Goal: Task Accomplishment & Management: Complete application form

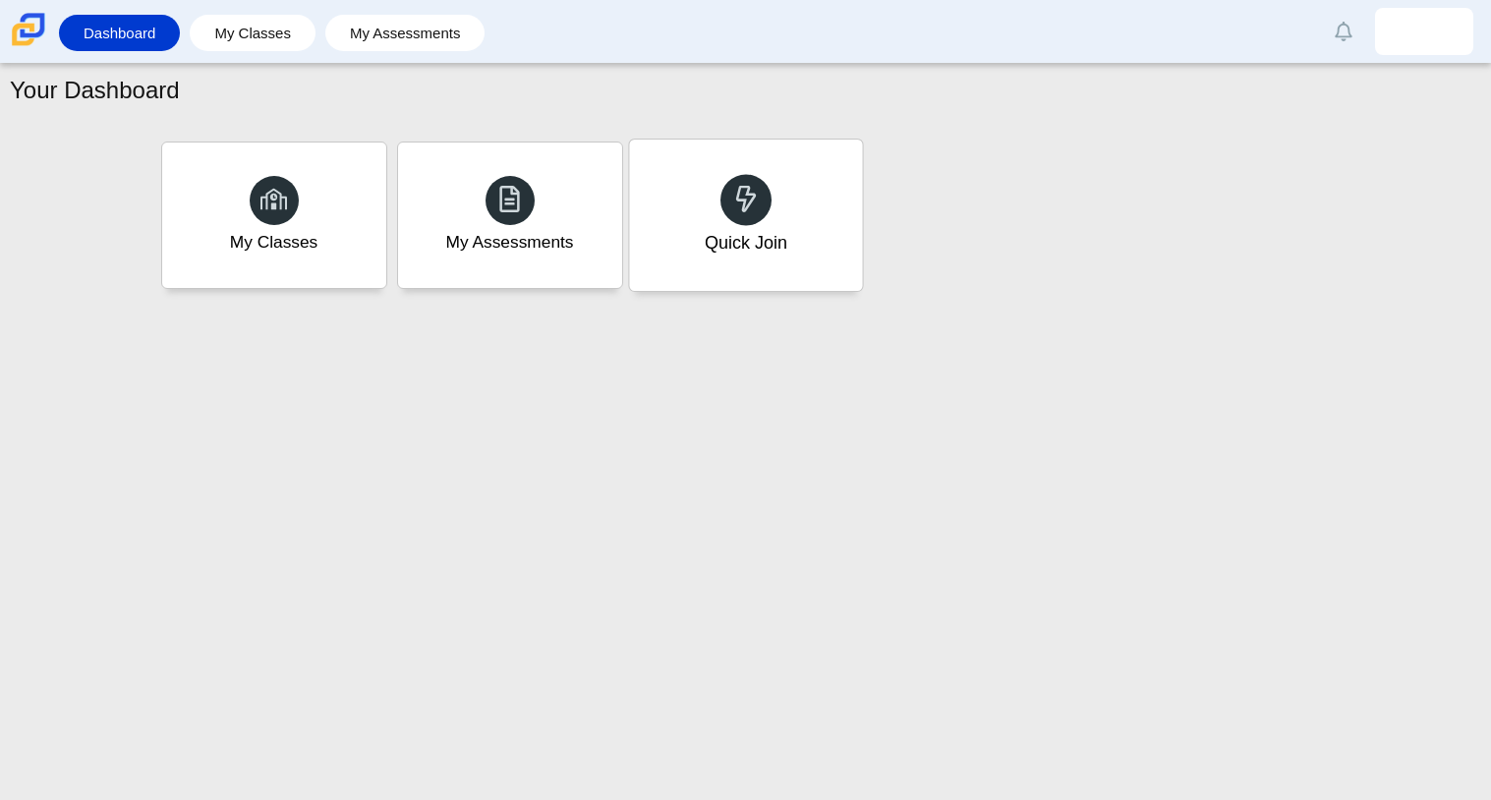
click at [754, 226] on div "Quick Join" at bounding box center [745, 215] width 233 height 151
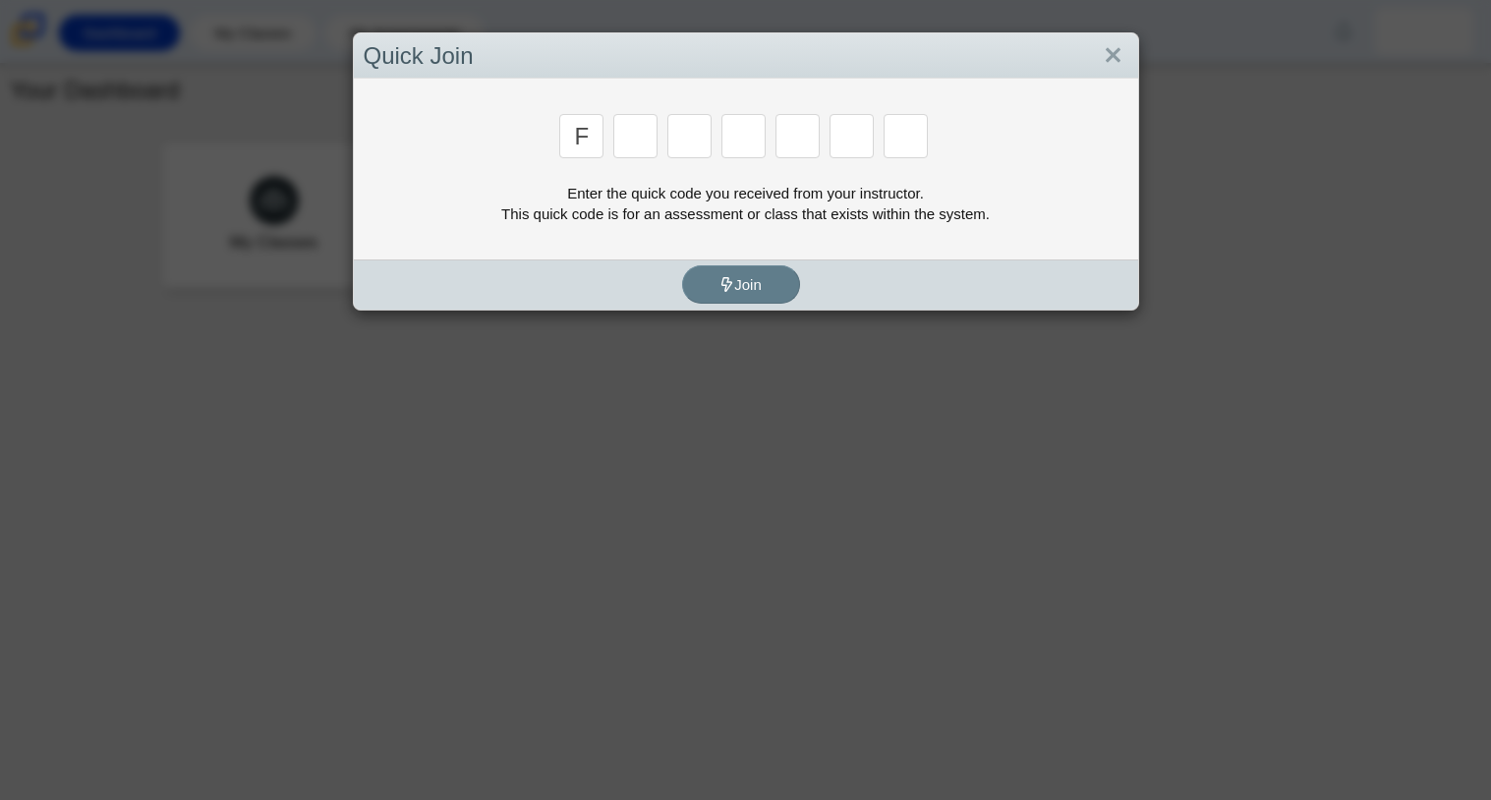
type input "F"
type input "7"
type input "M"
type input "C"
type input "H"
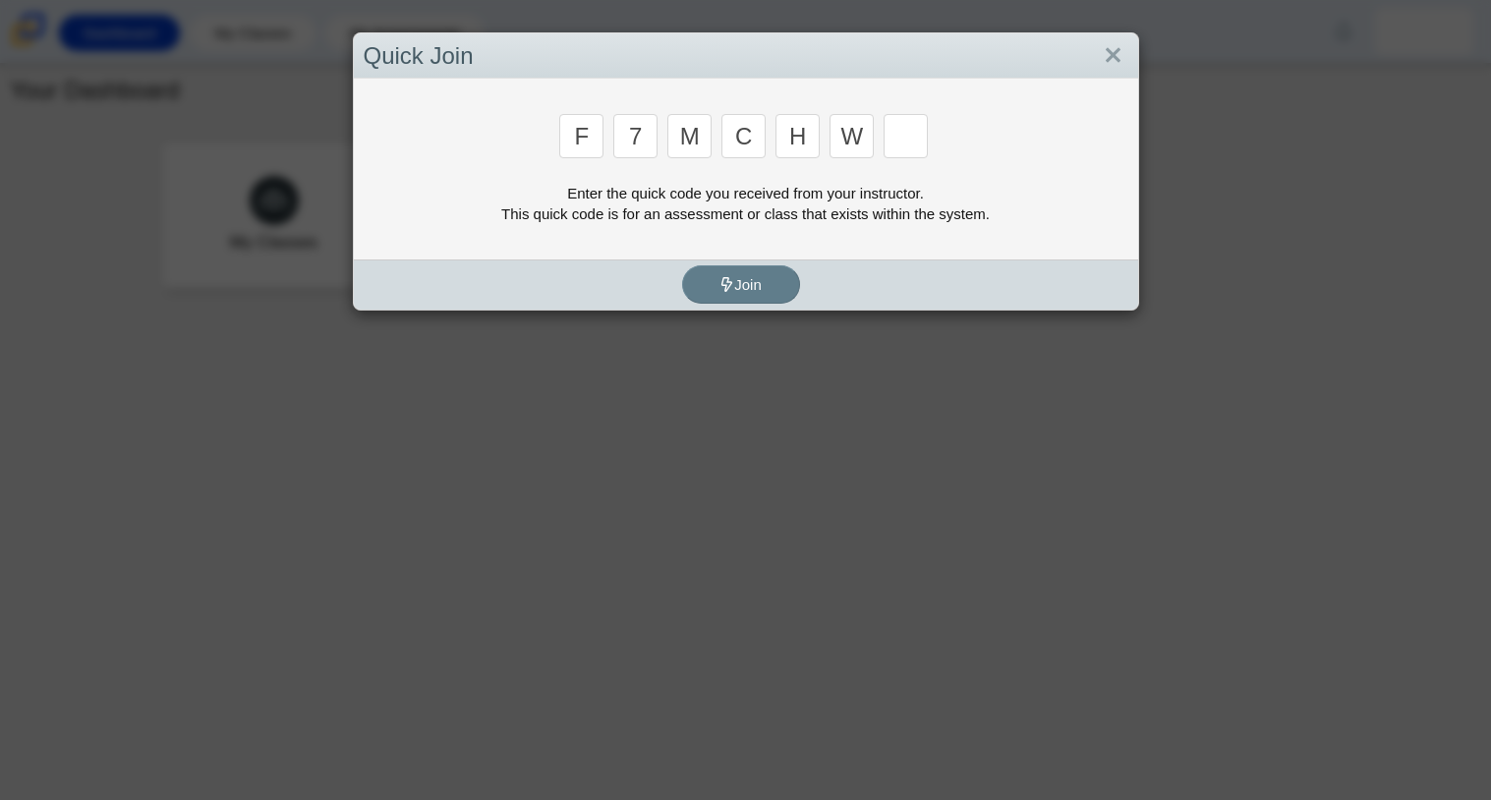
type input "W"
type input "k"
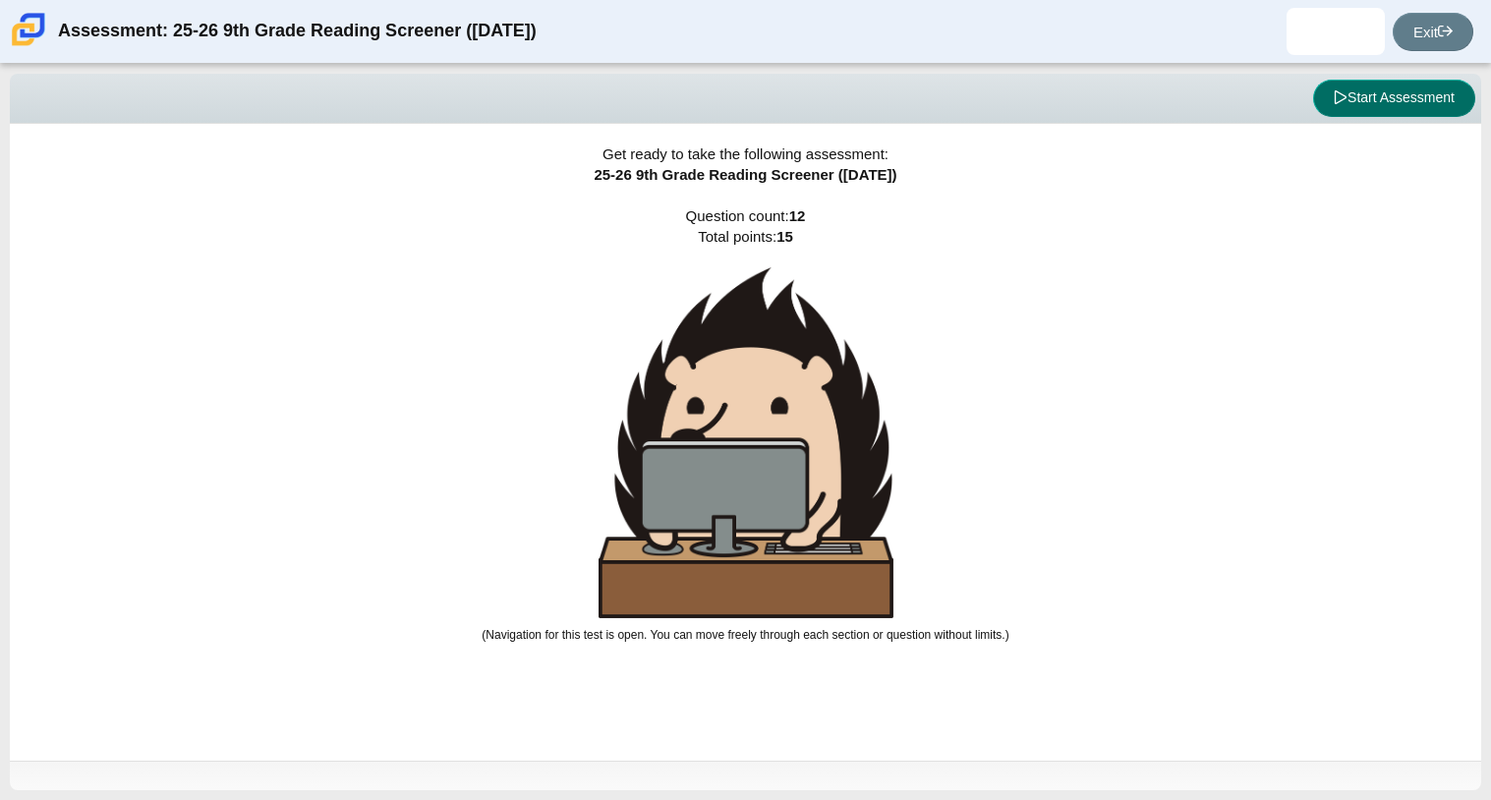
click at [1401, 106] on button "Start Assessment" at bounding box center [1394, 98] width 162 height 37
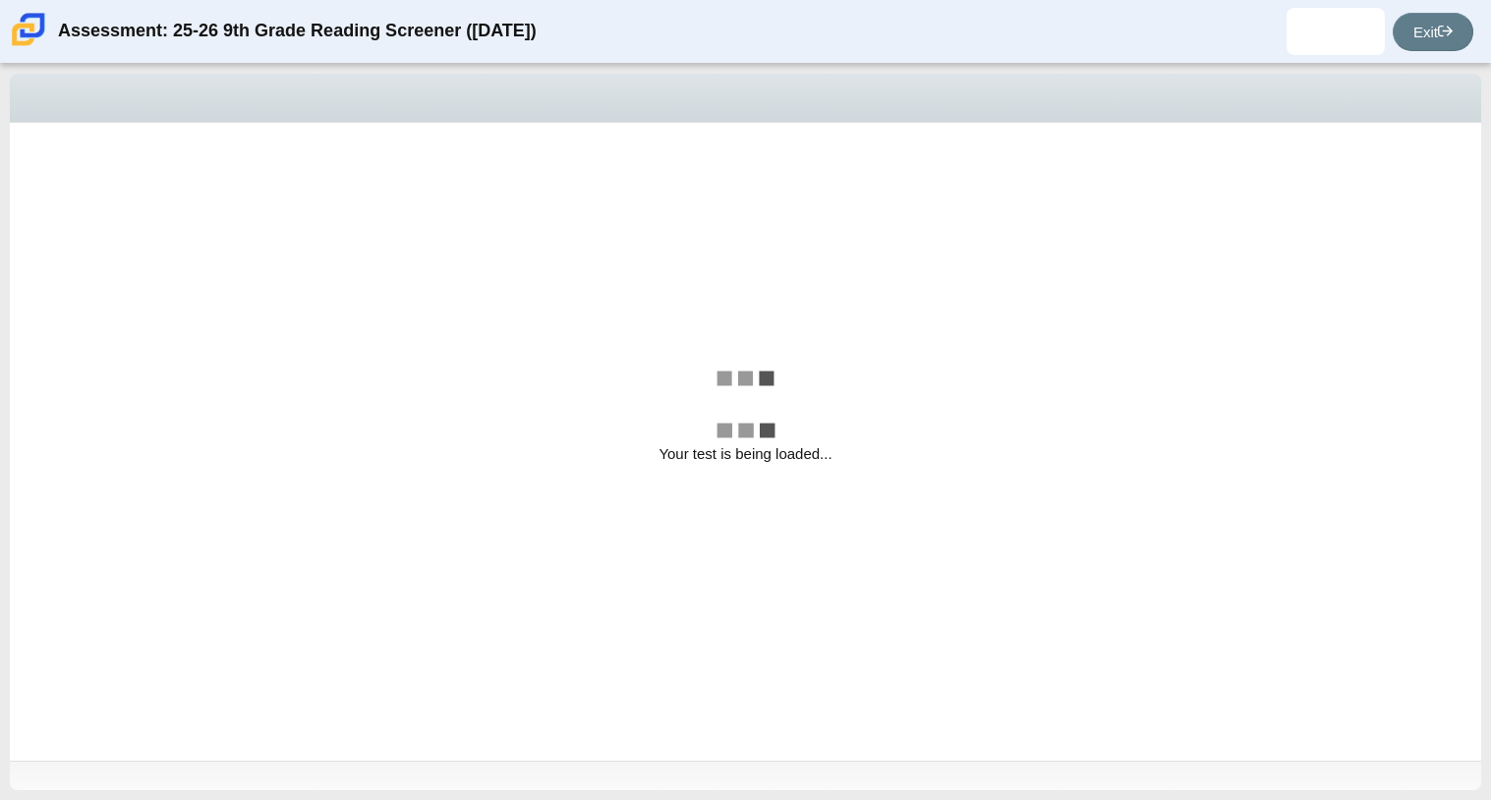
select select "ccc5b315-3c7c-471c-bf90-f22c8299c798"
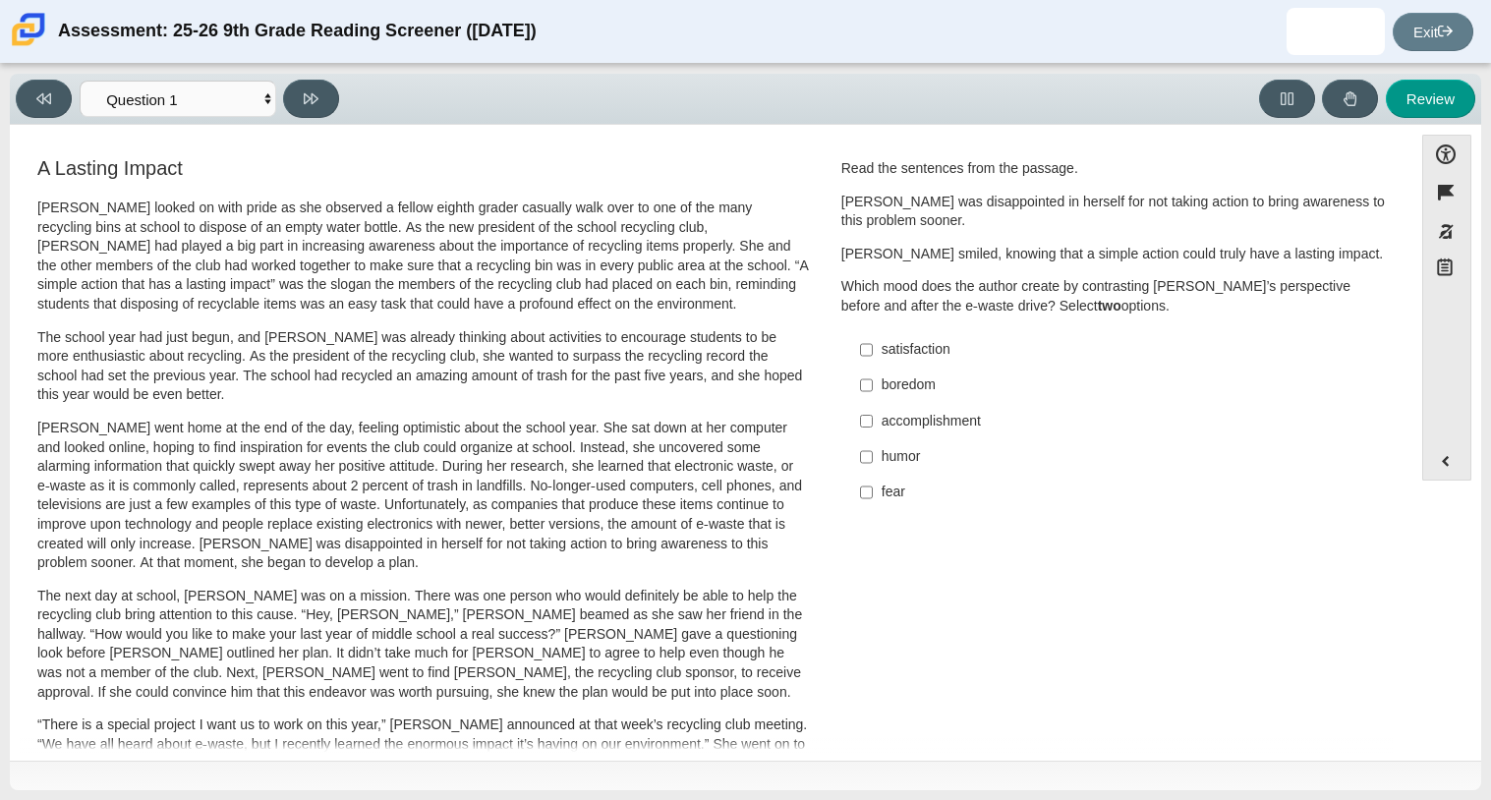
click at [938, 425] on div "accomplishment" at bounding box center [1130, 422] width 496 height 20
click at [873, 425] on input "accomplishment accomplishment" at bounding box center [866, 420] width 13 height 35
checkbox input "true"
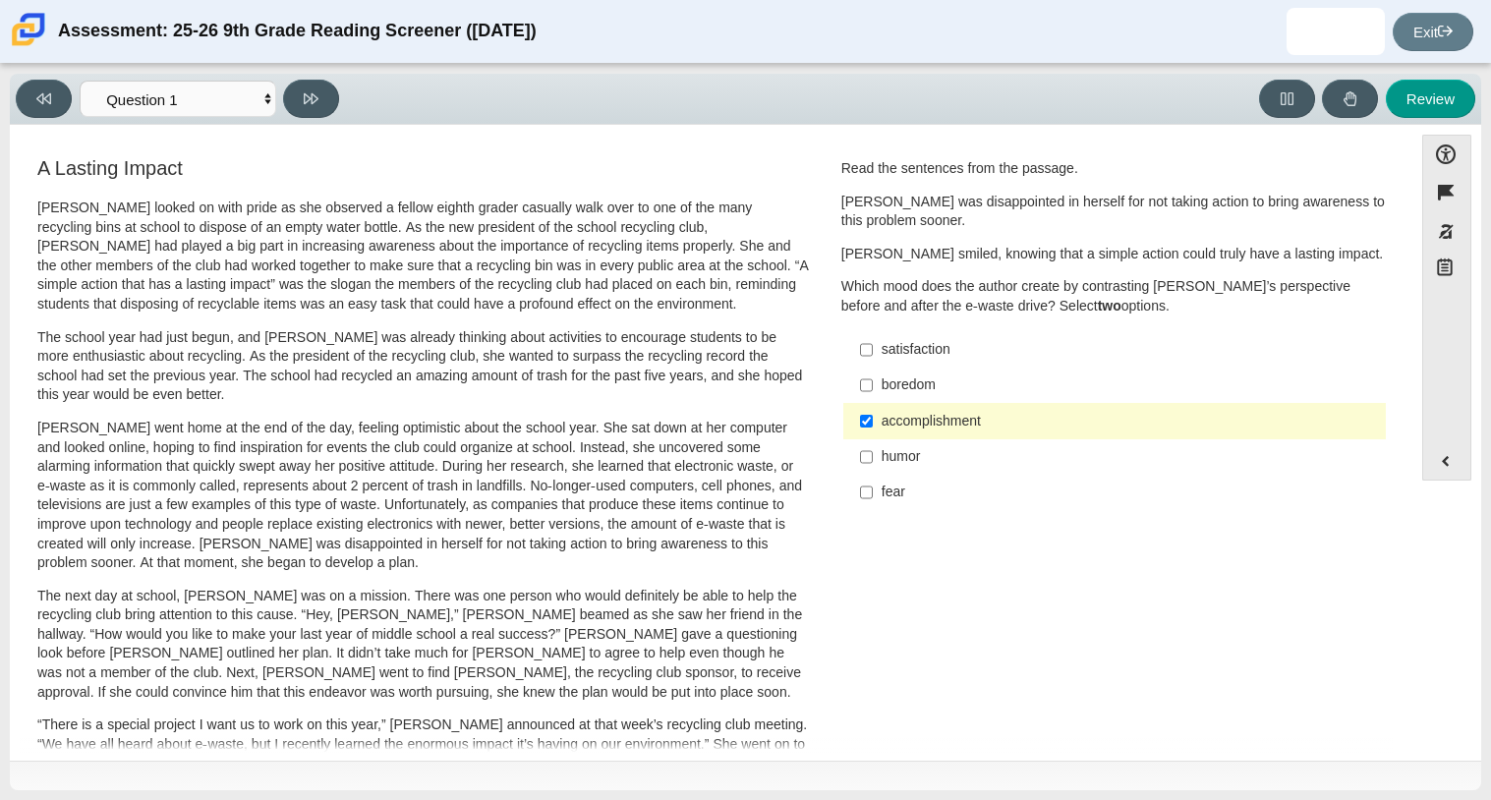
click at [898, 345] on div "satisfaction" at bounding box center [1130, 350] width 496 height 20
click at [873, 345] on input "satisfaction satisfaction" at bounding box center [866, 349] width 13 height 35
checkbox input "true"
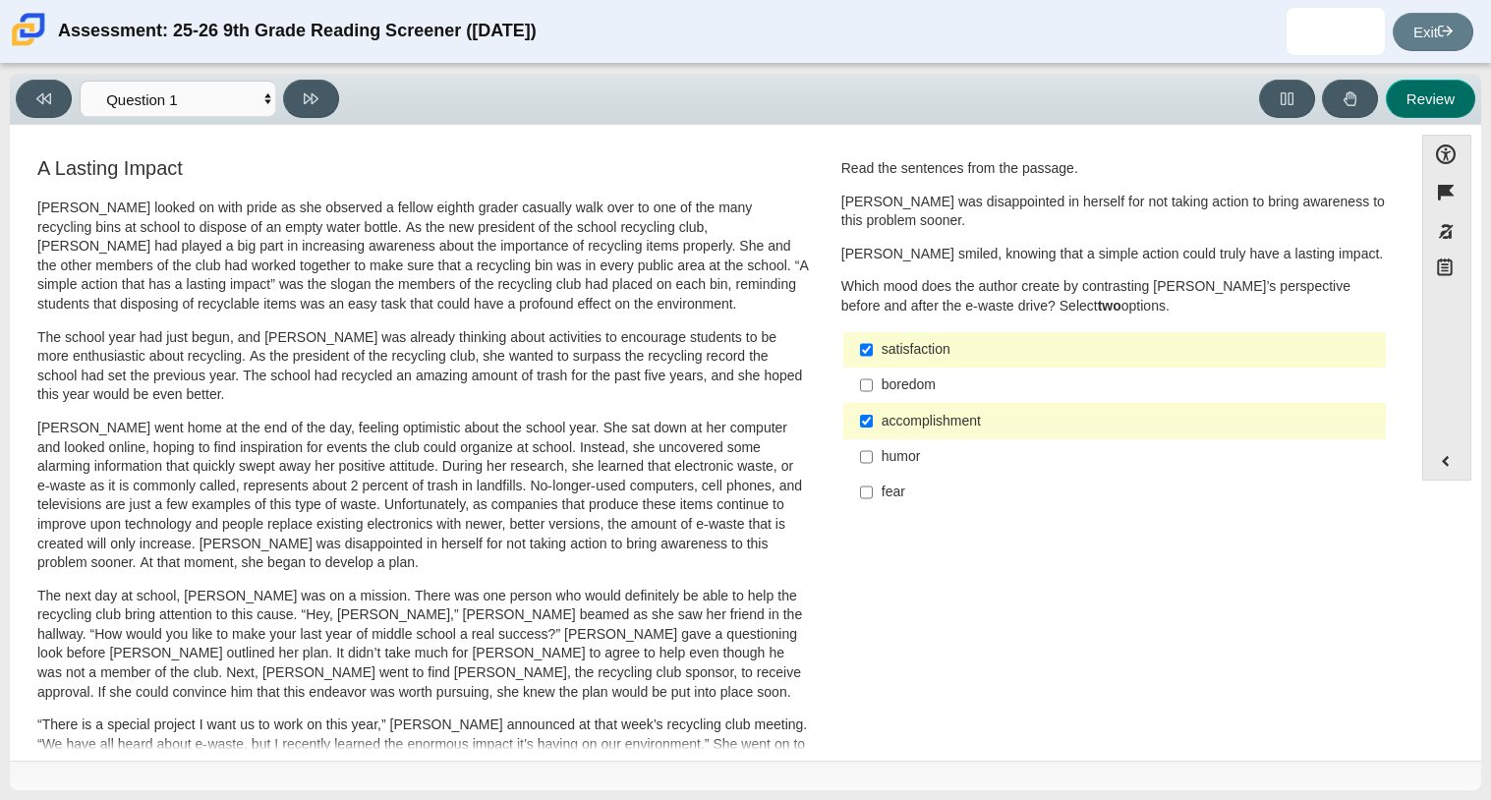
click at [1412, 106] on button "Review" at bounding box center [1430, 99] width 89 height 38
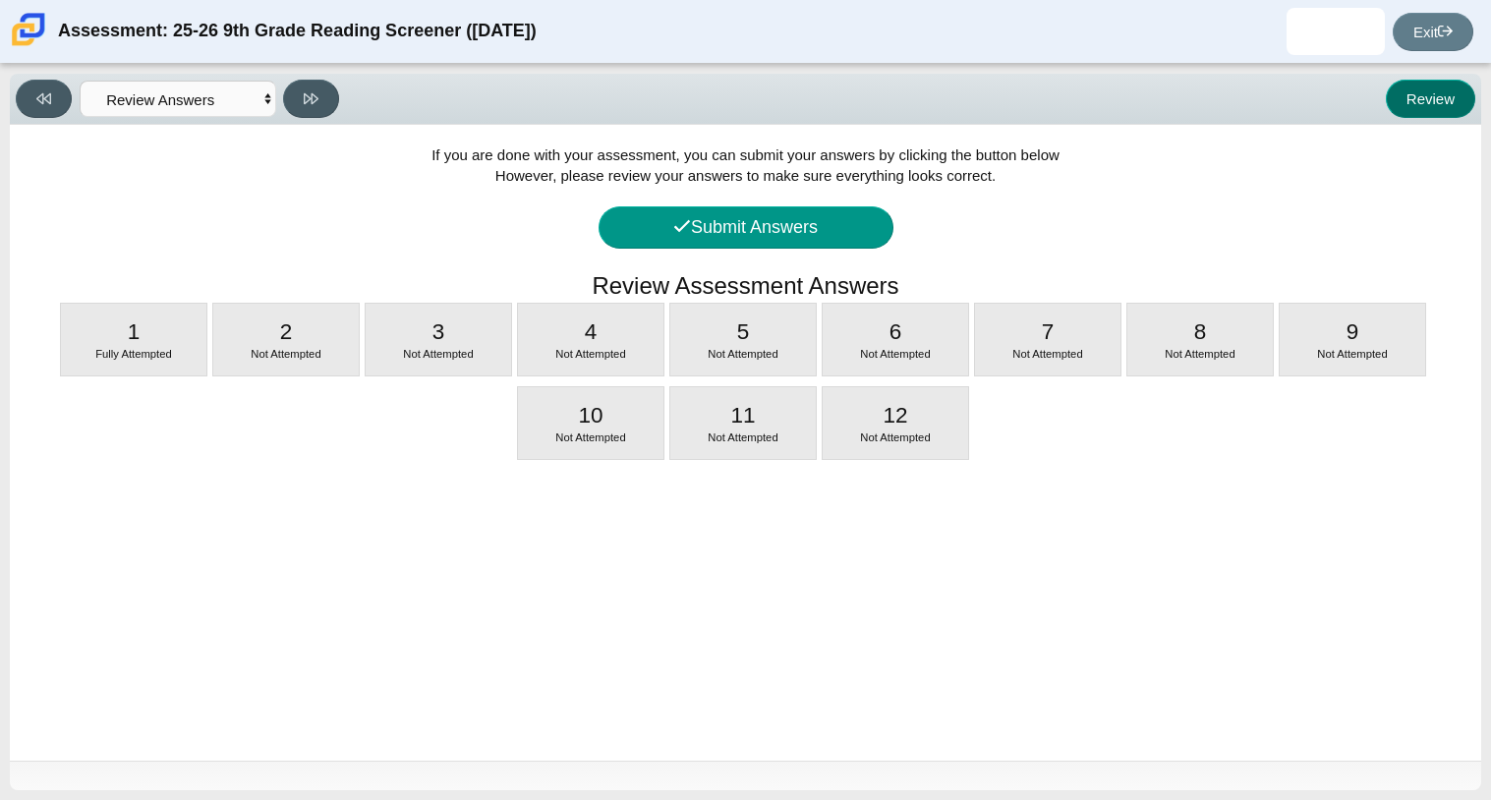
click at [1412, 106] on button "Review" at bounding box center [1430, 99] width 89 height 38
click at [1428, 104] on button "Review" at bounding box center [1430, 99] width 89 height 38
click at [1310, 487] on div "If you are done with your assessment, you can submit your answers by clicking t…" at bounding box center [745, 443] width 1471 height 636
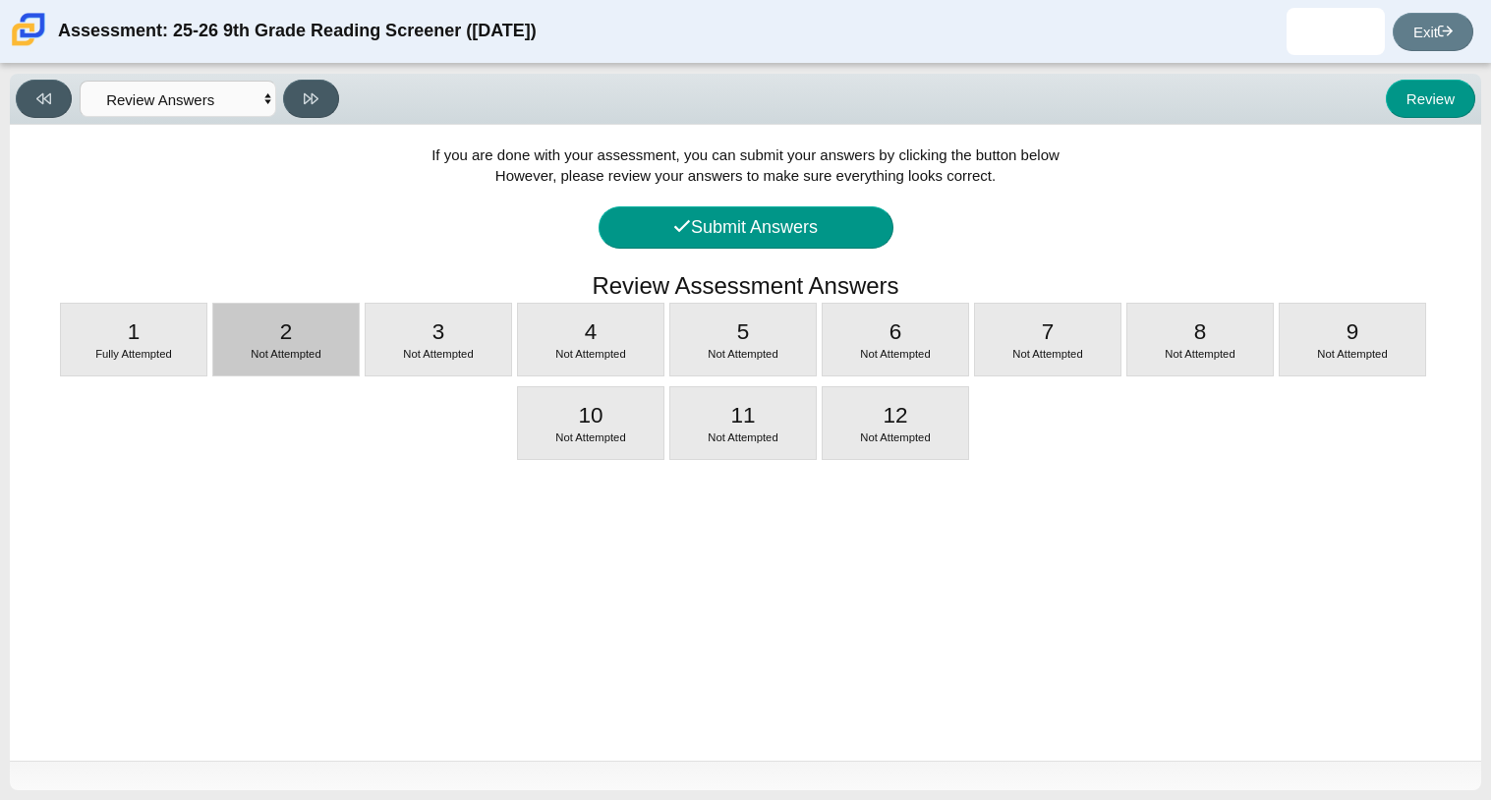
click at [291, 357] on span "Not Attempted" at bounding box center [286, 354] width 70 height 12
select select "0ff64528-ffd7-428d-b192-babfaadd44e8"
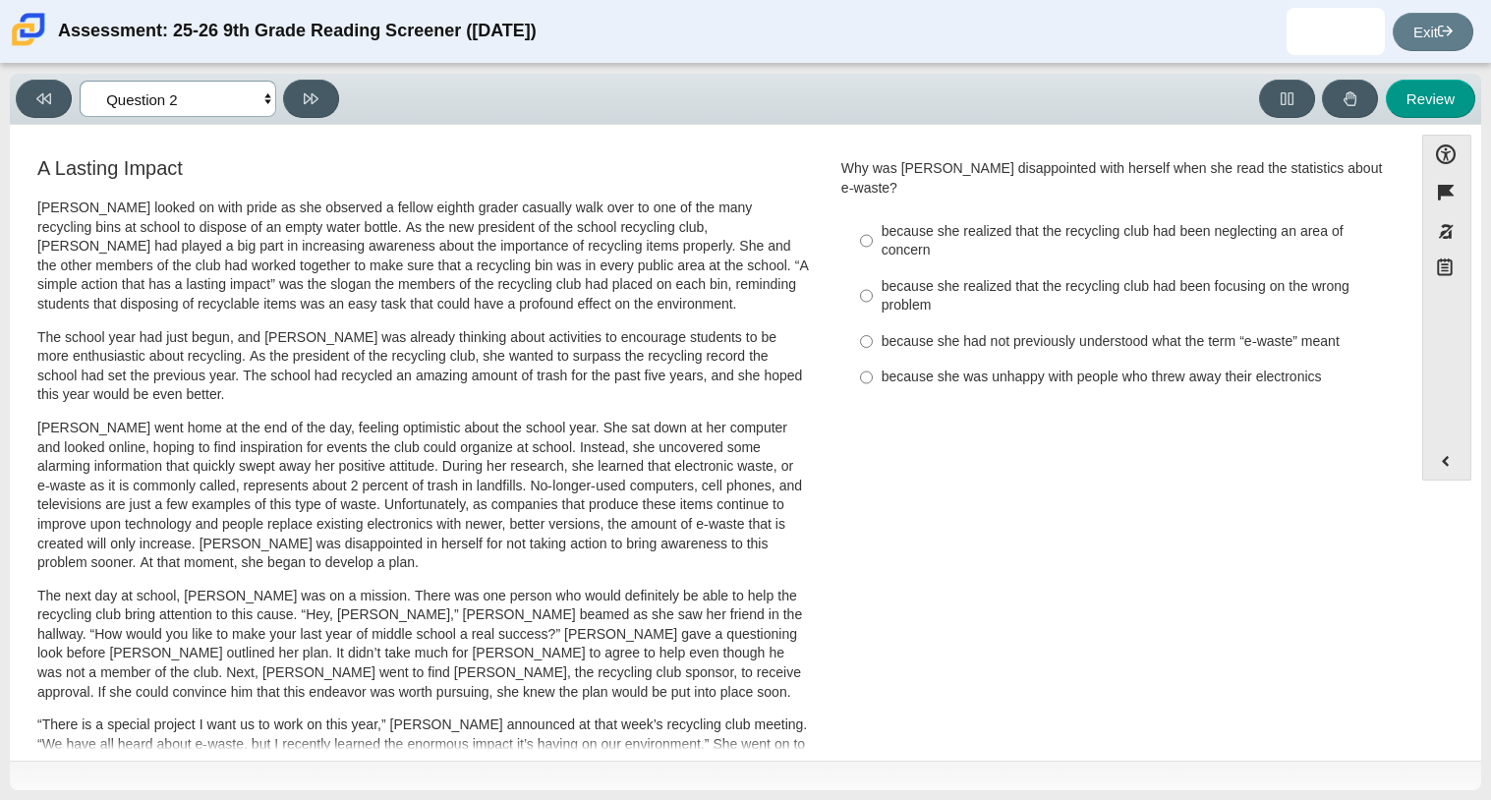
click at [261, 93] on select "Questions Question 1 Question 2 Question 3 Question 4 Question 5 Question 6 Que…" at bounding box center [178, 99] width 197 height 36
click at [943, 392] on div "A Lasting Impact [PERSON_NAME] looked on with pride as she observed a fellow ei…" at bounding box center [711, 708] width 1383 height 1108
click at [487, 587] on p "The next day at school, [PERSON_NAME] was on a mission. There was one person wh…" at bounding box center [423, 645] width 772 height 116
click at [1030, 222] on div "because she realized that the recycling club had been neglecting an area of con…" at bounding box center [1130, 241] width 496 height 38
click at [873, 213] on input "because she realized that the recycling club had been neglecting an area of con…" at bounding box center [866, 240] width 13 height 55
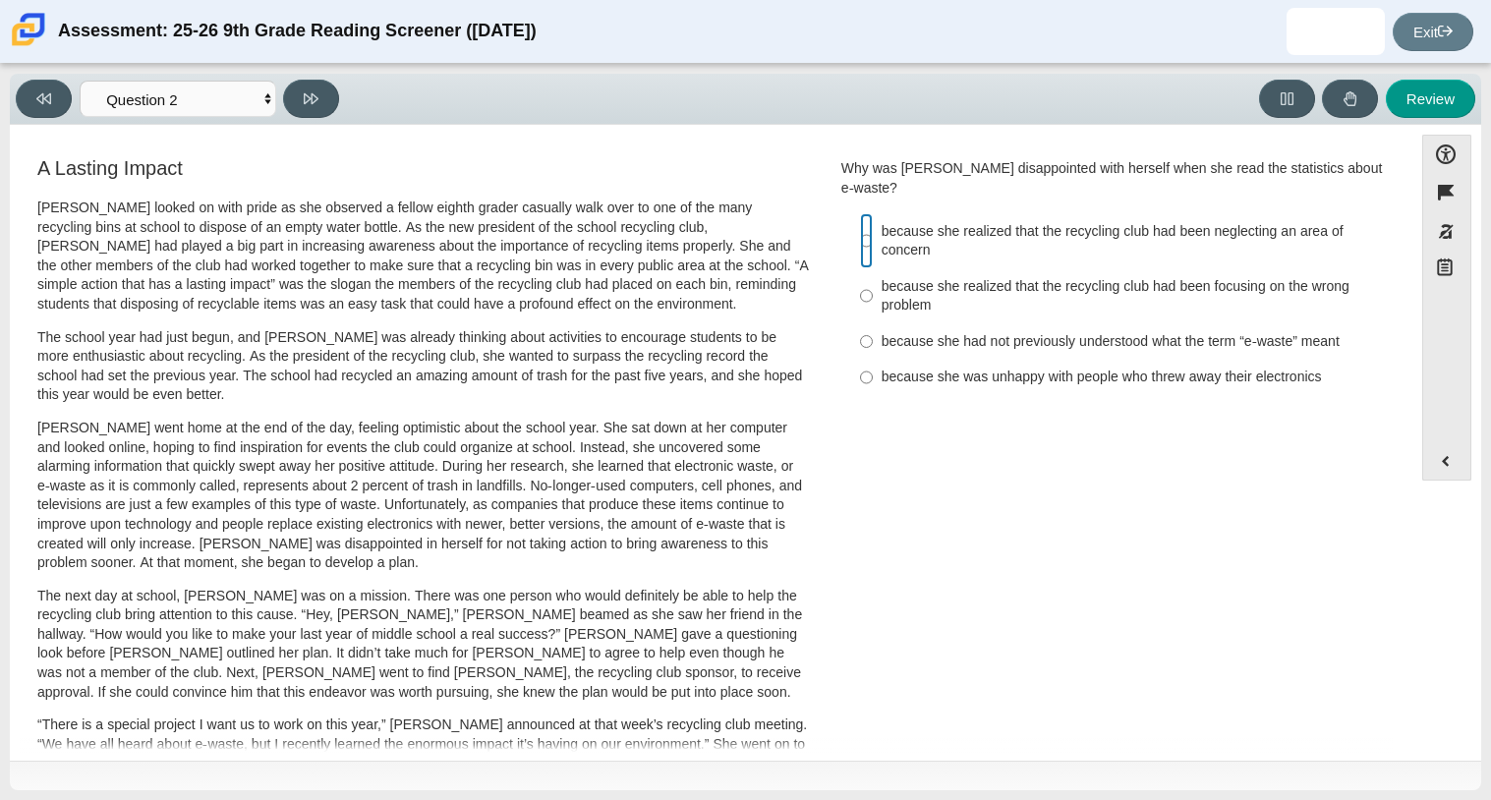
radio input "true"
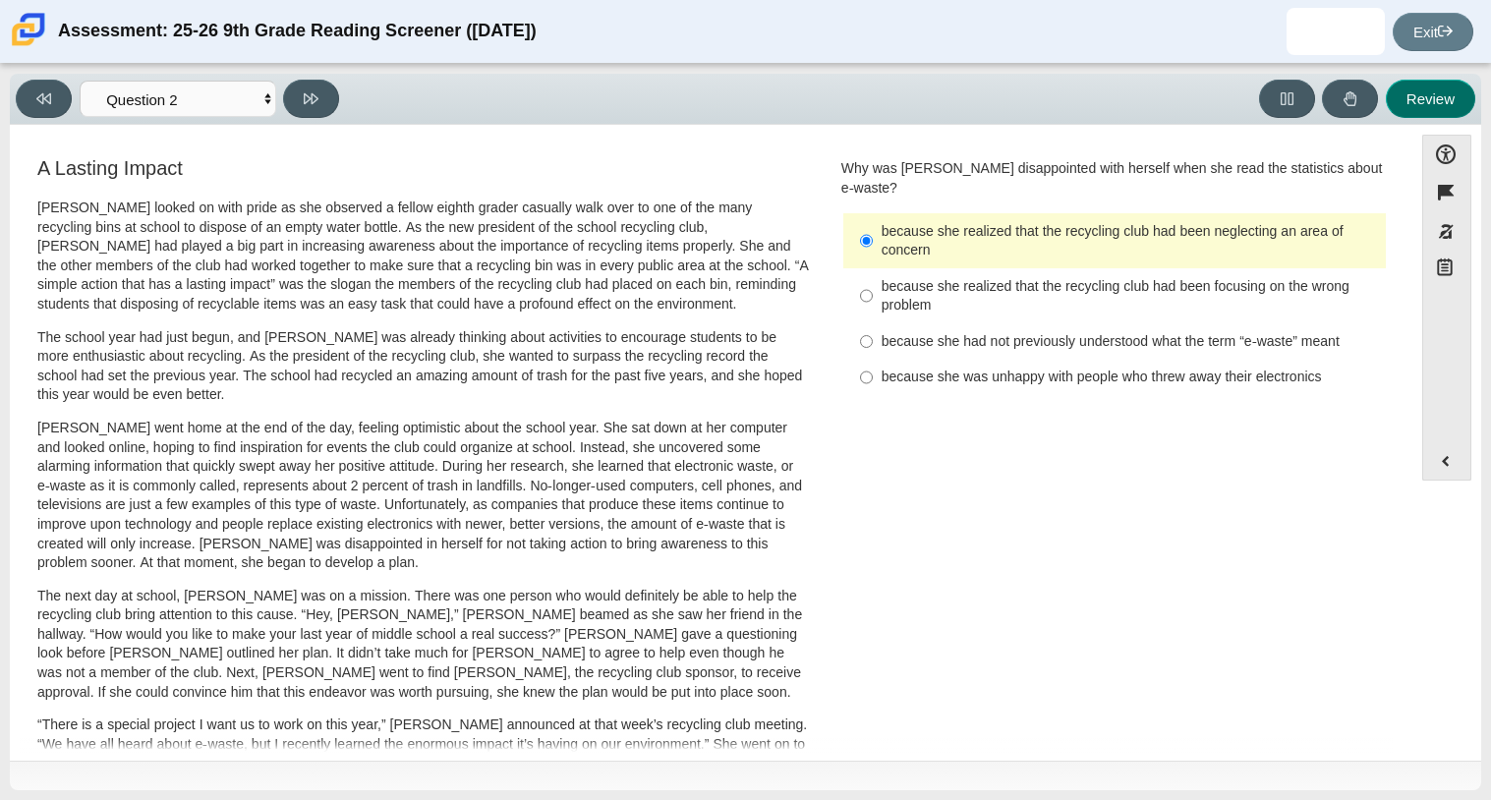
click at [1453, 88] on button "Review" at bounding box center [1430, 99] width 89 height 38
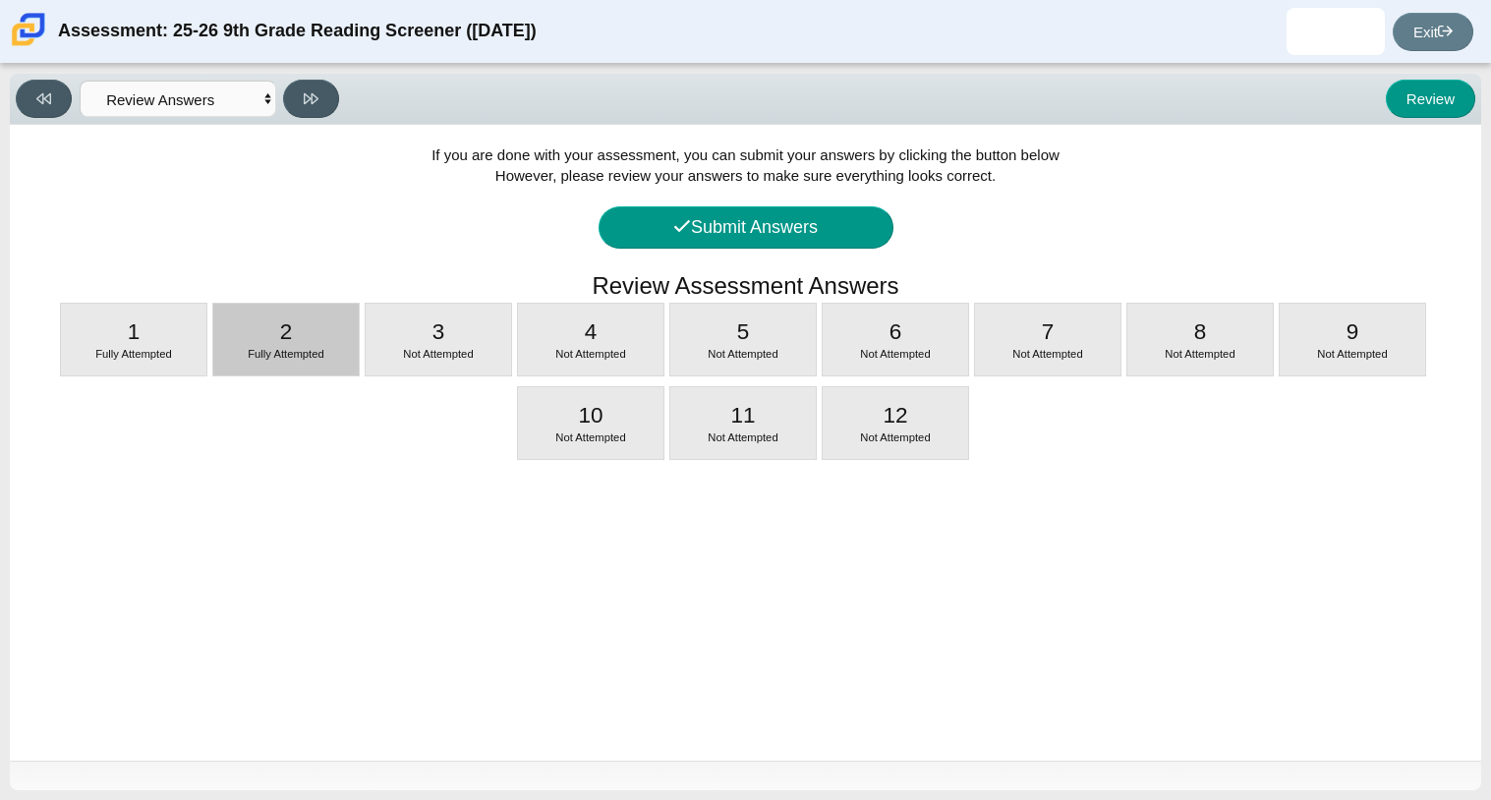
click at [338, 360] on div "Fully Attempted" at bounding box center [285, 355] width 145 height 16
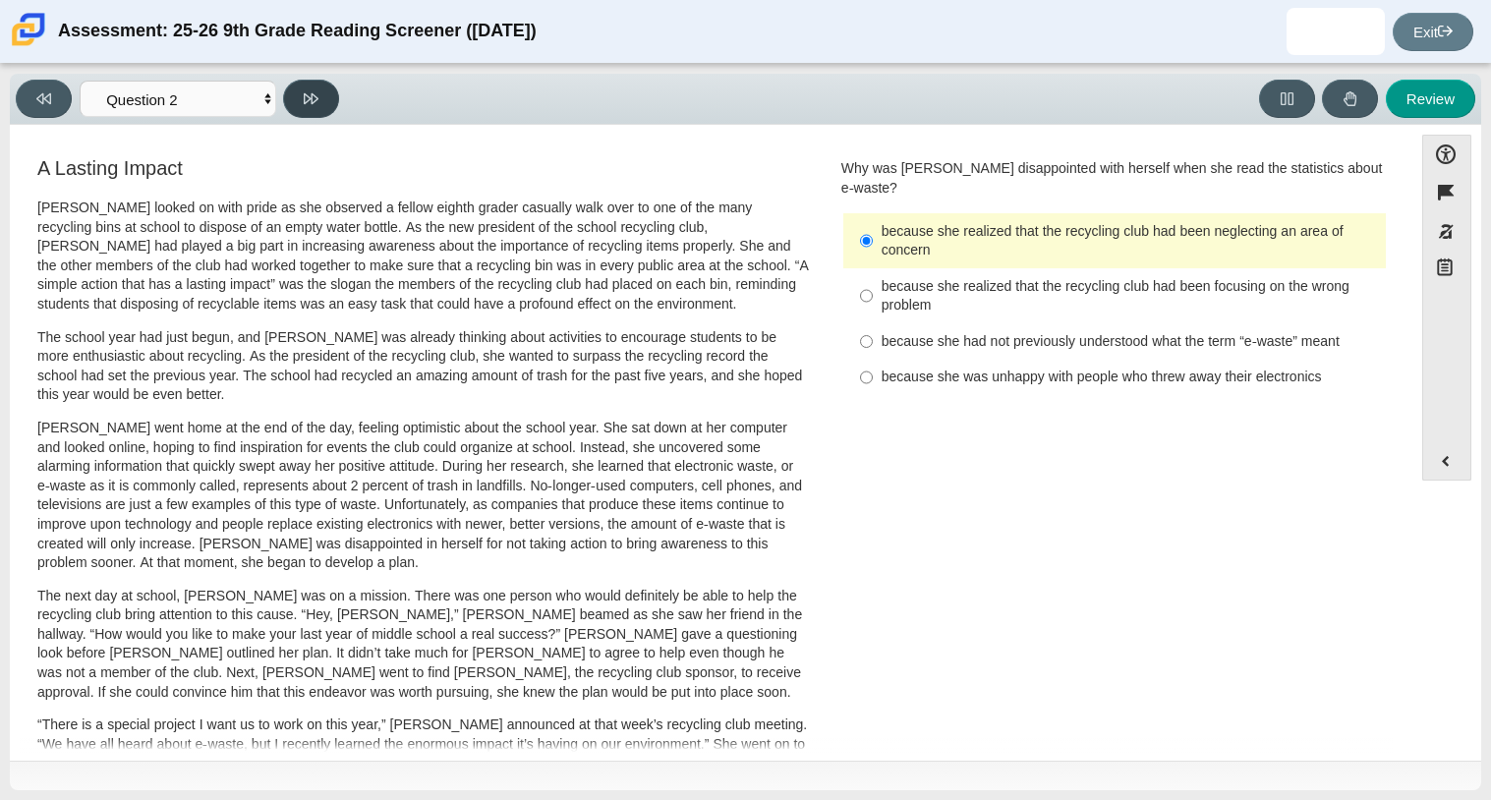
click at [315, 111] on button at bounding box center [311, 99] width 56 height 38
select select "7ce3d843-6974-4858-901c-1ff39630e843"
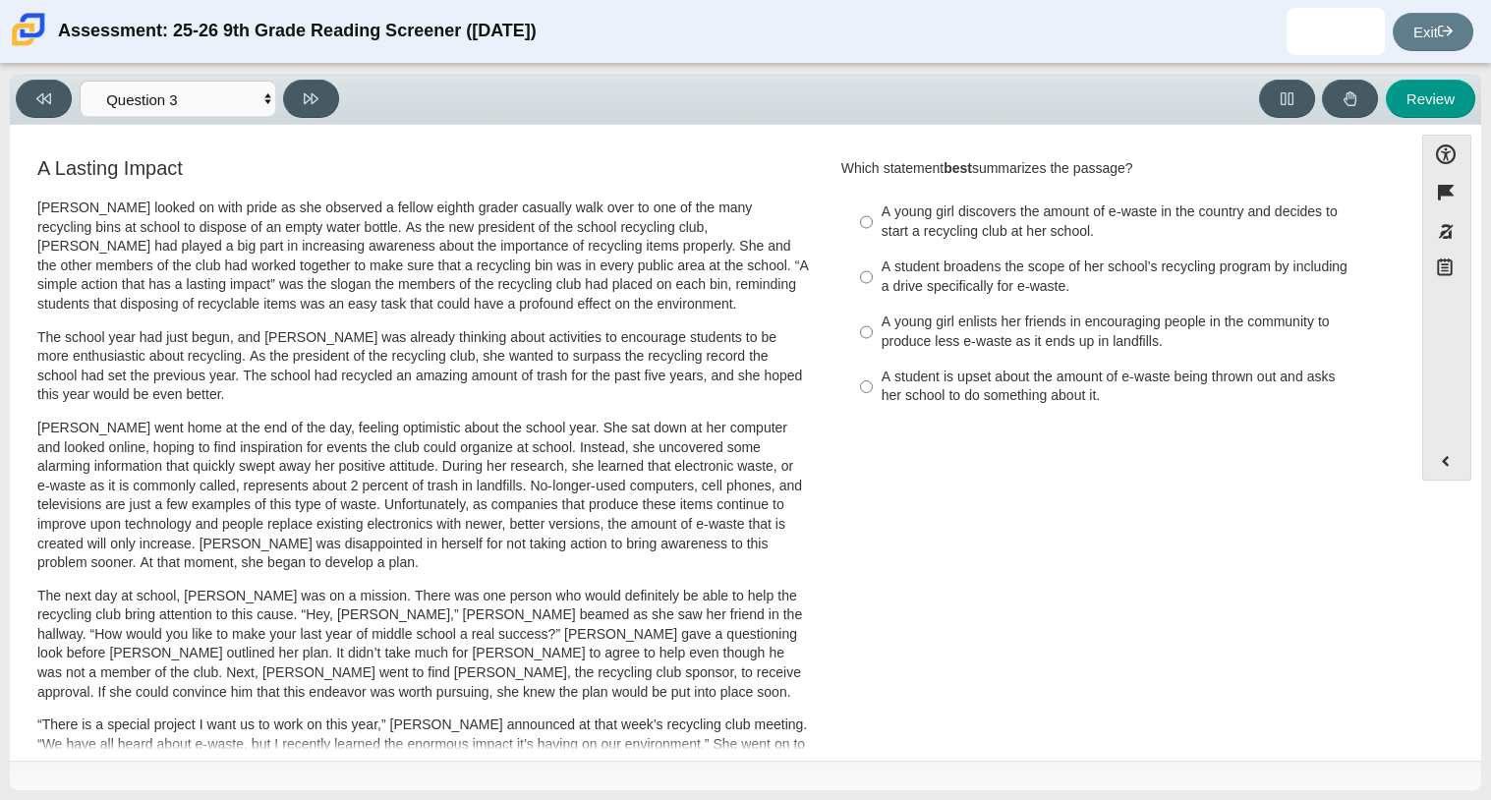
click at [1037, 264] on div "A student broadens the scope of her school’s recycling program by including a d…" at bounding box center [1130, 277] width 496 height 38
click at [873, 264] on input "A student broadens the scope of her school’s recycling program by including a d…" at bounding box center [866, 277] width 13 height 55
radio input "true"
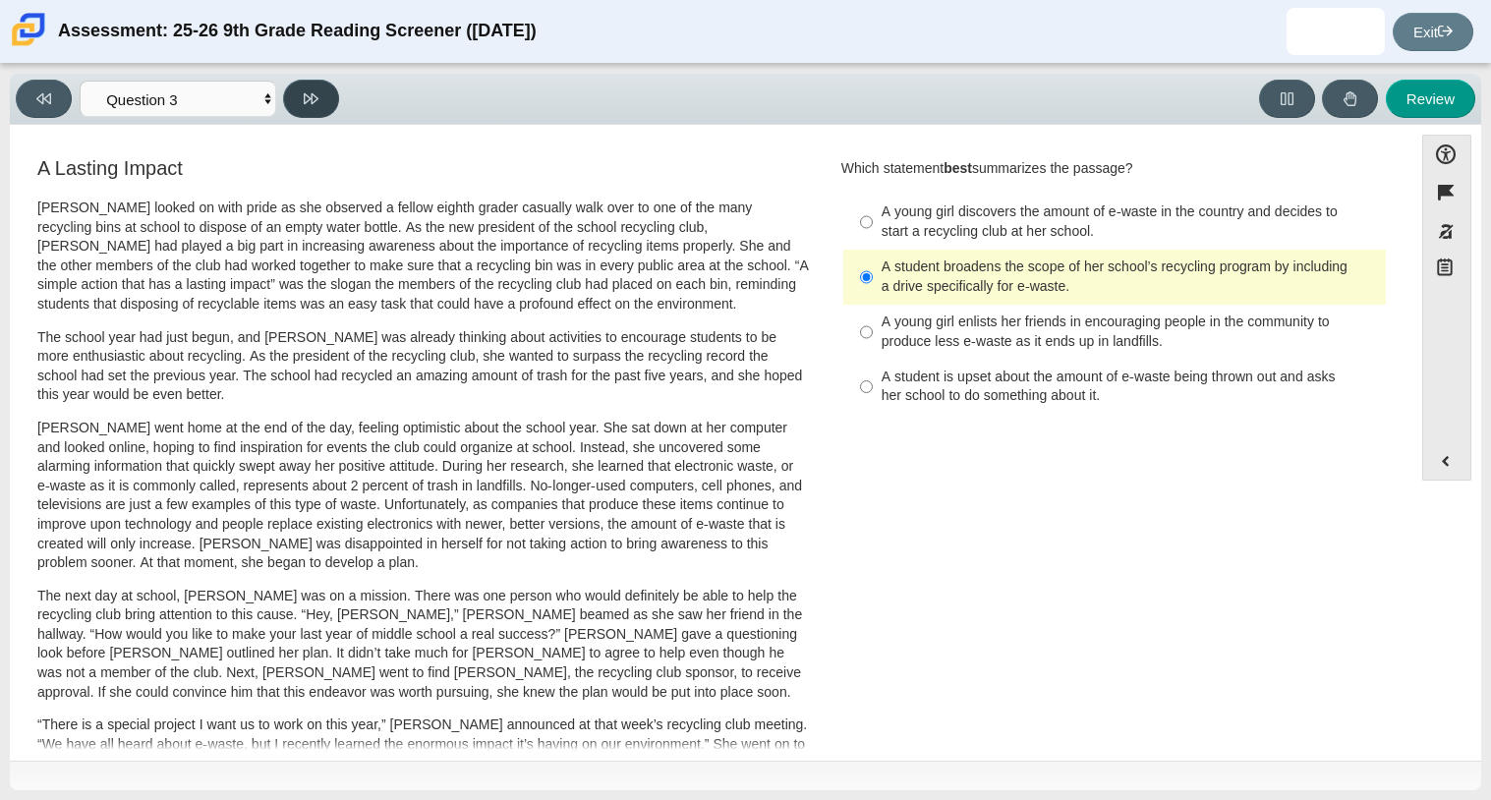
click at [304, 97] on icon at bounding box center [311, 98] width 15 height 11
select select "ca9ea0f1-49c5-4bd1-83b0-472c18652b42"
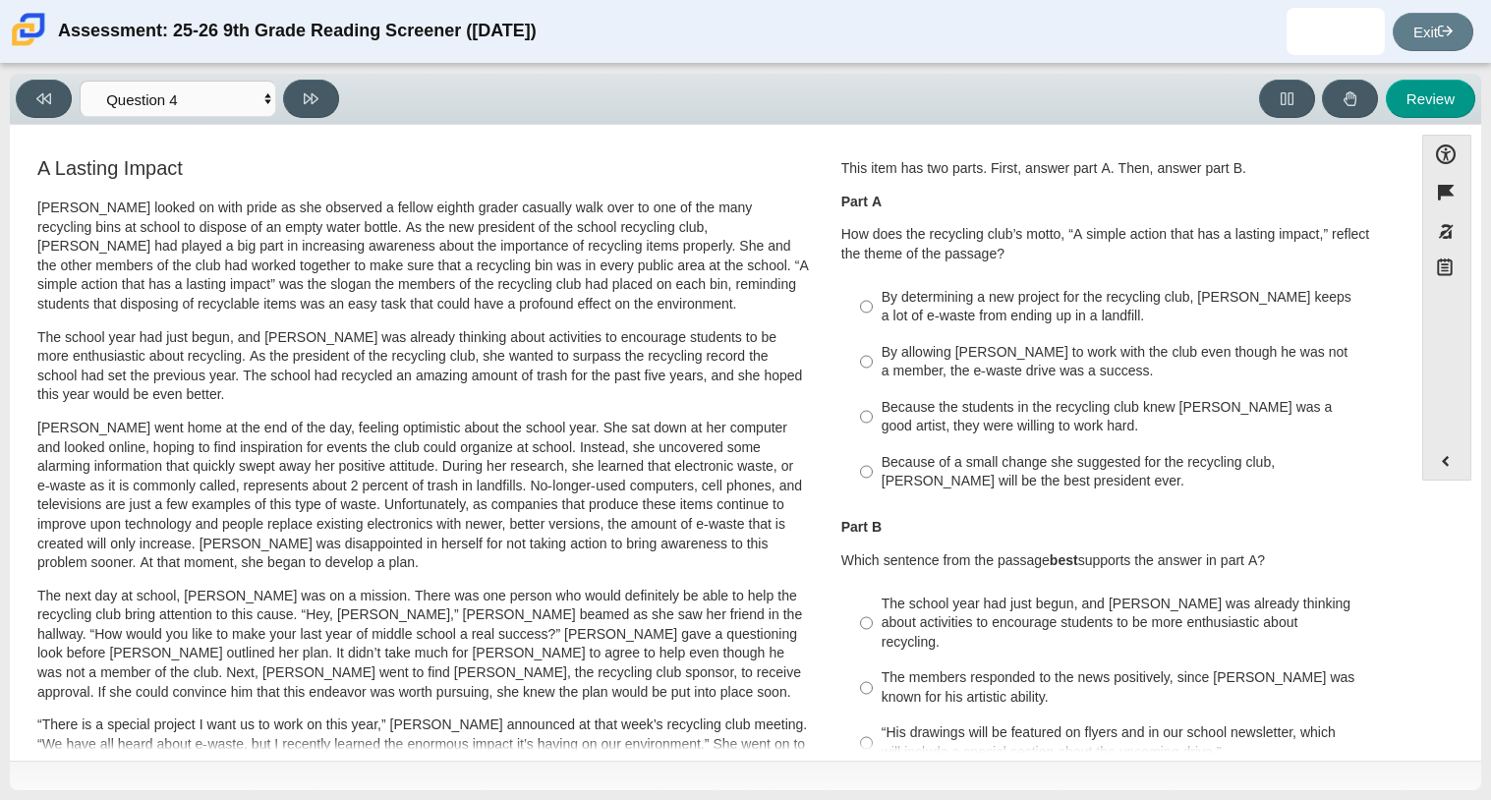
click at [1047, 292] on div "By determining a new project for the recycling club, [PERSON_NAME] keeps a lot …" at bounding box center [1130, 307] width 496 height 38
click at [873, 292] on input "By determining a new project for the recycling club, [PERSON_NAME] keeps a lot …" at bounding box center [866, 306] width 13 height 55
radio input "true"
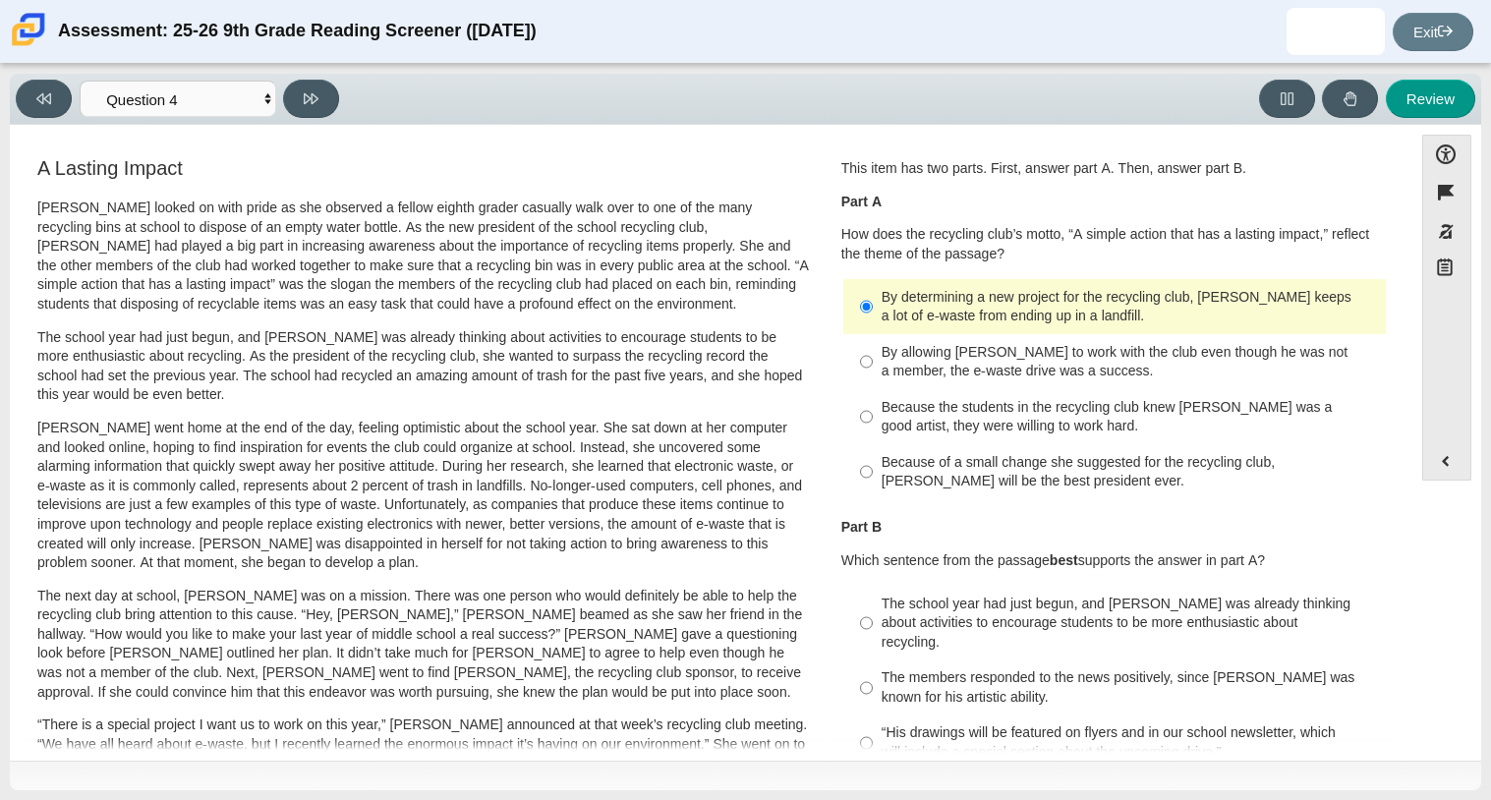
click at [977, 482] on div "Because of a small change she suggested for the recycling club, [PERSON_NAME] w…" at bounding box center [1130, 472] width 496 height 38
click at [873, 482] on input "Because of a small change she suggested for the recycling club, [PERSON_NAME] w…" at bounding box center [866, 471] width 13 height 55
radio input "true"
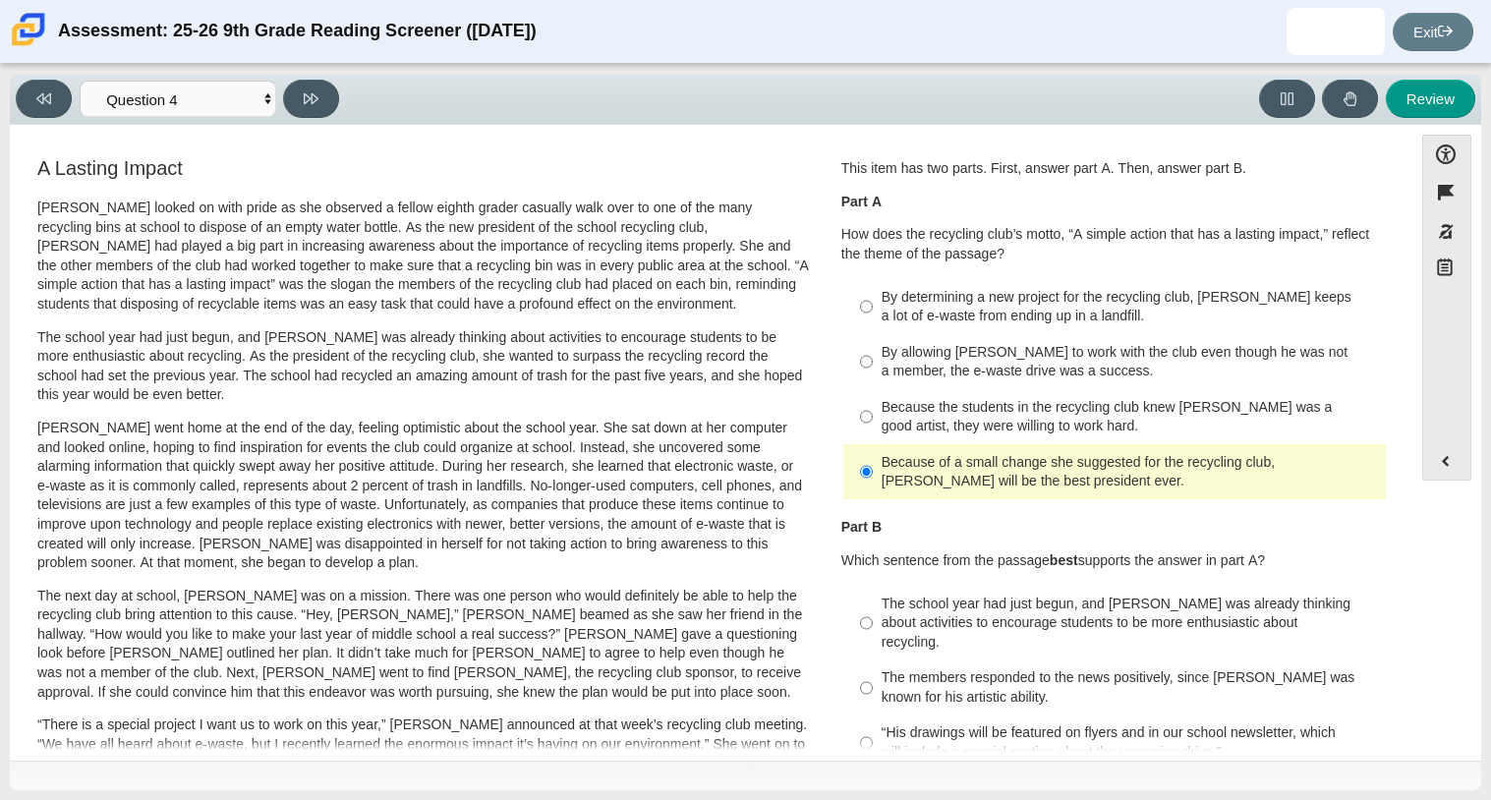
click at [979, 311] on div "By determining a new project for the recycling club, [PERSON_NAME] keeps a lot …" at bounding box center [1130, 307] width 496 height 38
click at [873, 311] on input "By determining a new project for the recycling club, [PERSON_NAME] keeps a lot …" at bounding box center [866, 306] width 13 height 55
radio input "true"
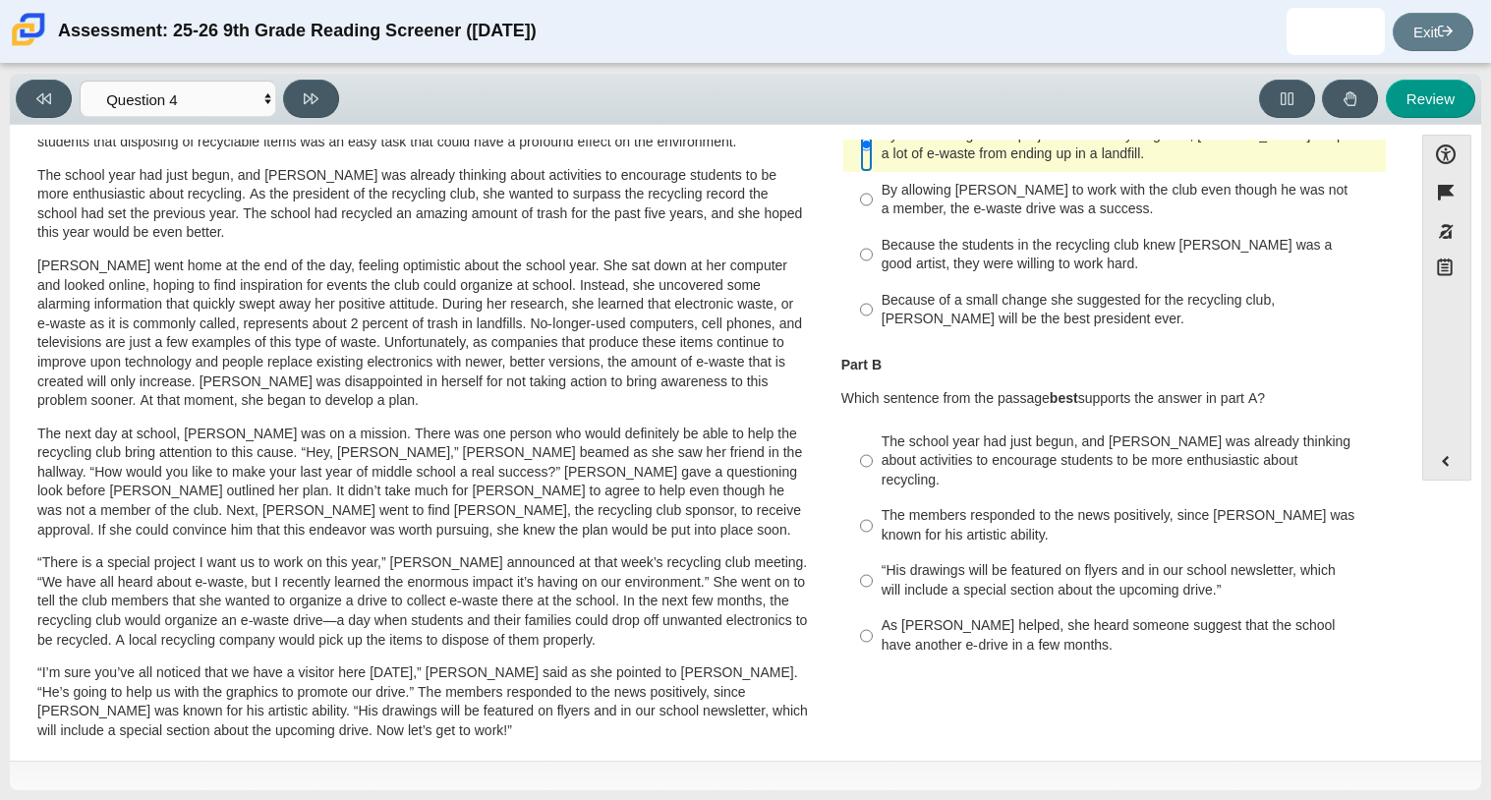
scroll to position [170, 0]
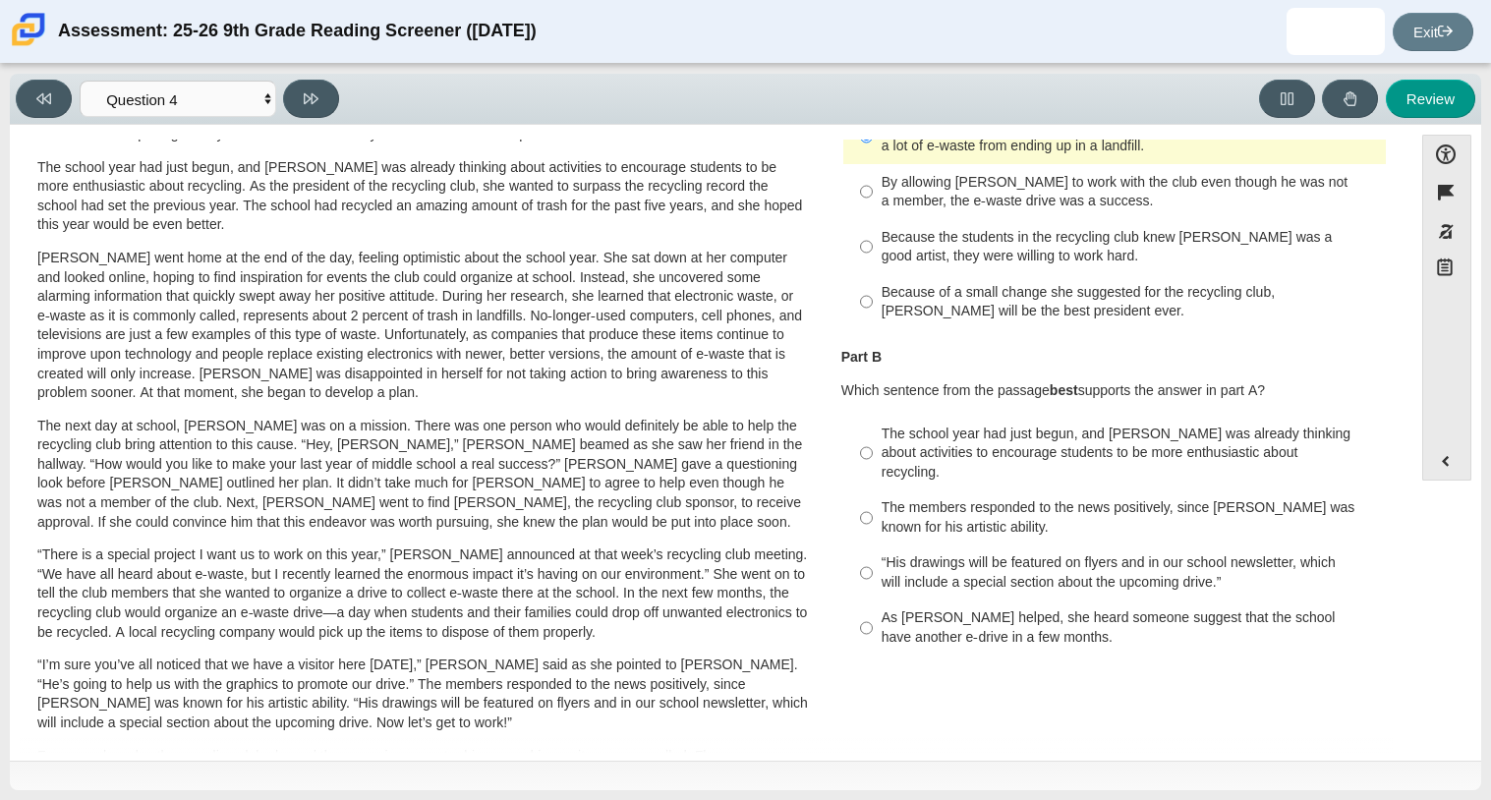
click at [1003, 609] on div "As [PERSON_NAME] helped, she heard someone suggest that the school have another…" at bounding box center [1130, 627] width 496 height 38
click at [873, 609] on input "As [PERSON_NAME] helped, she heard someone suggest that the school have another…" at bounding box center [866, 628] width 13 height 55
radio input "true"
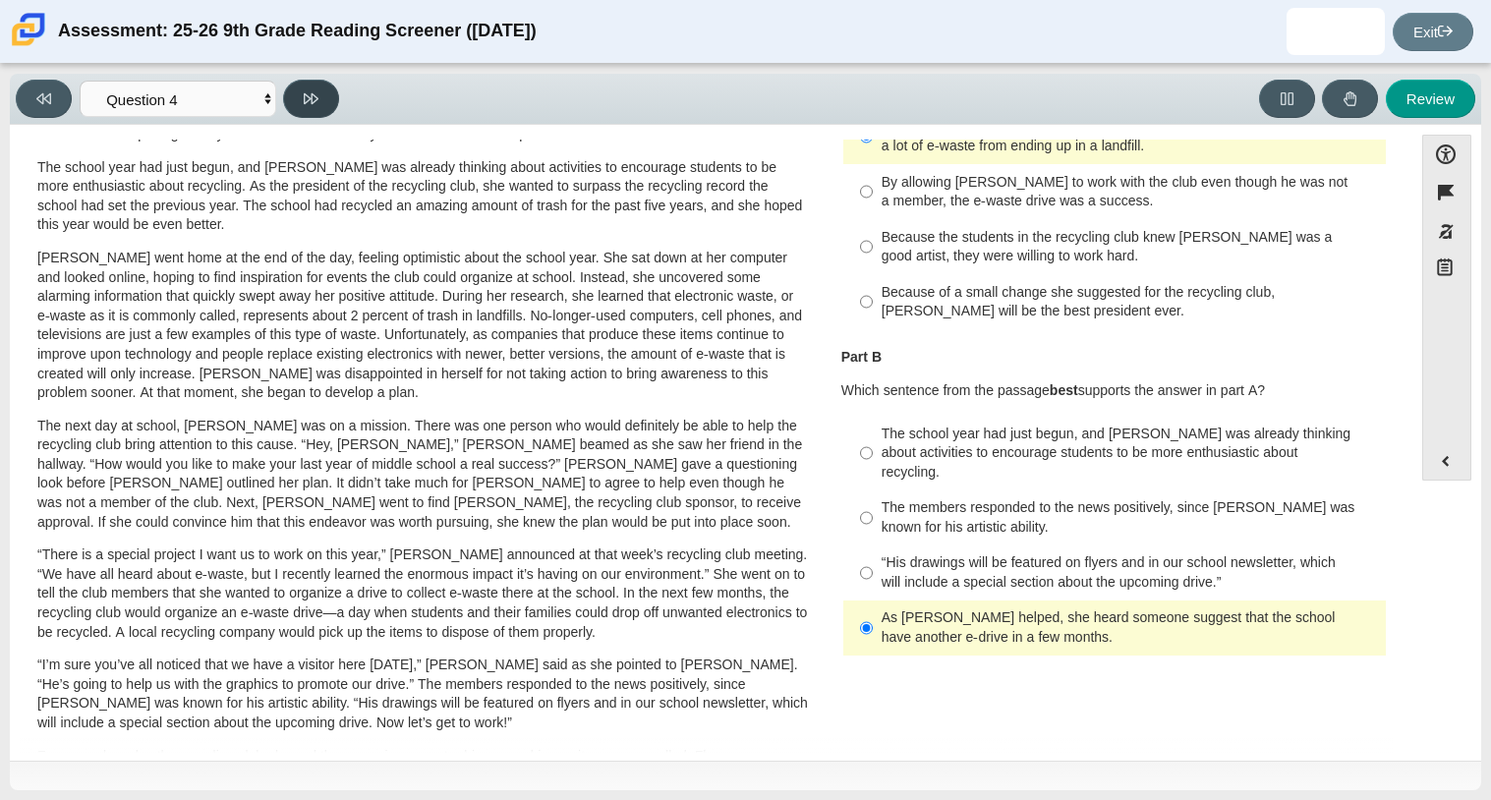
click at [309, 114] on button at bounding box center [311, 99] width 56 height 38
select select "e41f1a79-e29f-4095-8030-a53364015bed"
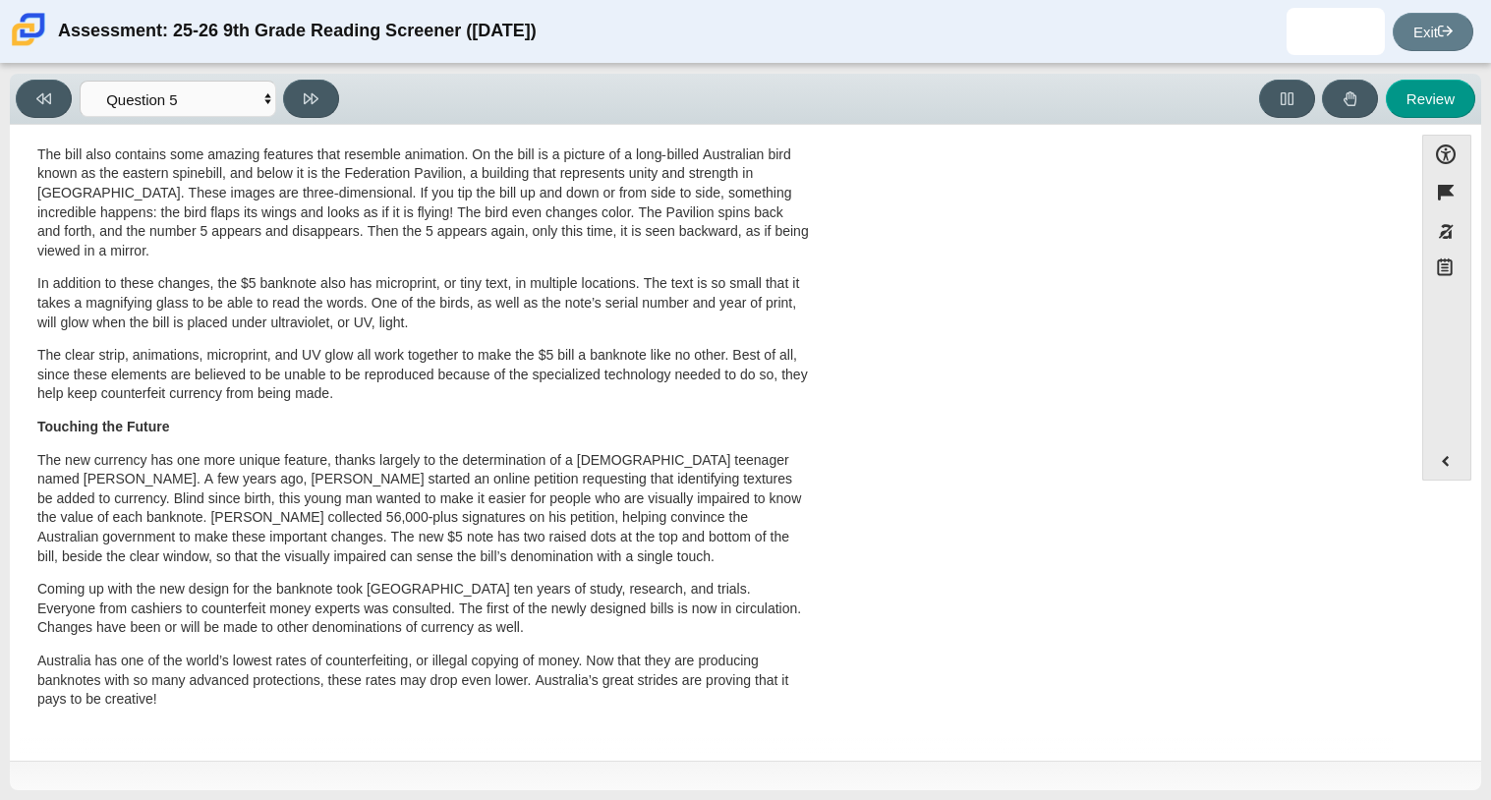
scroll to position [0, 0]
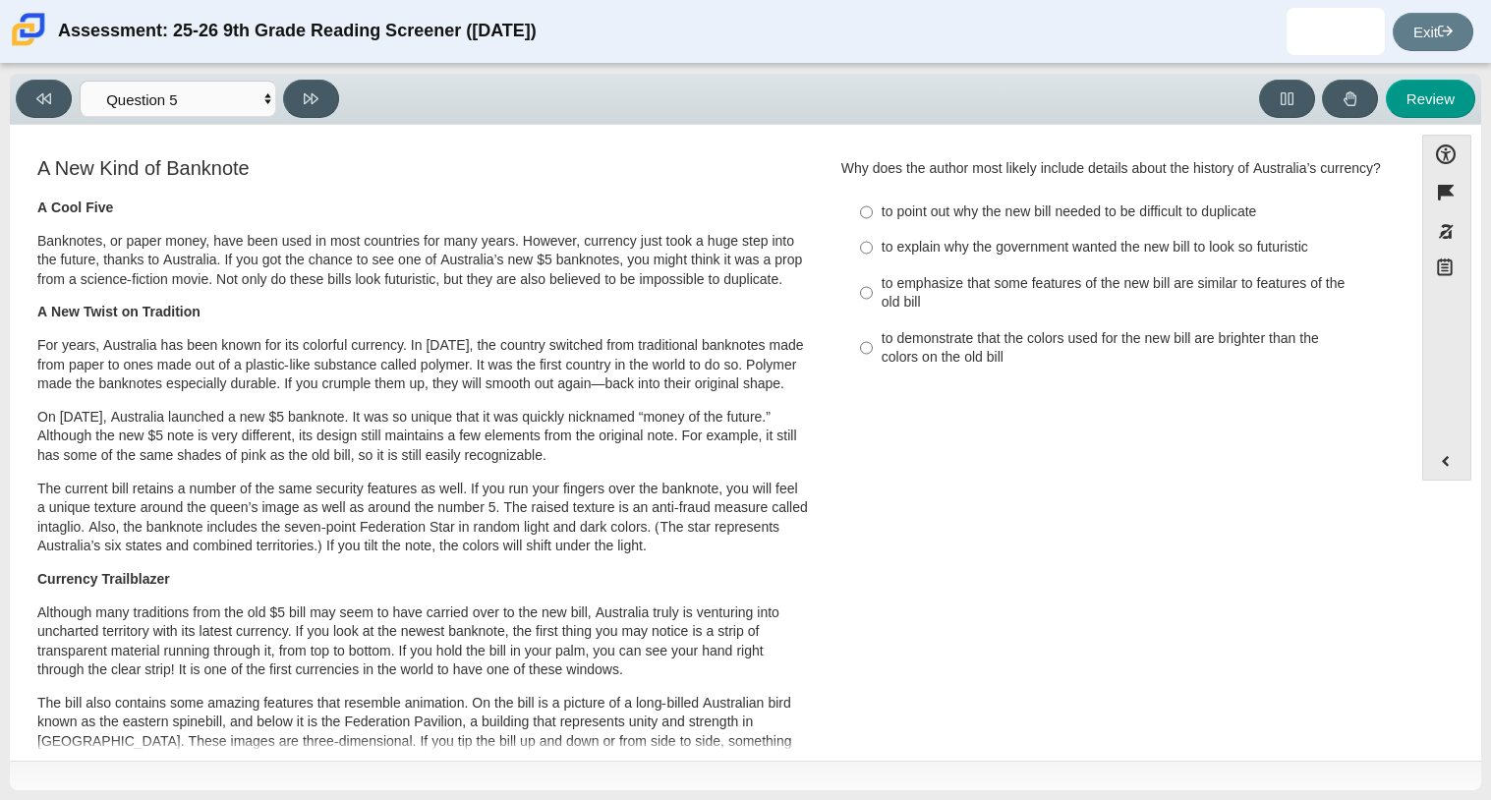
click at [1000, 313] on div "to emphasize that some features of the new bill are similar to features of the …" at bounding box center [1130, 293] width 496 height 38
click at [873, 316] on input "to emphasize that some features of the new bill are similar to features of the …" at bounding box center [866, 292] width 13 height 55
radio input "true"
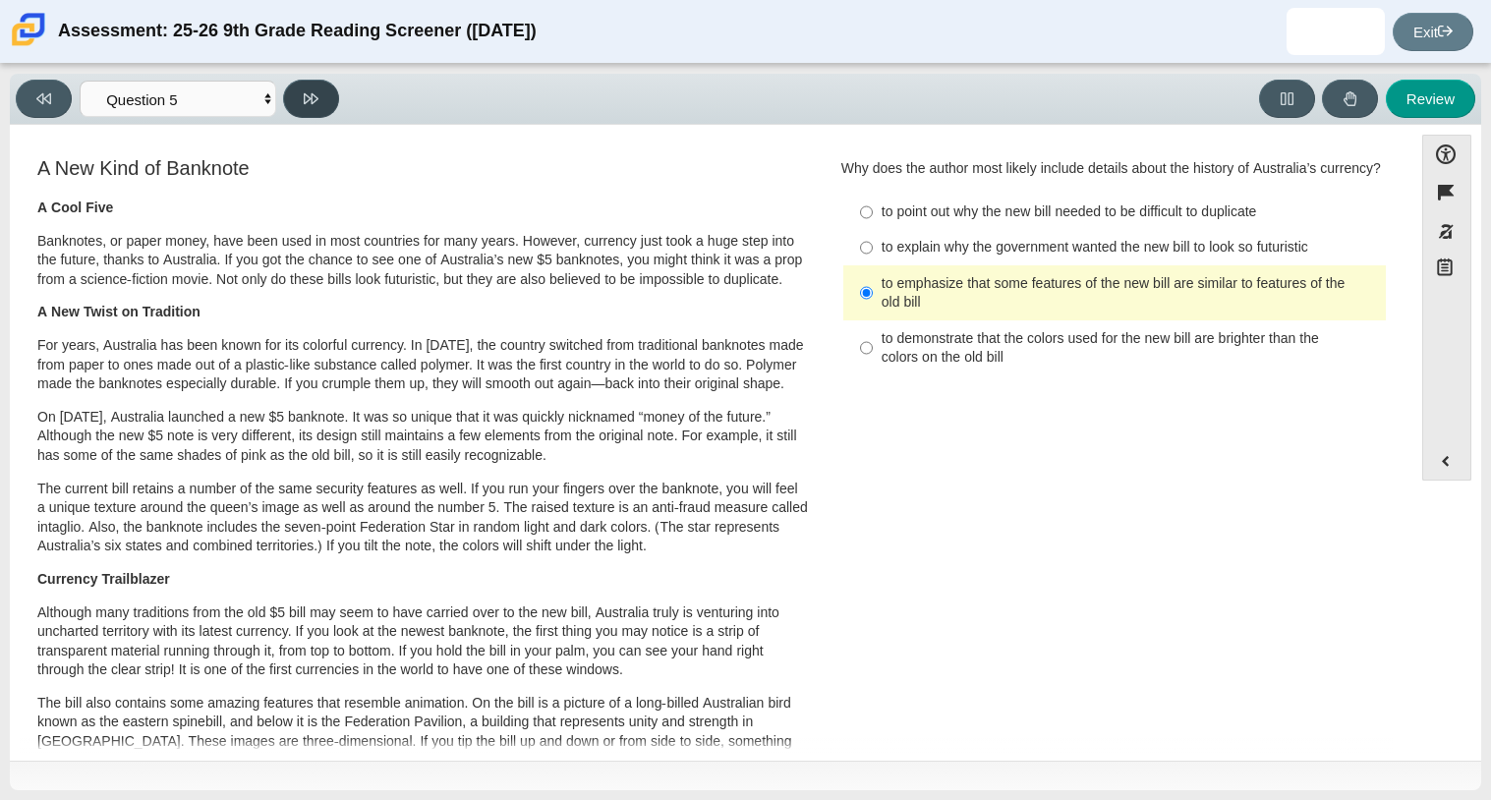
click at [307, 107] on button at bounding box center [311, 99] width 56 height 38
select select "69146e31-7b3d-4a3e-9ce6-f30c24342ae0"
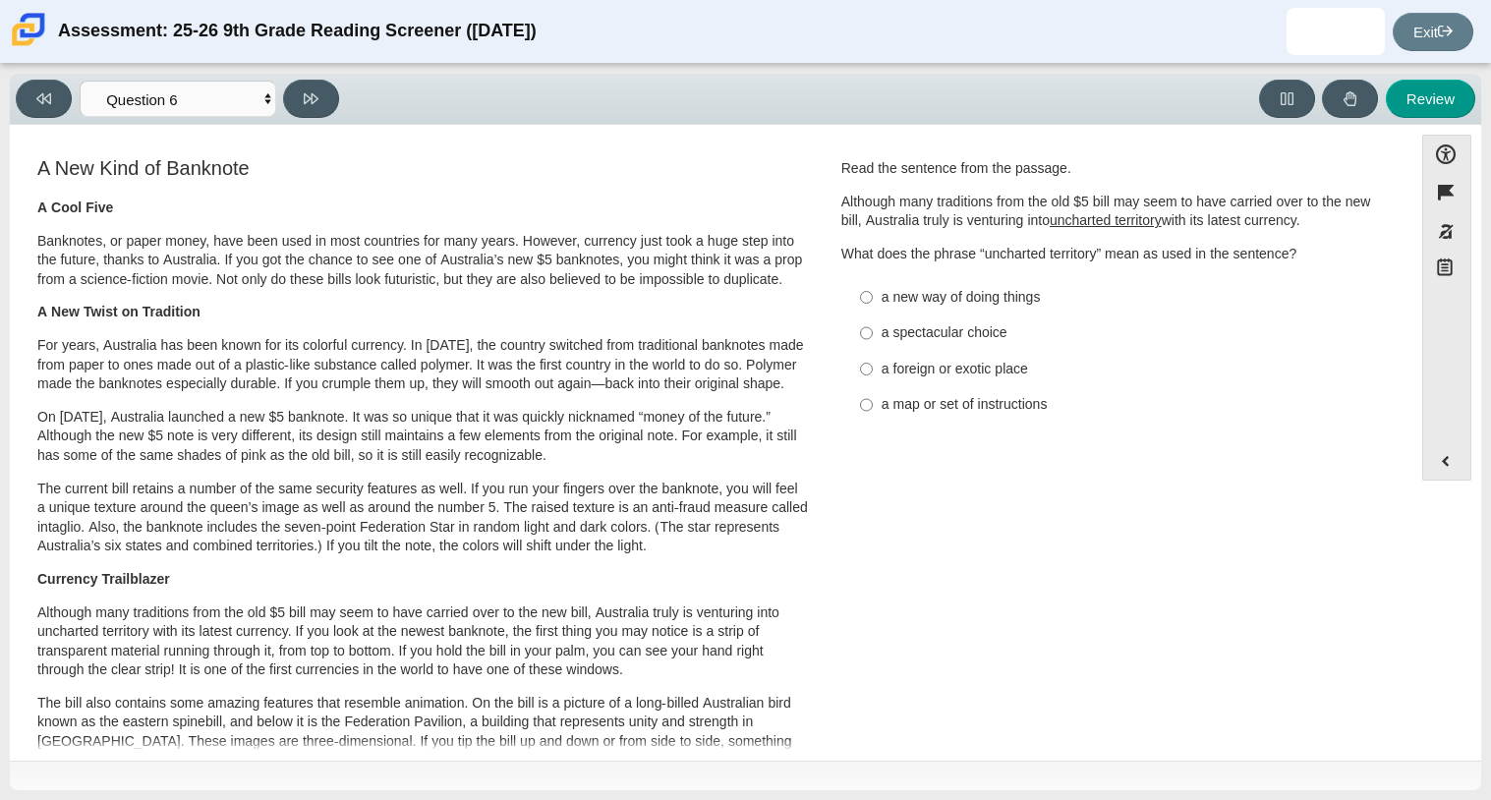
click at [921, 299] on div "a new way of doing things" at bounding box center [1130, 298] width 496 height 20
click at [873, 299] on input "a new way of doing things a new way of doing things" at bounding box center [866, 296] width 13 height 35
radio input "true"
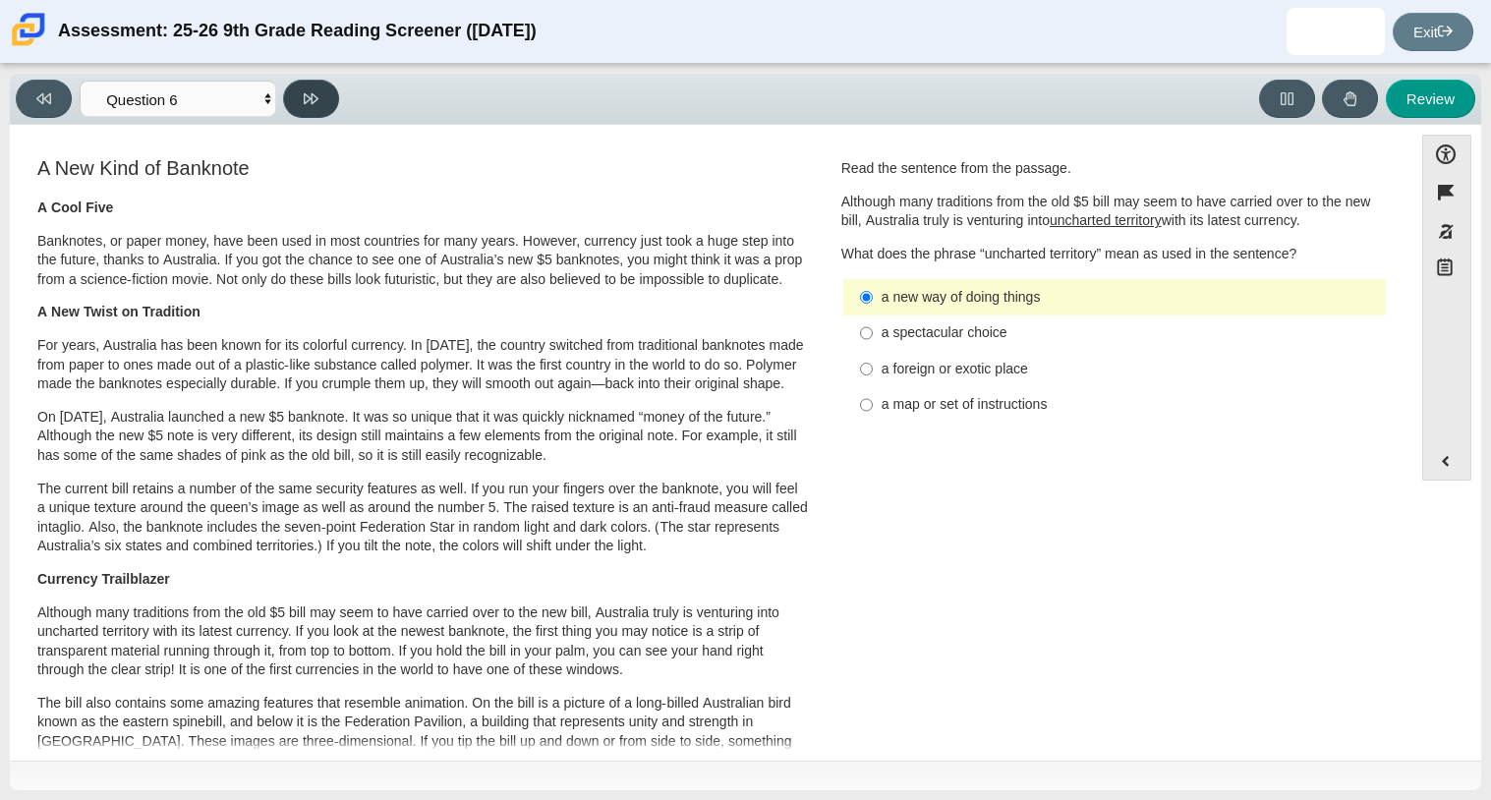
click at [299, 111] on button at bounding box center [311, 99] width 56 height 38
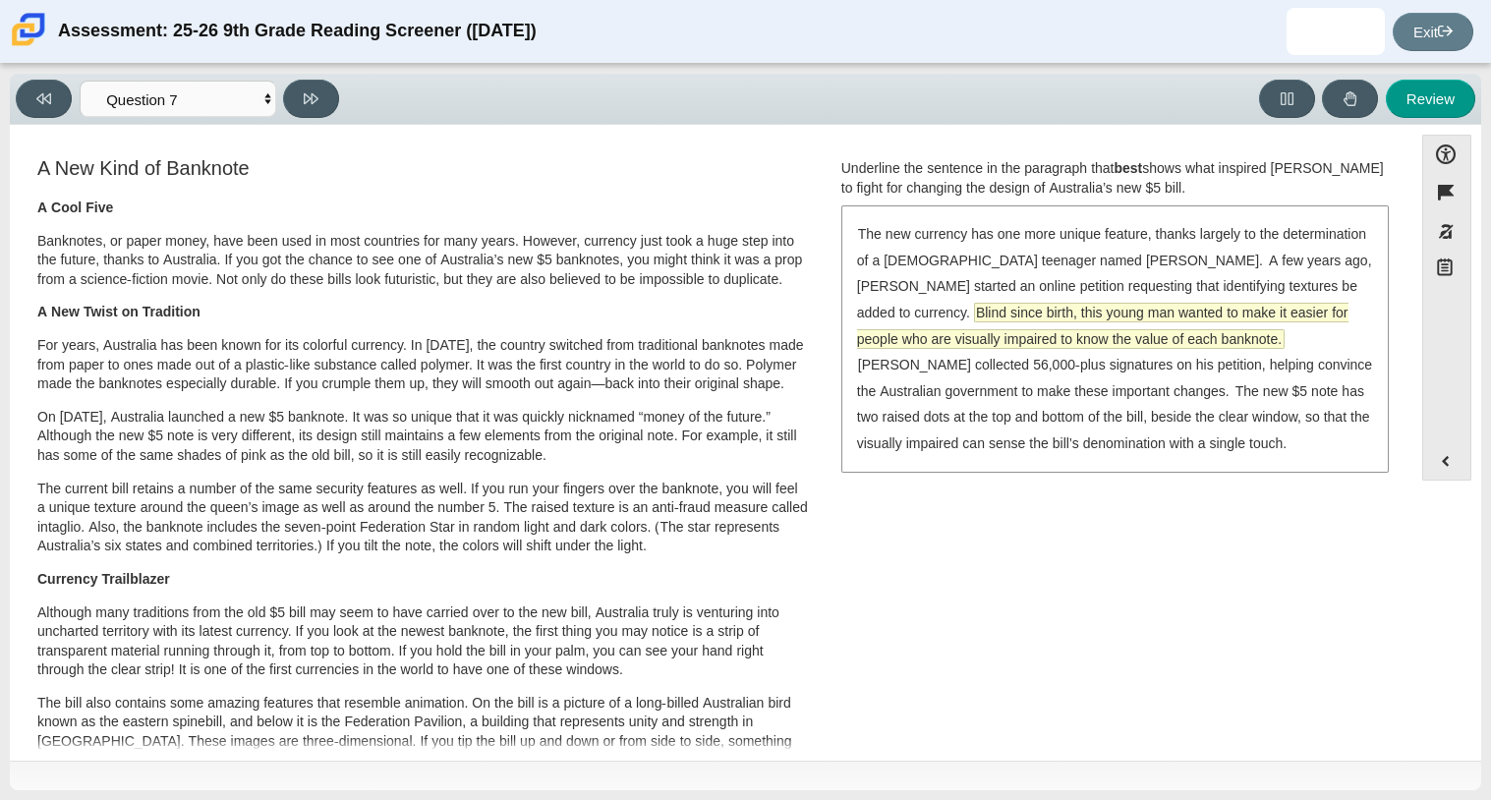
click at [1002, 319] on span "Blind since birth, this young man wanted to make it easier for people who are v…" at bounding box center [1102, 326] width 491 height 44
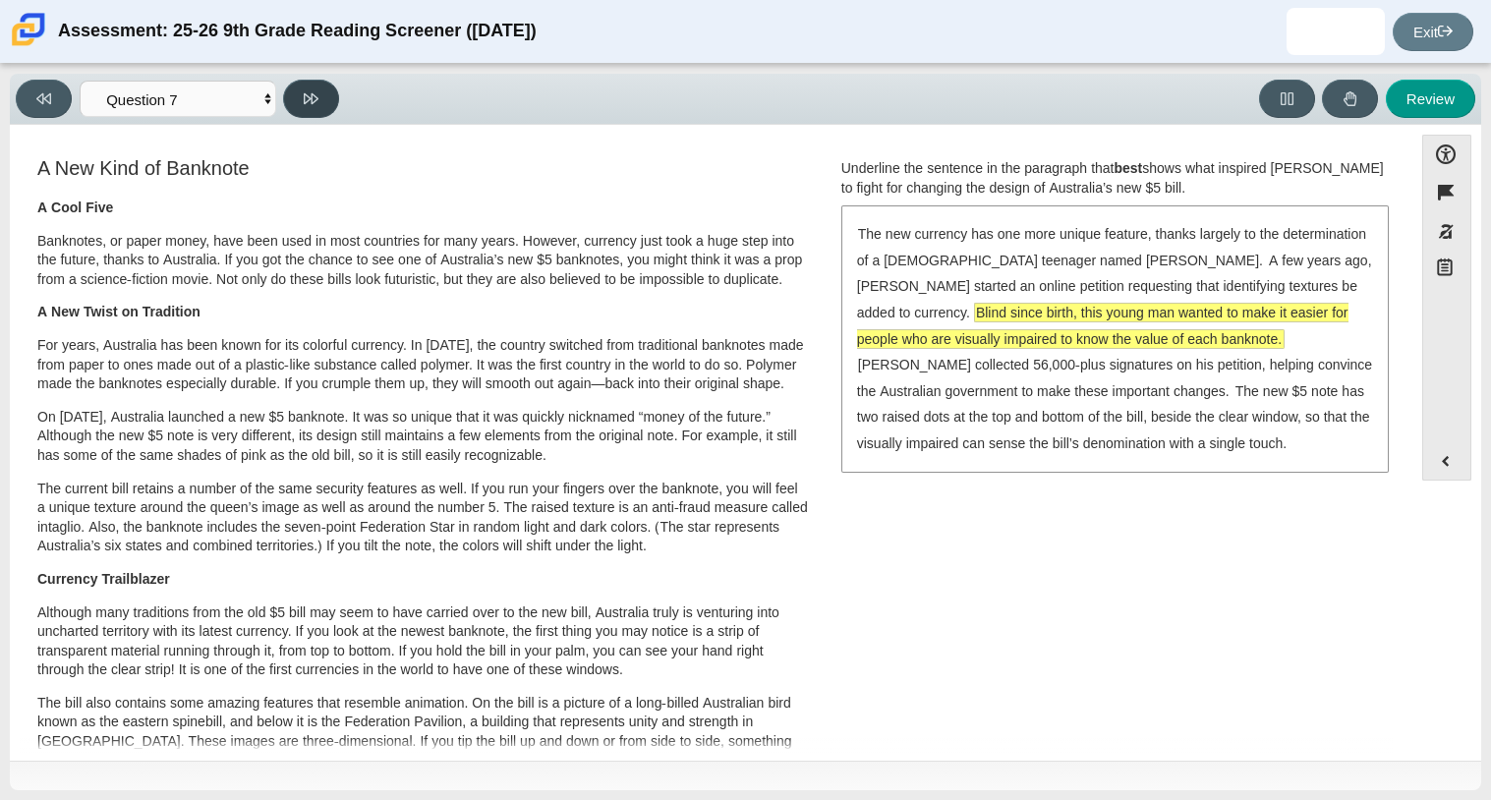
click at [310, 91] on icon at bounding box center [311, 98] width 15 height 15
select select "ea8338c2-a6a3-418e-a305-2b963b54a290"
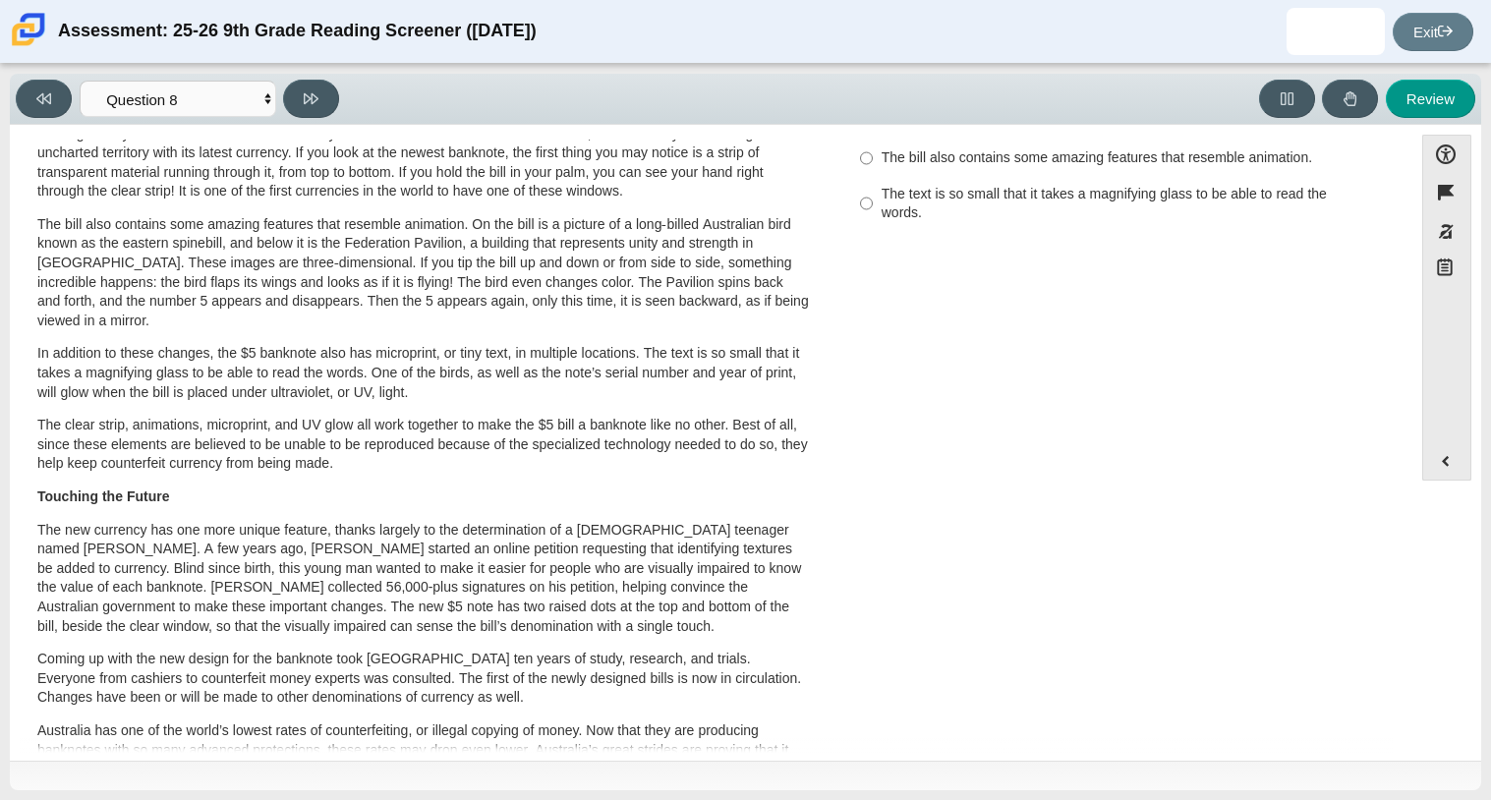
scroll to position [587, 0]
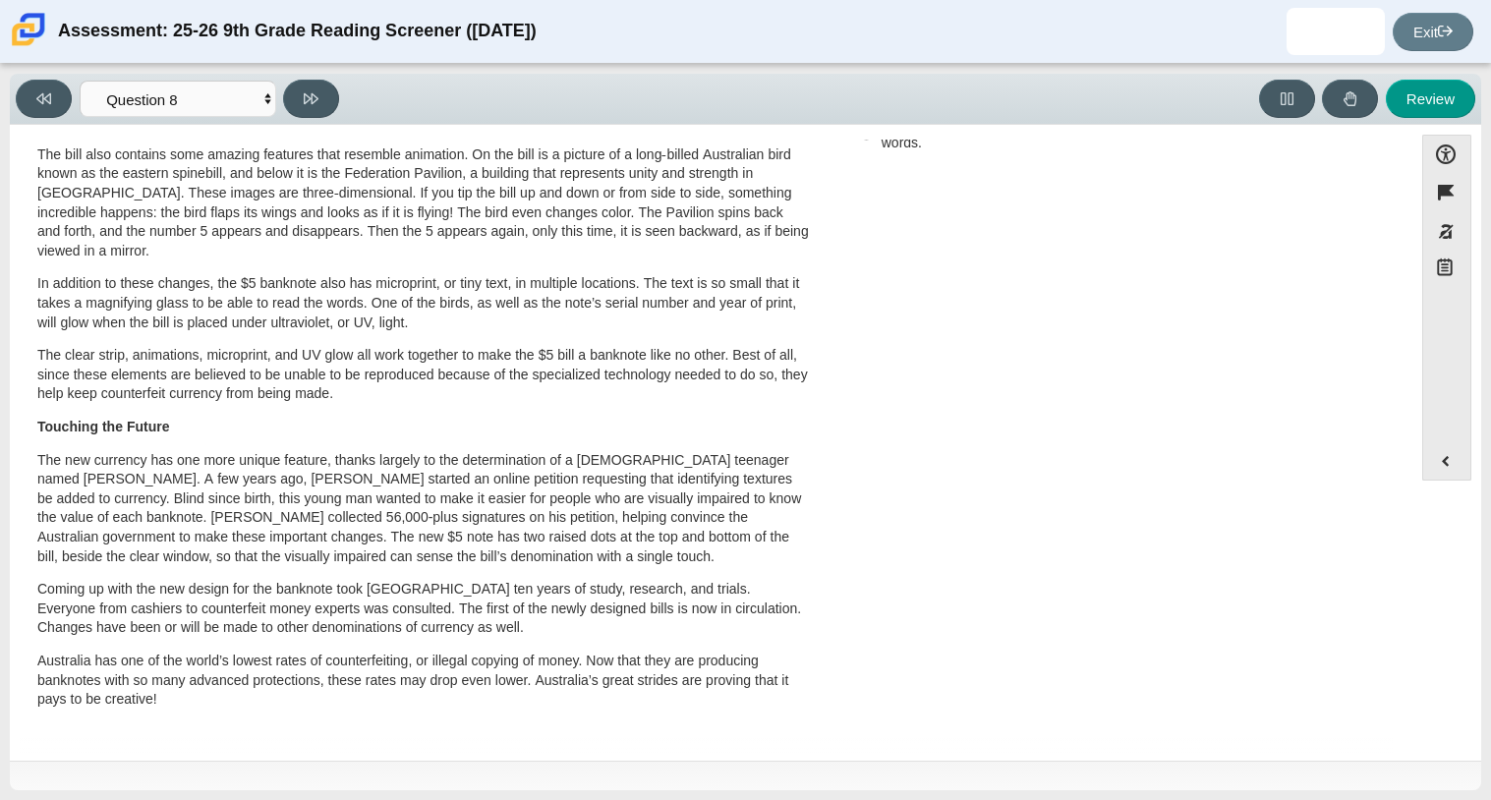
click at [761, 232] on p "The bill also contains some amazing features that resemble animation. On the bi…" at bounding box center [423, 203] width 772 height 116
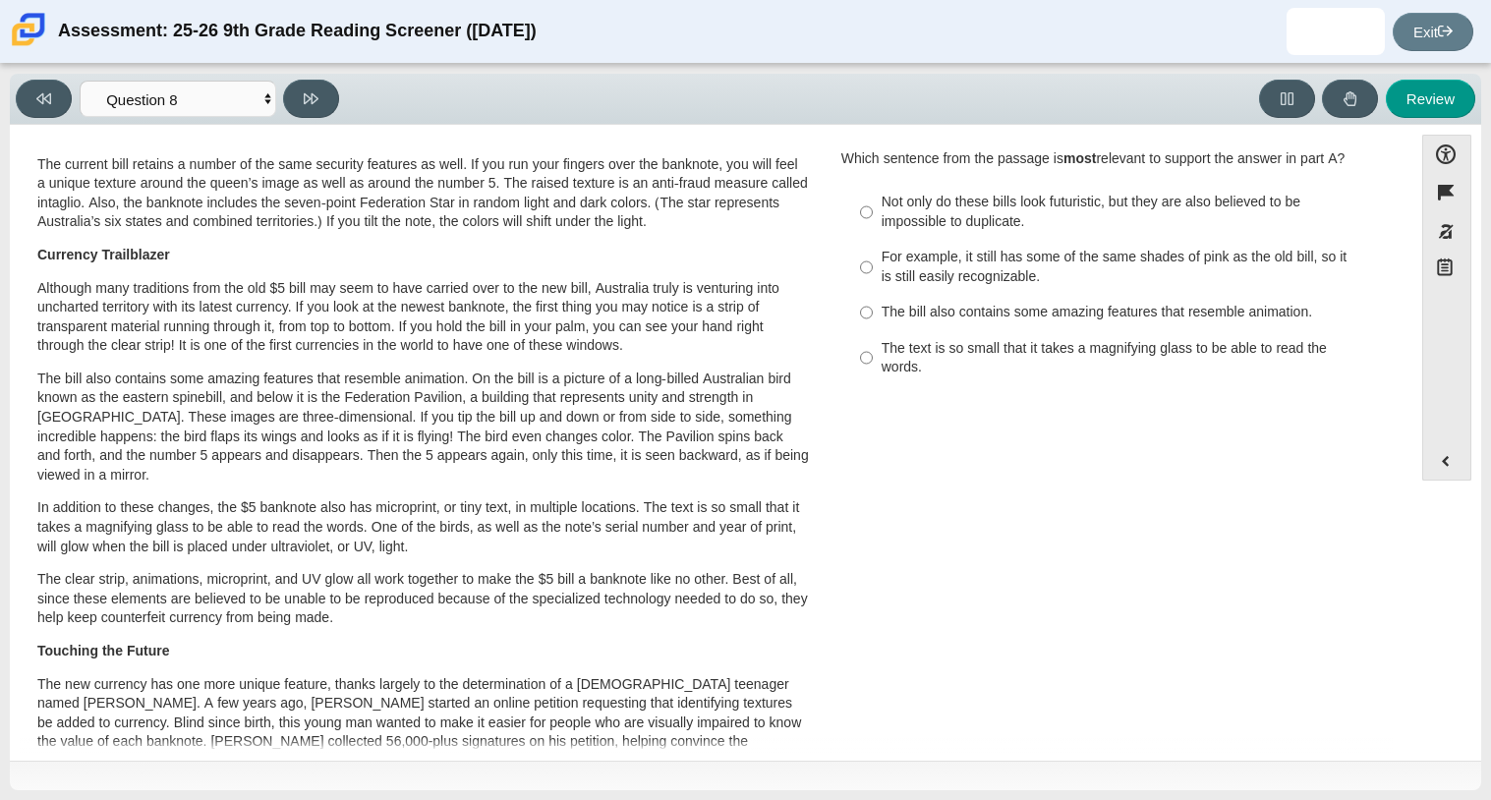
scroll to position [0, 0]
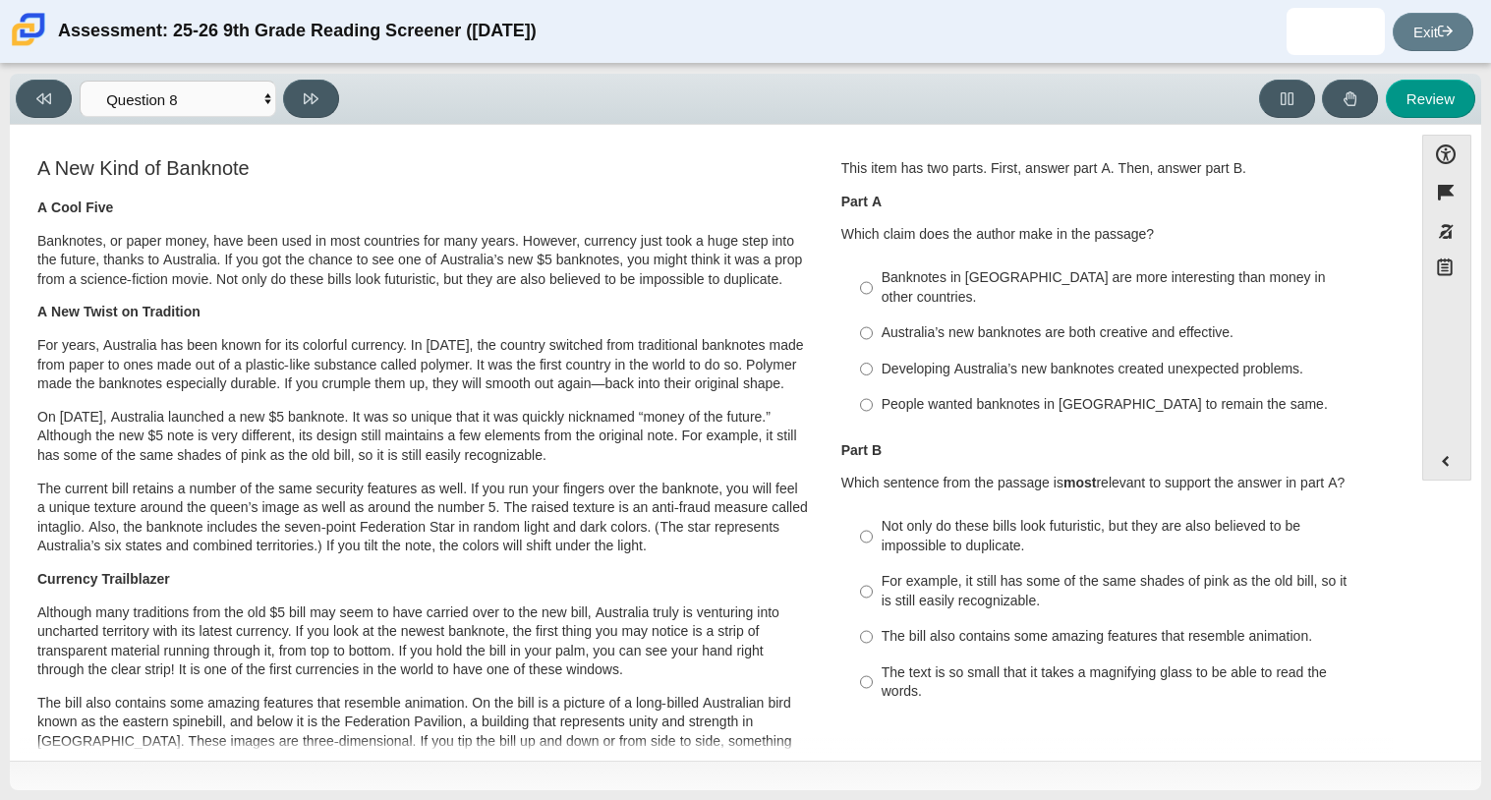
click at [905, 323] on div "Australia’s new banknotes are both creative and effective." at bounding box center [1130, 333] width 496 height 20
click at [873, 316] on input "Australia’s new banknotes are both creative and effective. Australia’s new bank…" at bounding box center [866, 333] width 13 height 35
radio input "true"
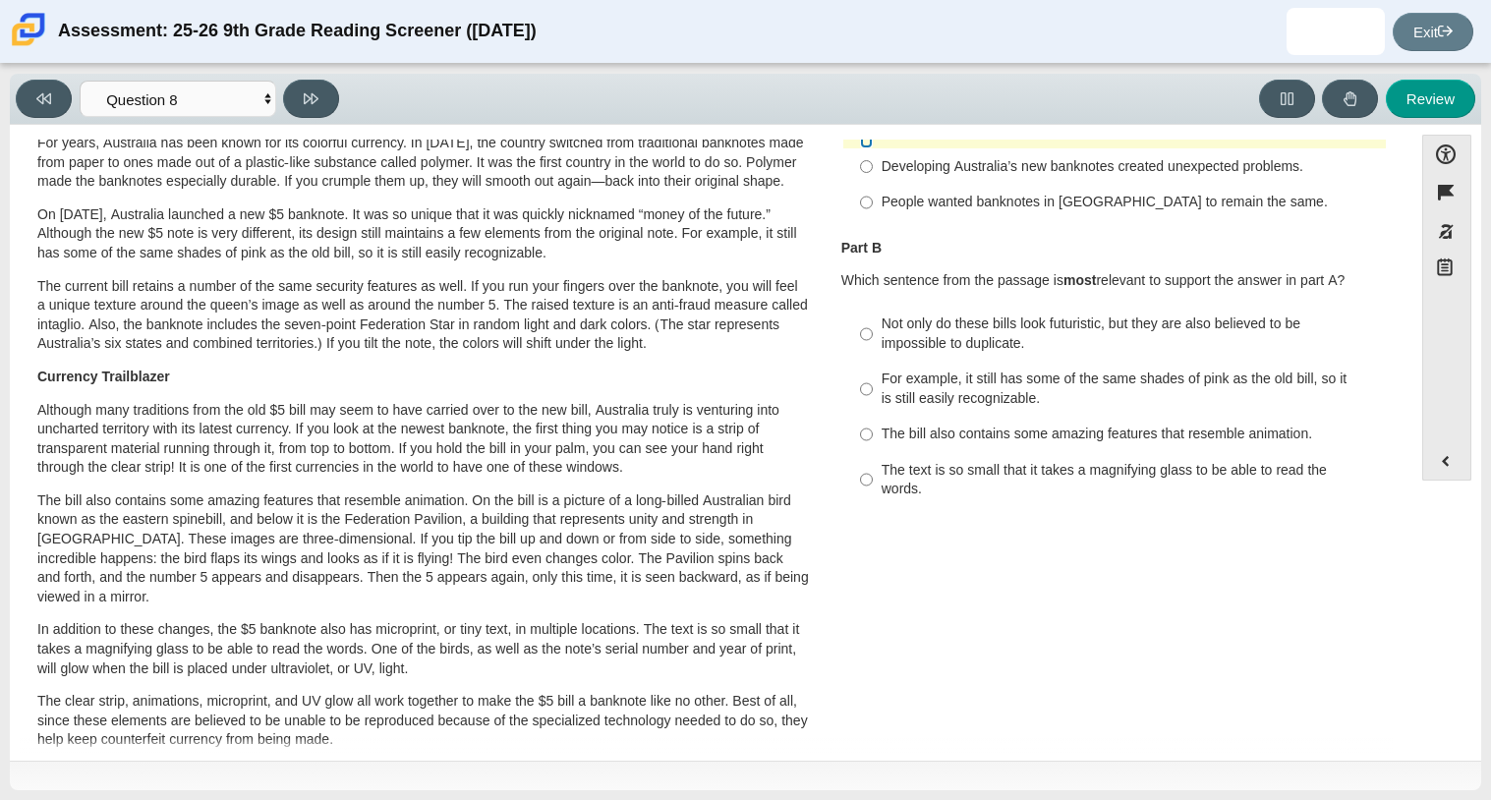
scroll to position [102, 0]
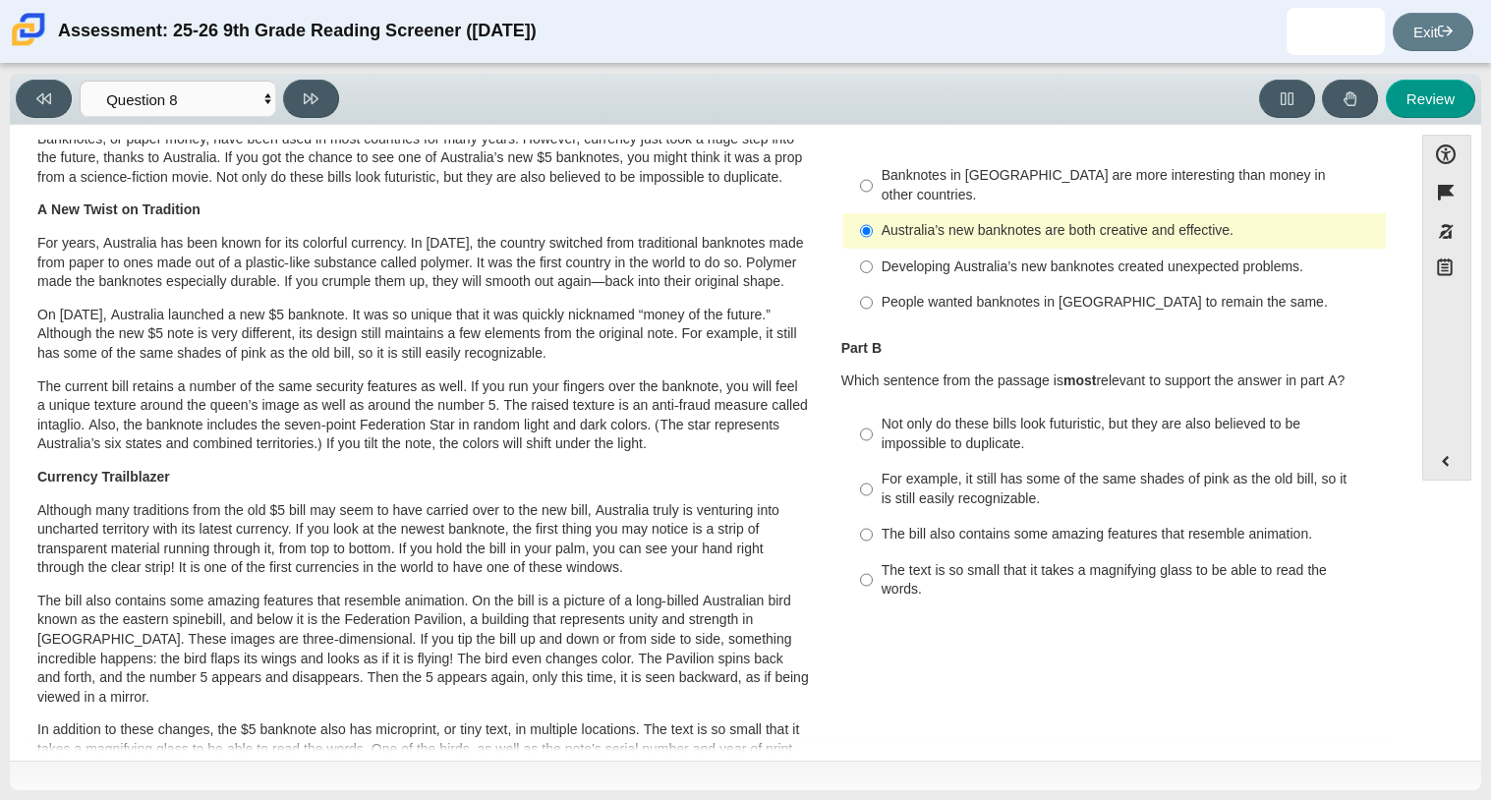
click at [903, 415] on div "Not only do these bills look futuristic, but they are also believed to be impos…" at bounding box center [1130, 434] width 496 height 38
click at [873, 413] on input "Not only do these bills look futuristic, but they are also believed to be impos…" at bounding box center [866, 434] width 13 height 55
radio input "true"
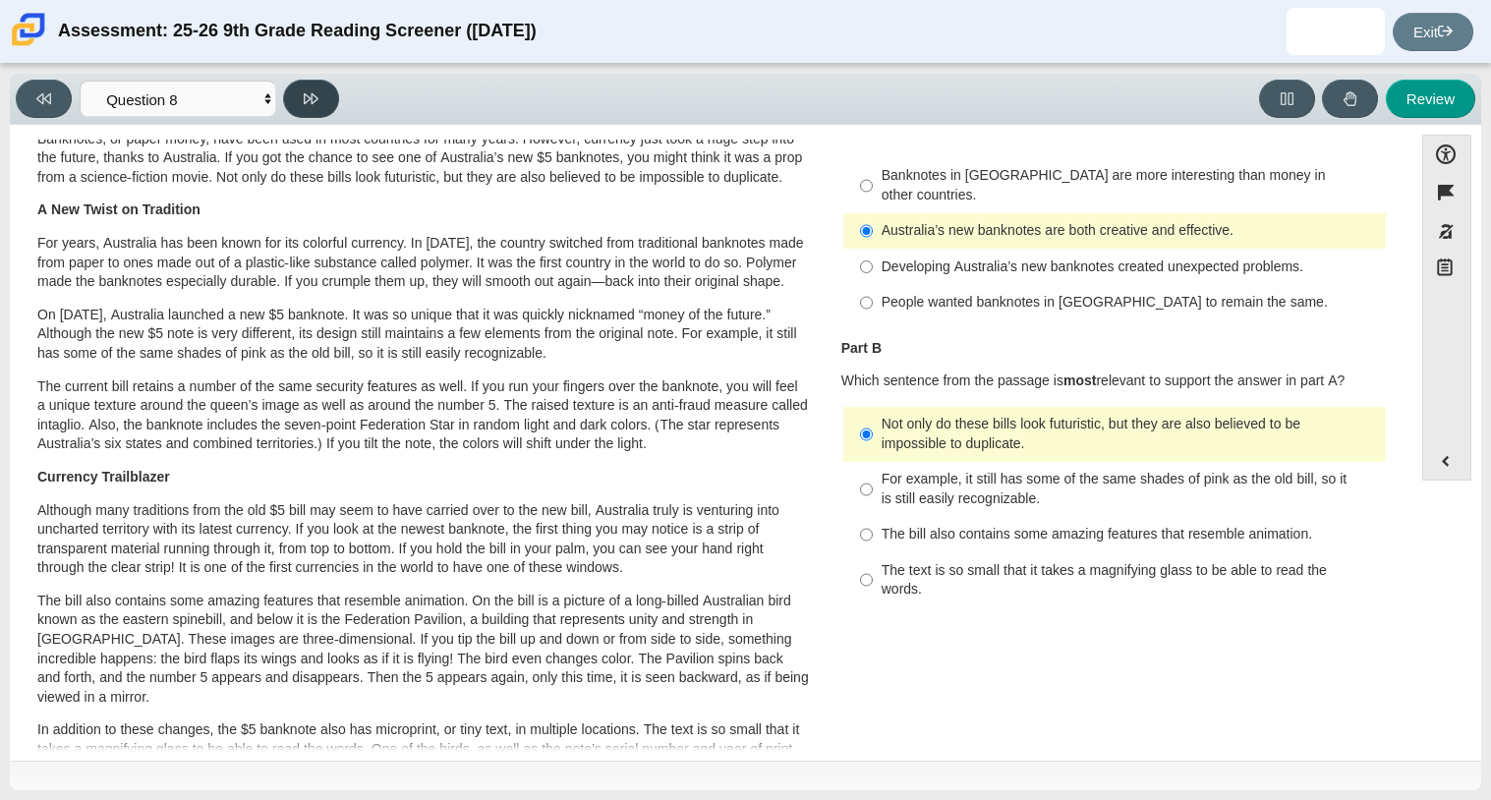
click at [298, 90] on button at bounding box center [311, 99] width 56 height 38
select select "89f058d6-b15c-4ef5-a4b3-fdaffb8868b6"
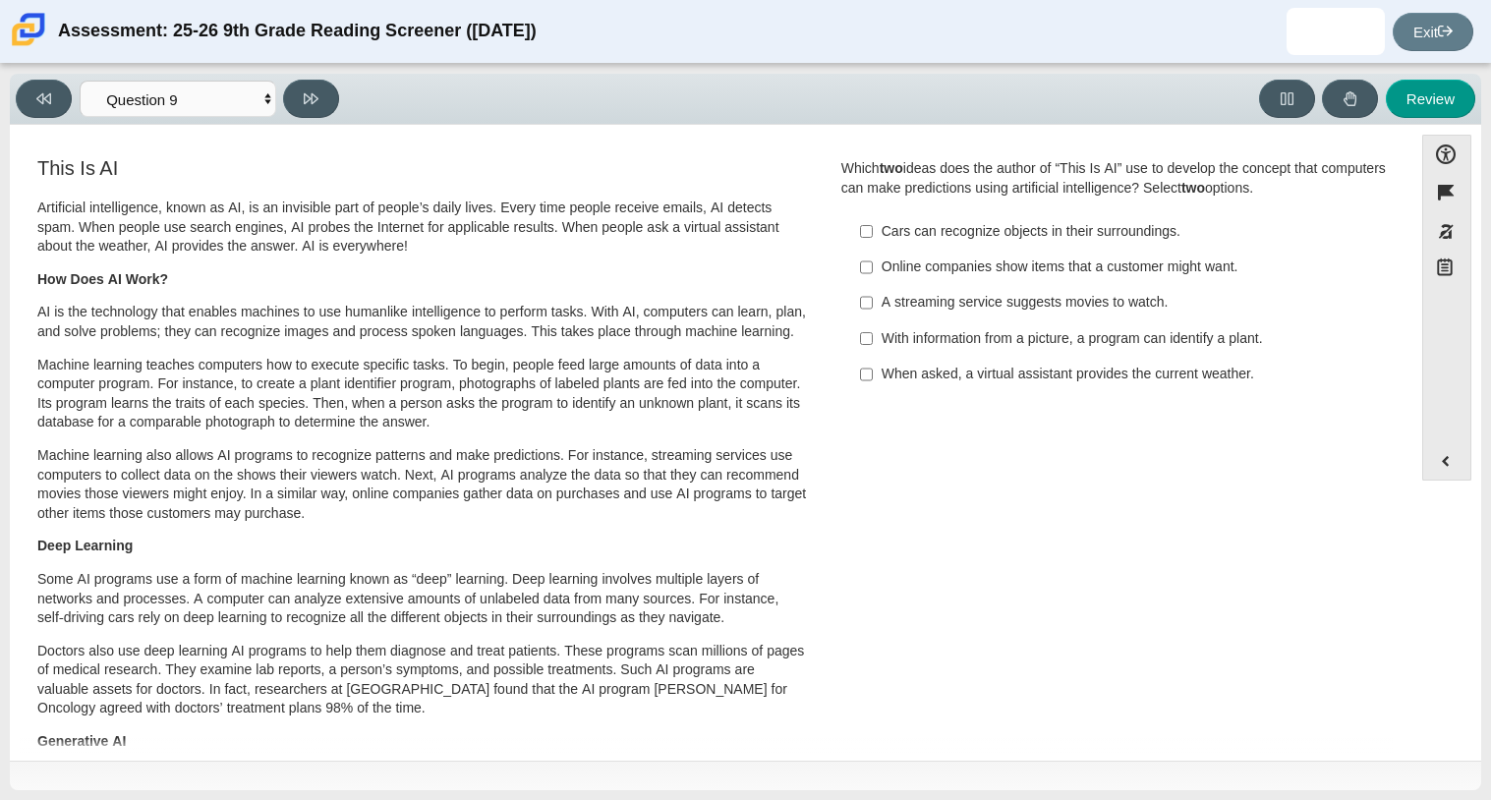
click at [1120, 173] on div "Which two ideas does the author of “This Is AI” use to develop the concept that…" at bounding box center [1114, 178] width 547 height 38
click at [251, 98] on select "Questions Question 1 Question 2 Question 3 Question 4 Question 5 Question 6 Que…" at bounding box center [178, 99] width 197 height 36
click at [397, 166] on h3 "This Is AI" at bounding box center [423, 168] width 772 height 22
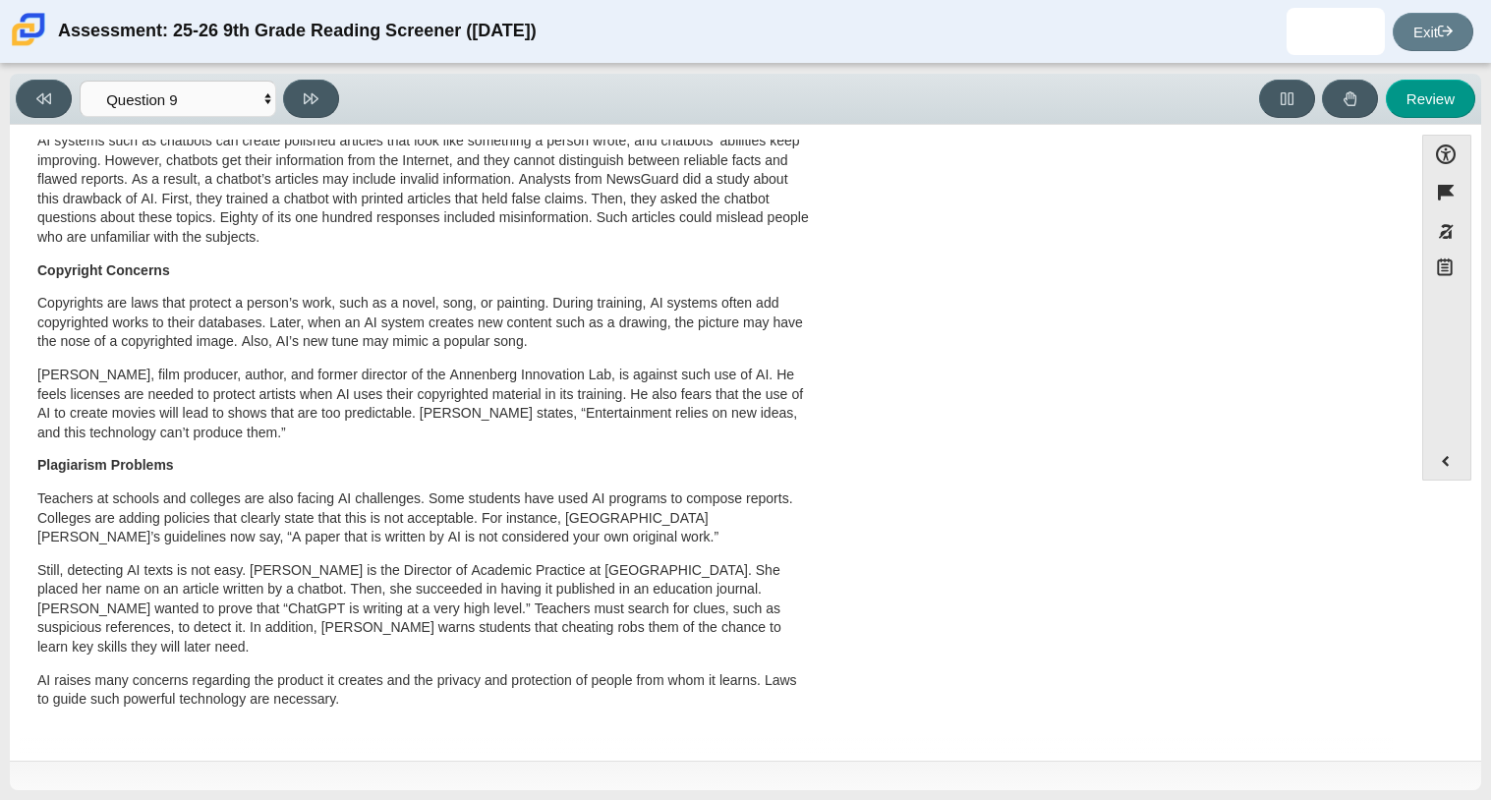
scroll to position [0, 0]
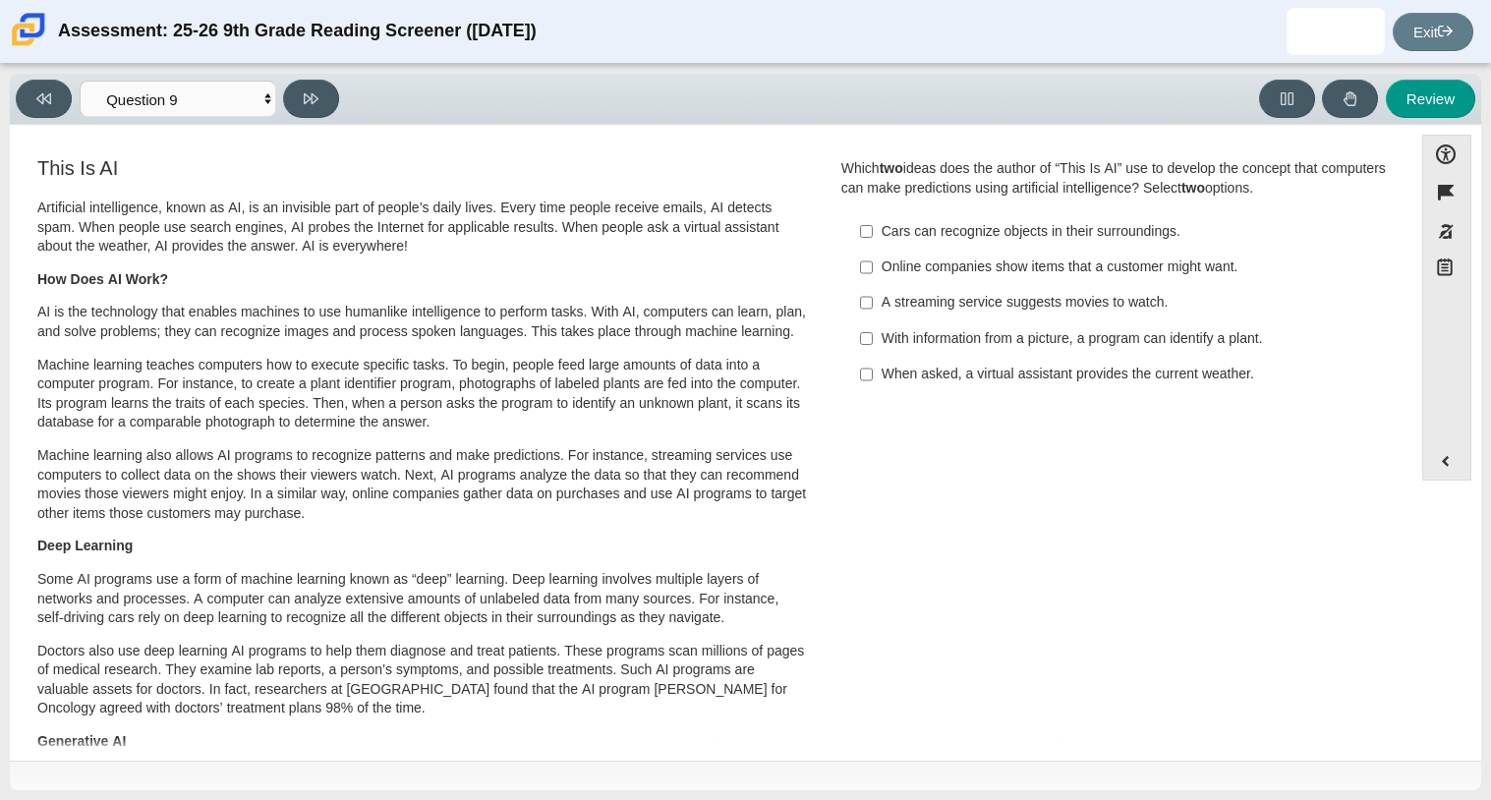
click at [988, 228] on div "Cars can recognize objects in their surroundings." at bounding box center [1130, 232] width 496 height 20
click at [873, 228] on input "Cars can recognize objects in their surroundings. Cars can recognize objects in…" at bounding box center [866, 230] width 13 height 35
checkbox input "true"
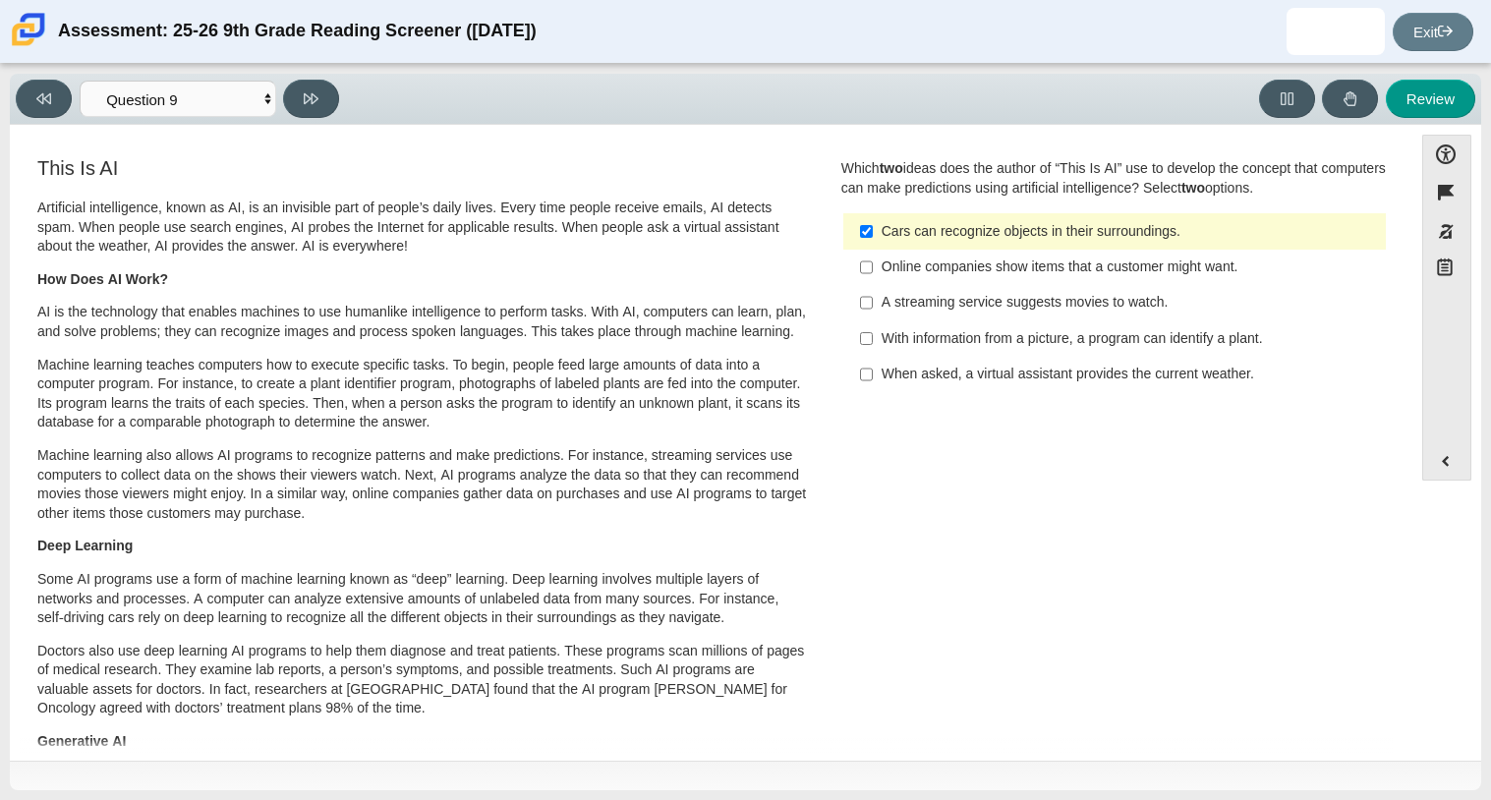
click at [976, 272] on div "Online companies show items that a customer might want." at bounding box center [1130, 268] width 496 height 20
click at [873, 272] on input "Online companies show items that a customer might want. Online companies show i…" at bounding box center [866, 267] width 13 height 35
checkbox input "true"
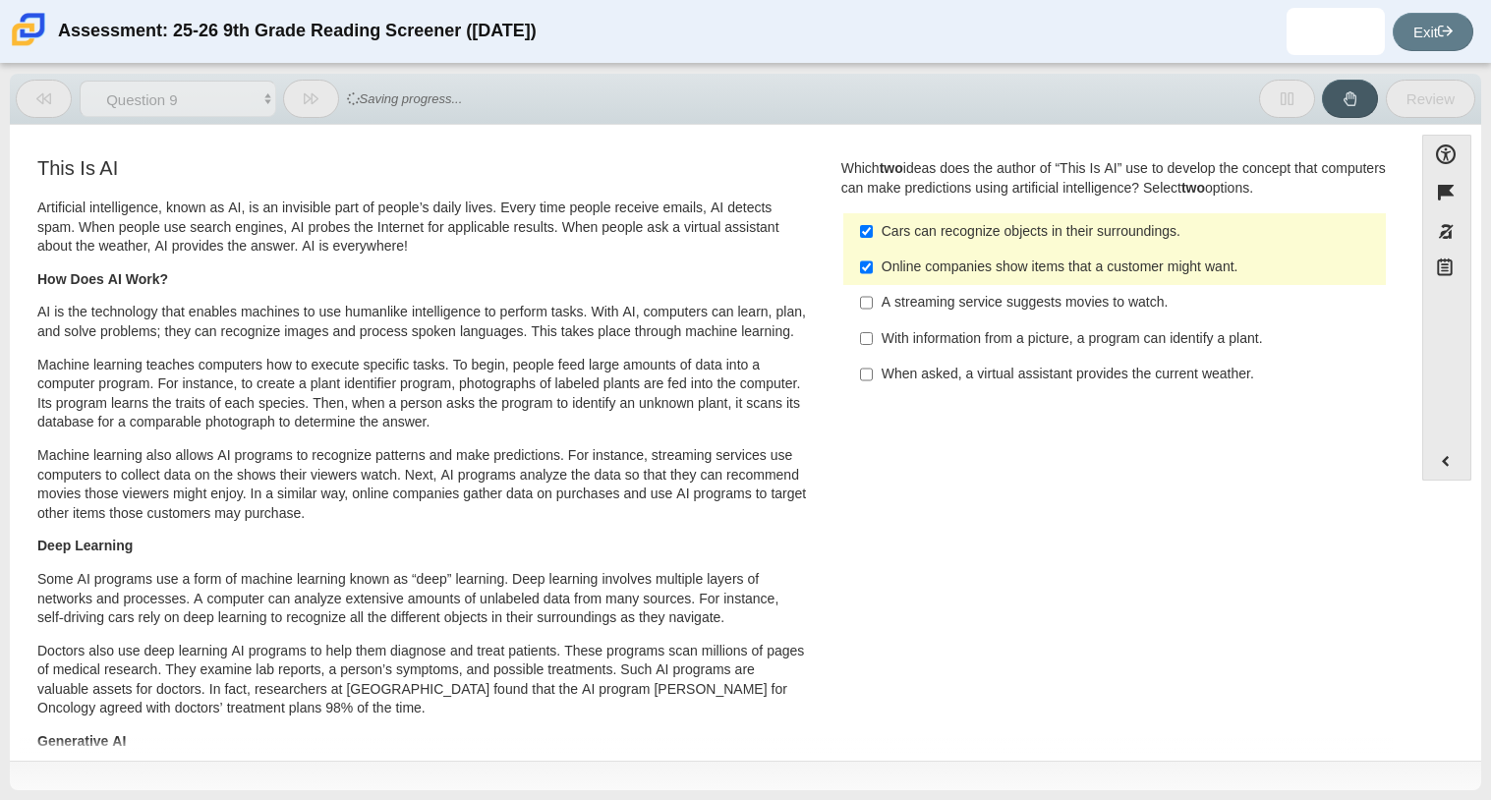
click at [959, 229] on div "Cars can recognize objects in their surroundings." at bounding box center [1130, 232] width 496 height 20
click at [873, 229] on input "Cars can recognize objects in their surroundings. Cars can recognize objects in…" at bounding box center [866, 230] width 13 height 35
checkbox input "false"
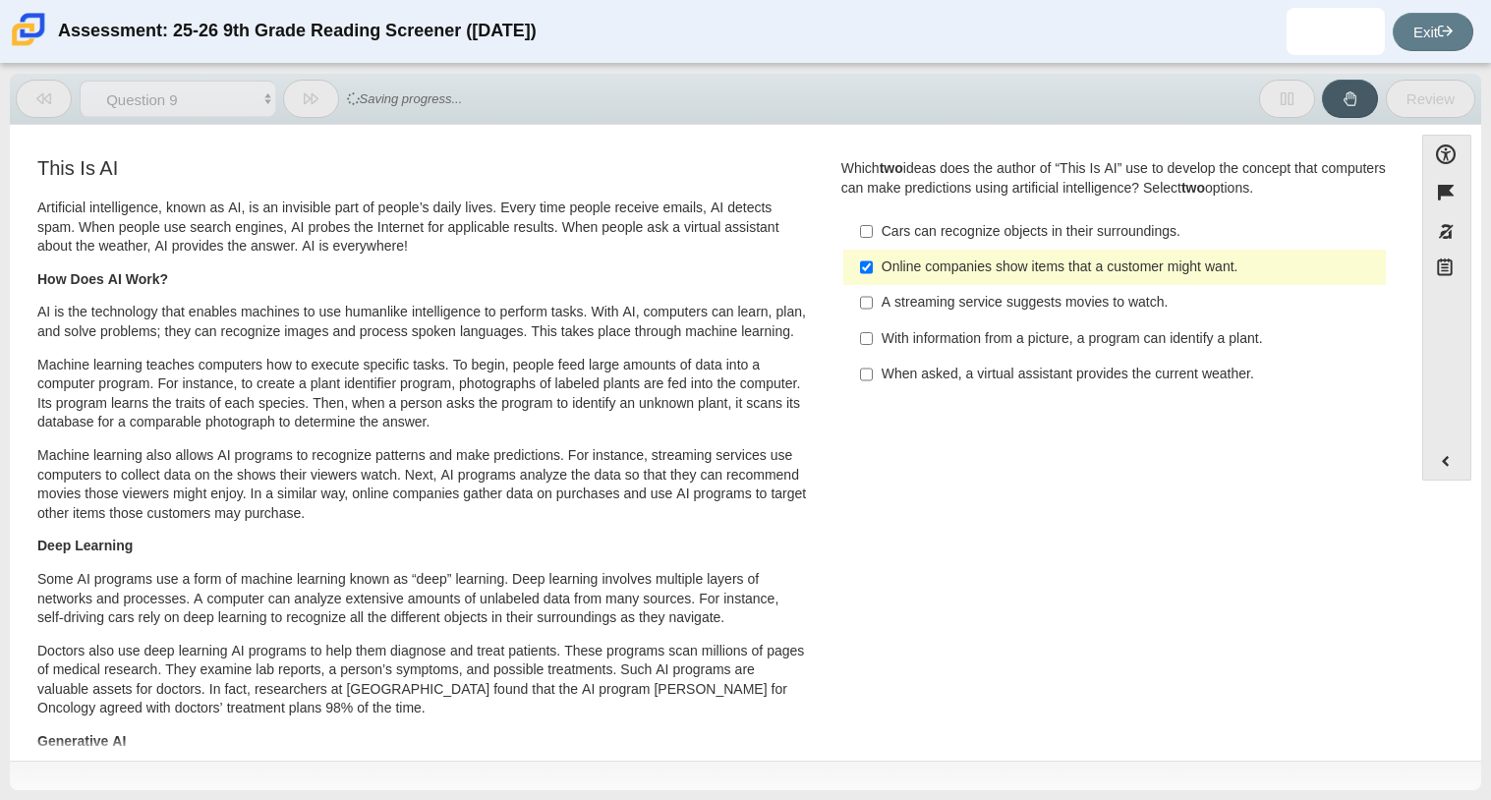
click at [966, 280] on label "Online companies show items that a customer might want. Online companies show i…" at bounding box center [1116, 267] width 540 height 35
click at [873, 280] on input "Online companies show items that a customer might want. Online companies show i…" at bounding box center [866, 267] width 13 height 35
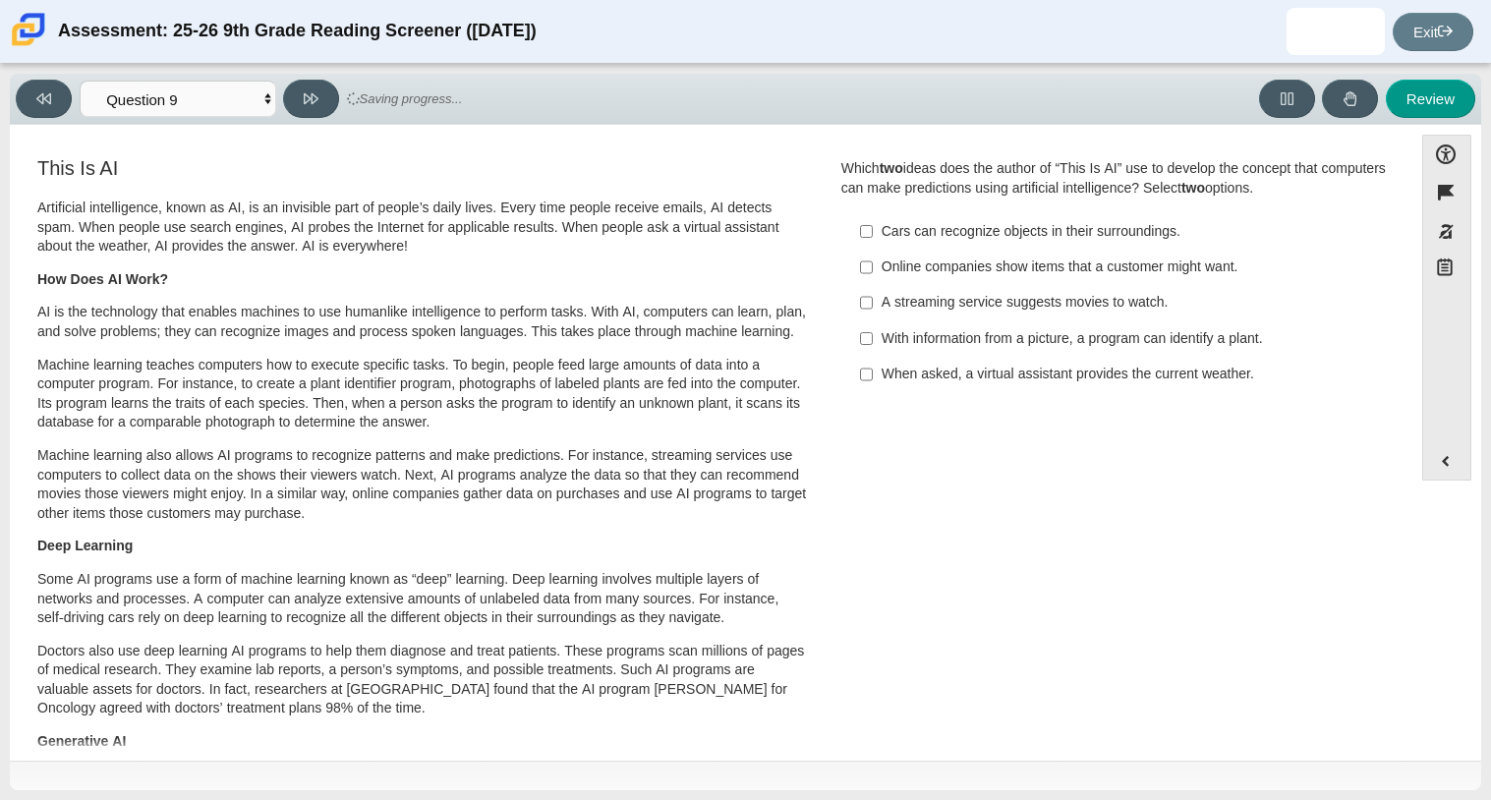
click at [966, 280] on label "Online companies show items that a customer might want. Online companies show i…" at bounding box center [1116, 267] width 540 height 35
click at [873, 280] on input "Online companies show items that a customer might want. Online companies show i…" at bounding box center [866, 267] width 13 height 35
checkbox input "true"
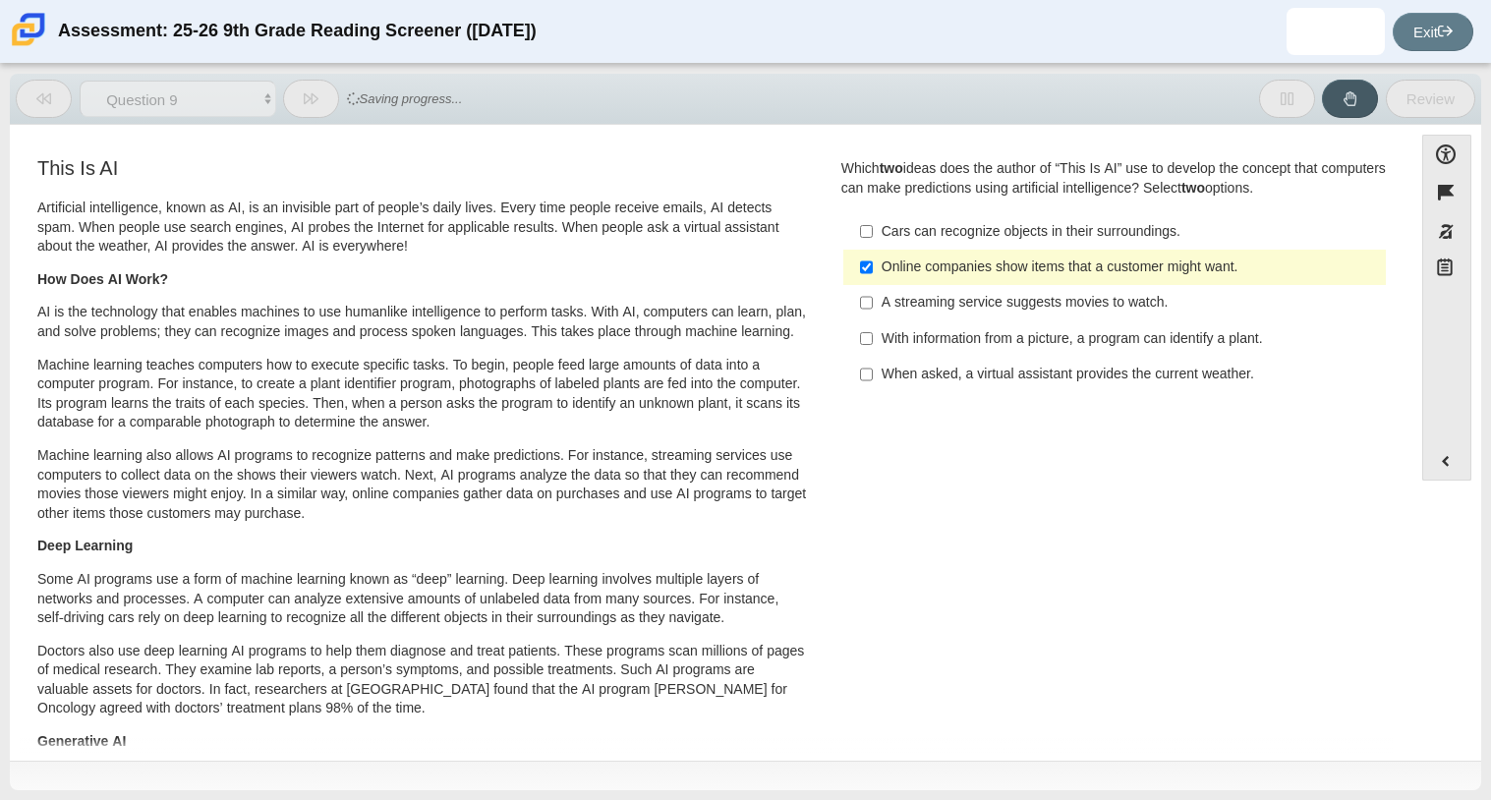
click at [960, 307] on div "A streaming service suggests movies to watch." at bounding box center [1130, 303] width 496 height 20
click at [873, 307] on input "A streaming service suggests movies to watch. A streaming service suggests movi…" at bounding box center [866, 302] width 13 height 35
checkbox input "true"
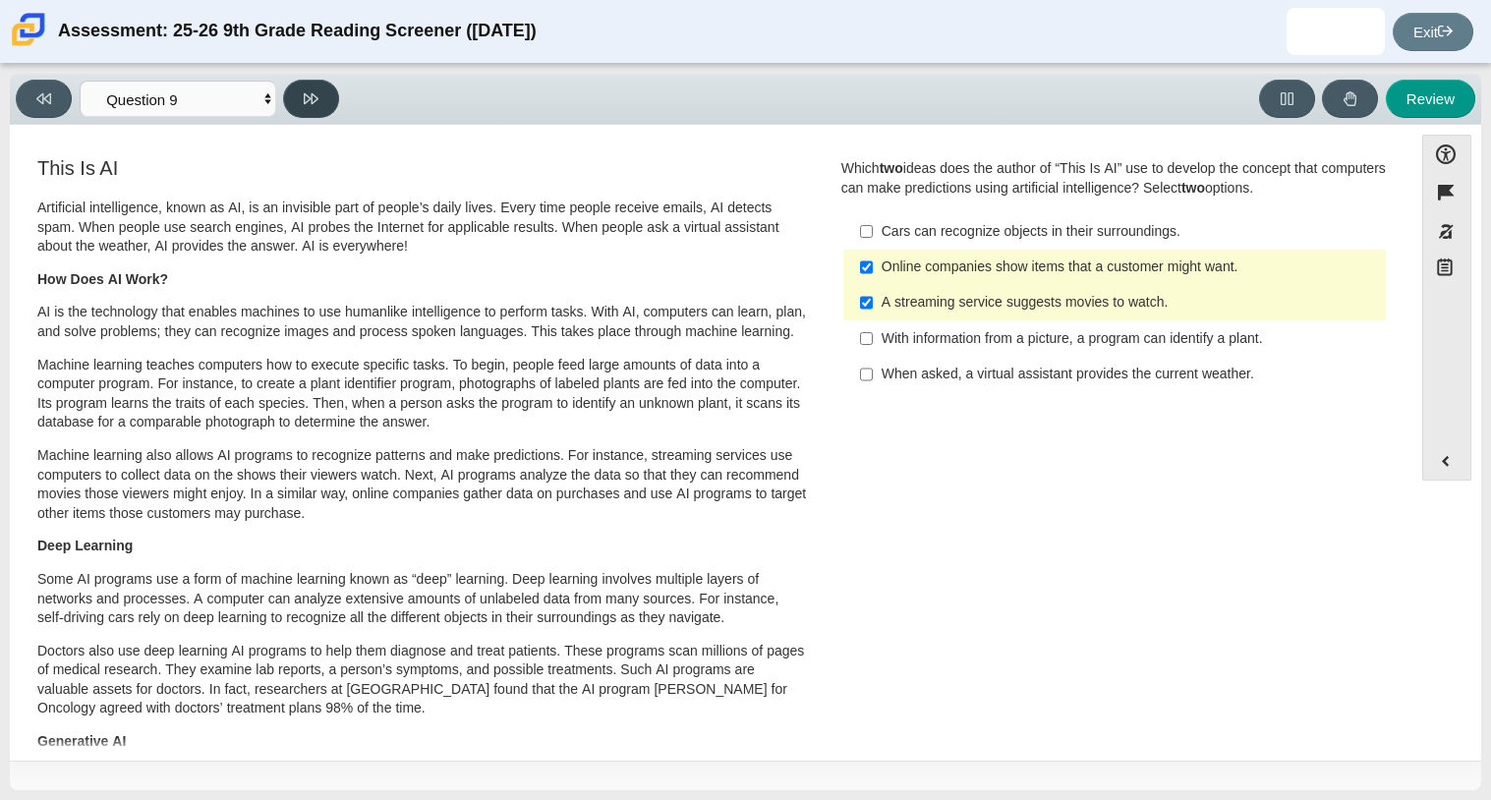
click at [305, 102] on icon at bounding box center [311, 98] width 15 height 15
select select "cdf3c14e-a918-44d1-9b63-3db0fa81641e"
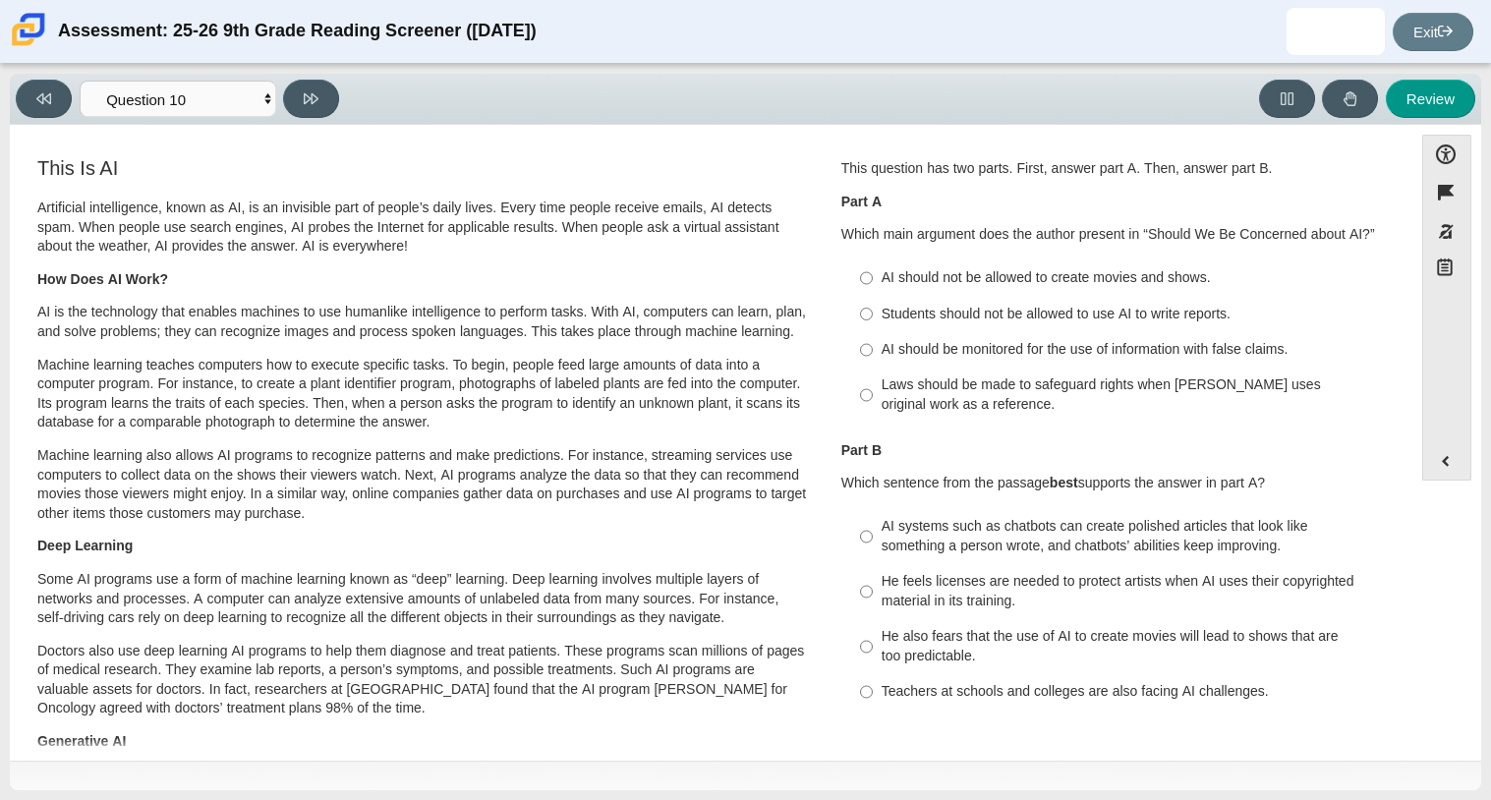
click at [927, 360] on label "AI should be monitored for the use of information with false claims. AI should …" at bounding box center [1116, 349] width 540 height 35
click at [873, 360] on input "AI should be monitored for the use of information with false claims. AI should …" at bounding box center [866, 349] width 13 height 35
radio input "true"
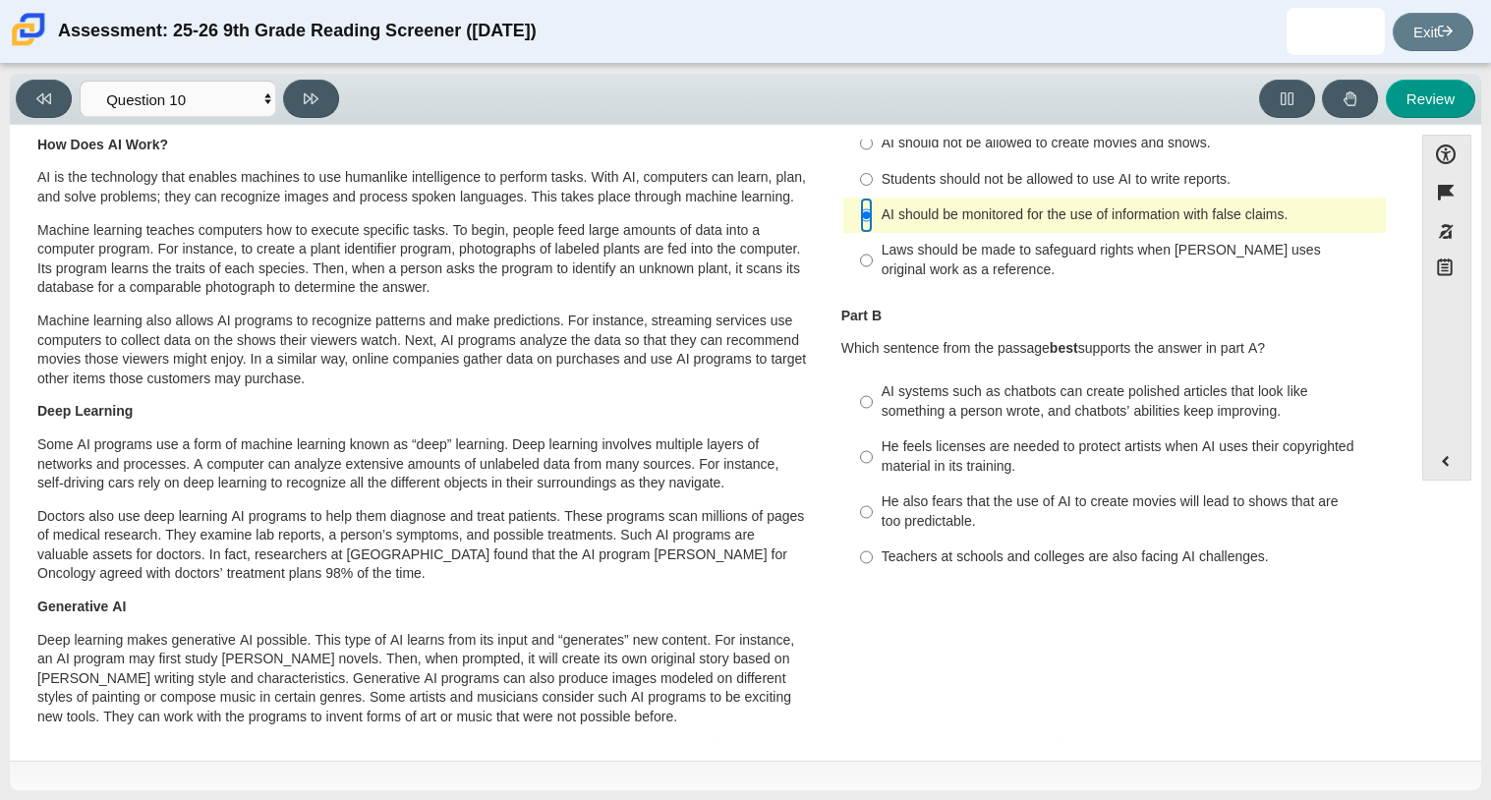
scroll to position [134, 0]
click at [1004, 408] on div "AI systems such as chatbots can create polished articles that look like somethi…" at bounding box center [1130, 402] width 496 height 38
click at [873, 408] on input "AI systems such as chatbots can create polished articles that look like somethi…" at bounding box center [866, 402] width 13 height 55
radio input "true"
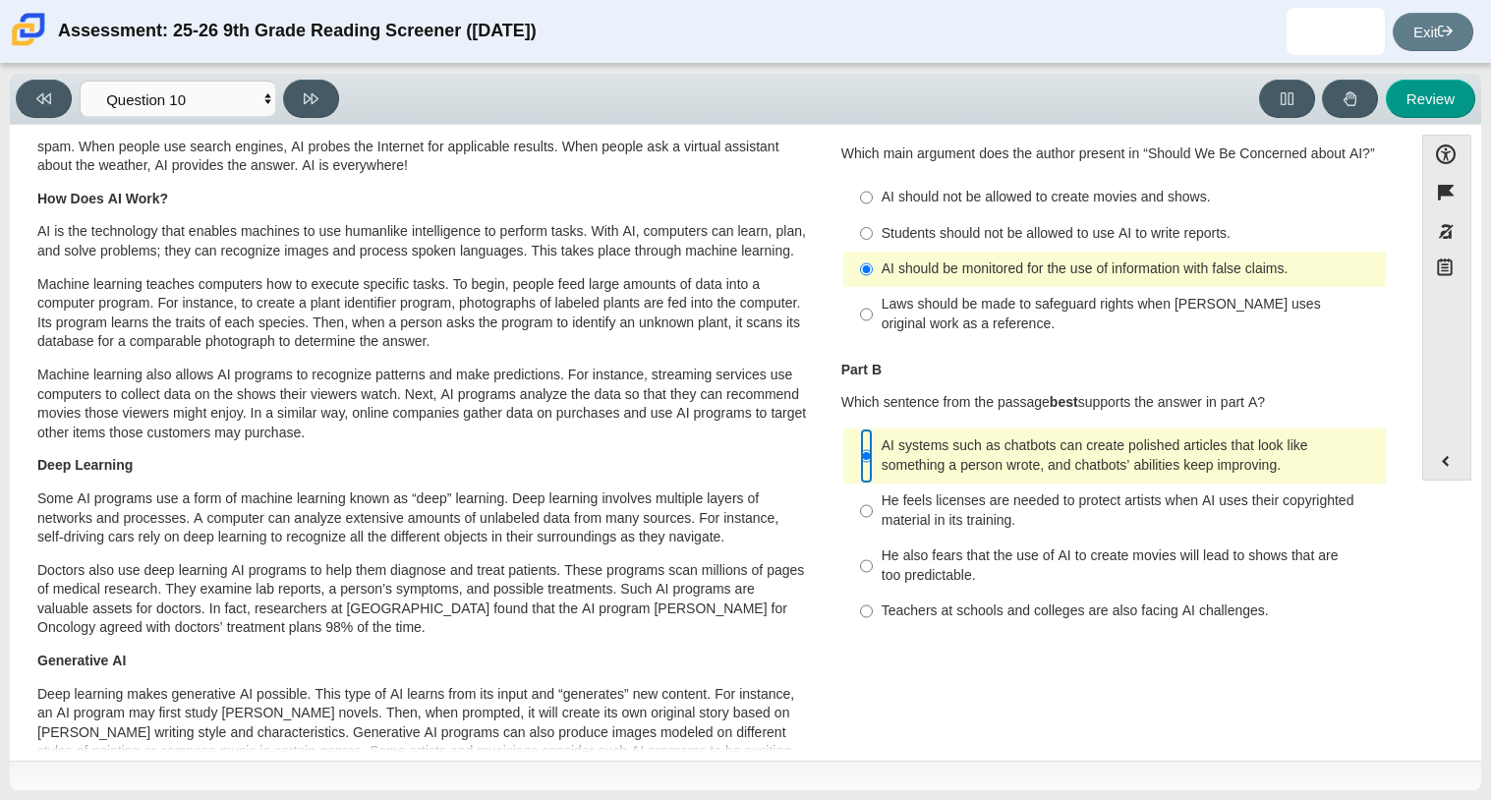
scroll to position [0, 0]
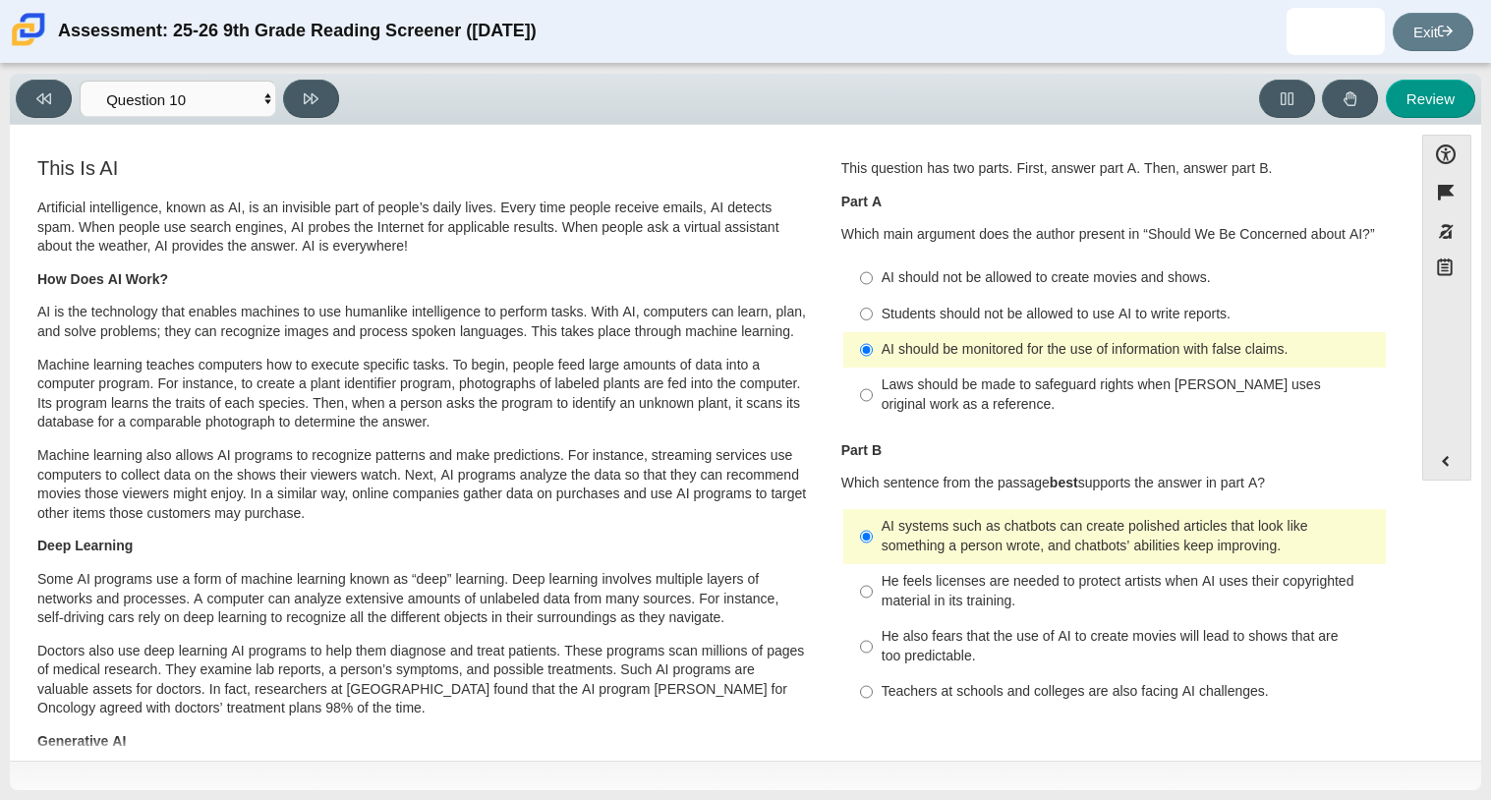
click at [1050, 309] on div "Students should not be allowed to use AI to write reports." at bounding box center [1130, 315] width 496 height 20
click at [873, 309] on input "Students should not be allowed to use AI to write reports. Students should not …" at bounding box center [866, 313] width 13 height 35
radio input "true"
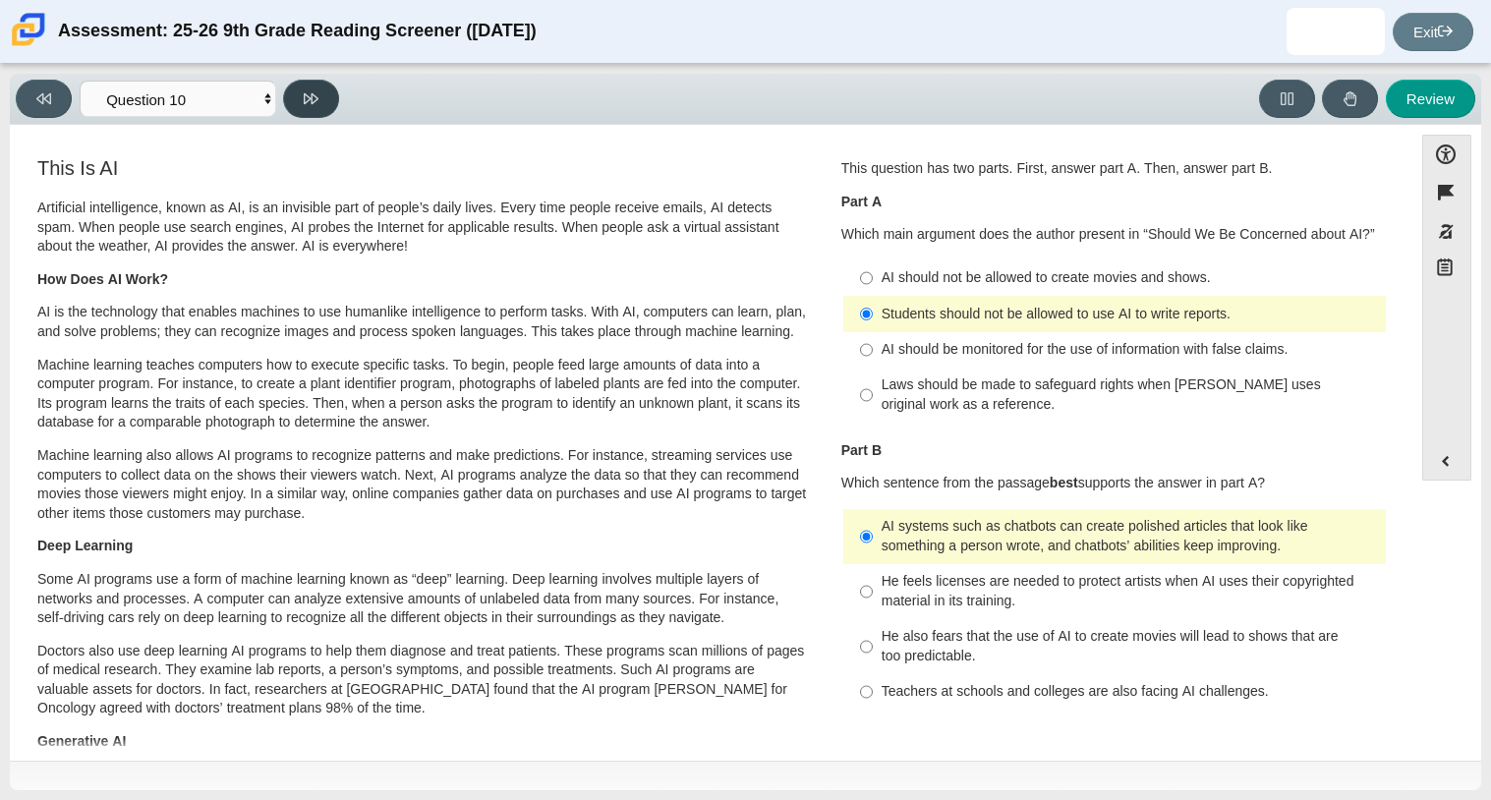
click at [305, 94] on icon at bounding box center [311, 98] width 15 height 11
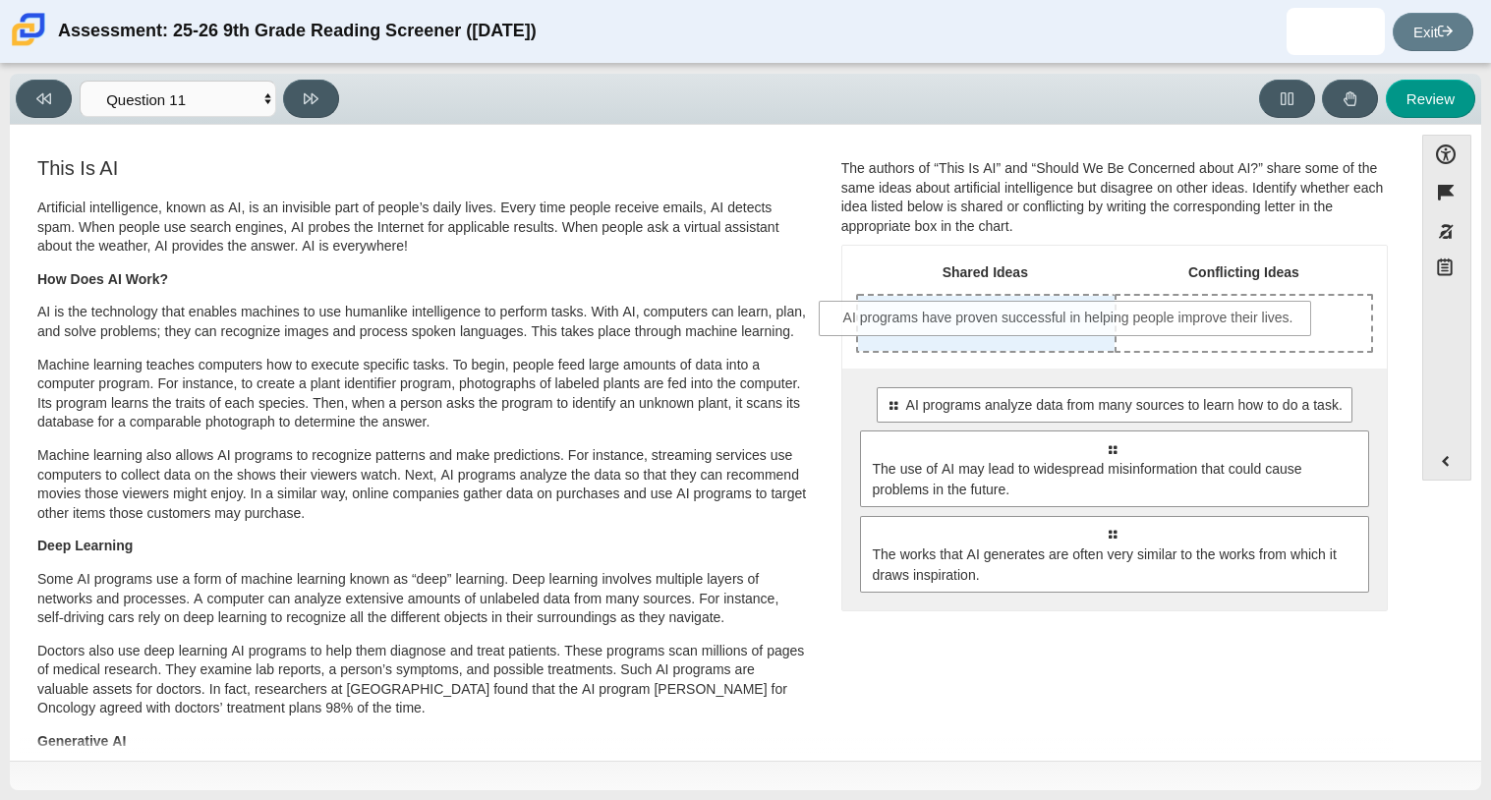
drag, startPoint x: 971, startPoint y: 411, endPoint x: 930, endPoint y: 323, distance: 96.7
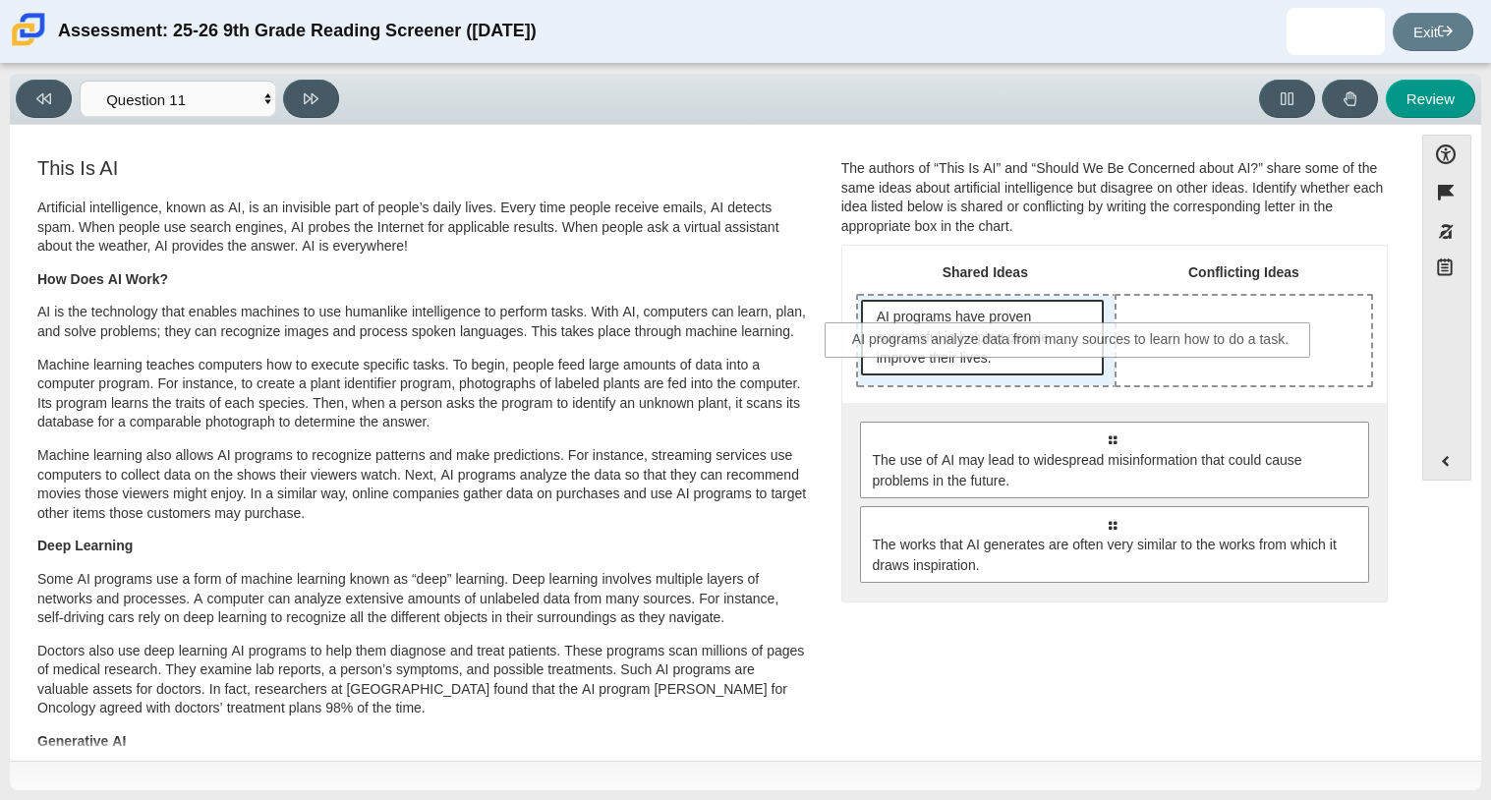
drag, startPoint x: 958, startPoint y: 431, endPoint x: 920, endPoint y: 335, distance: 102.8
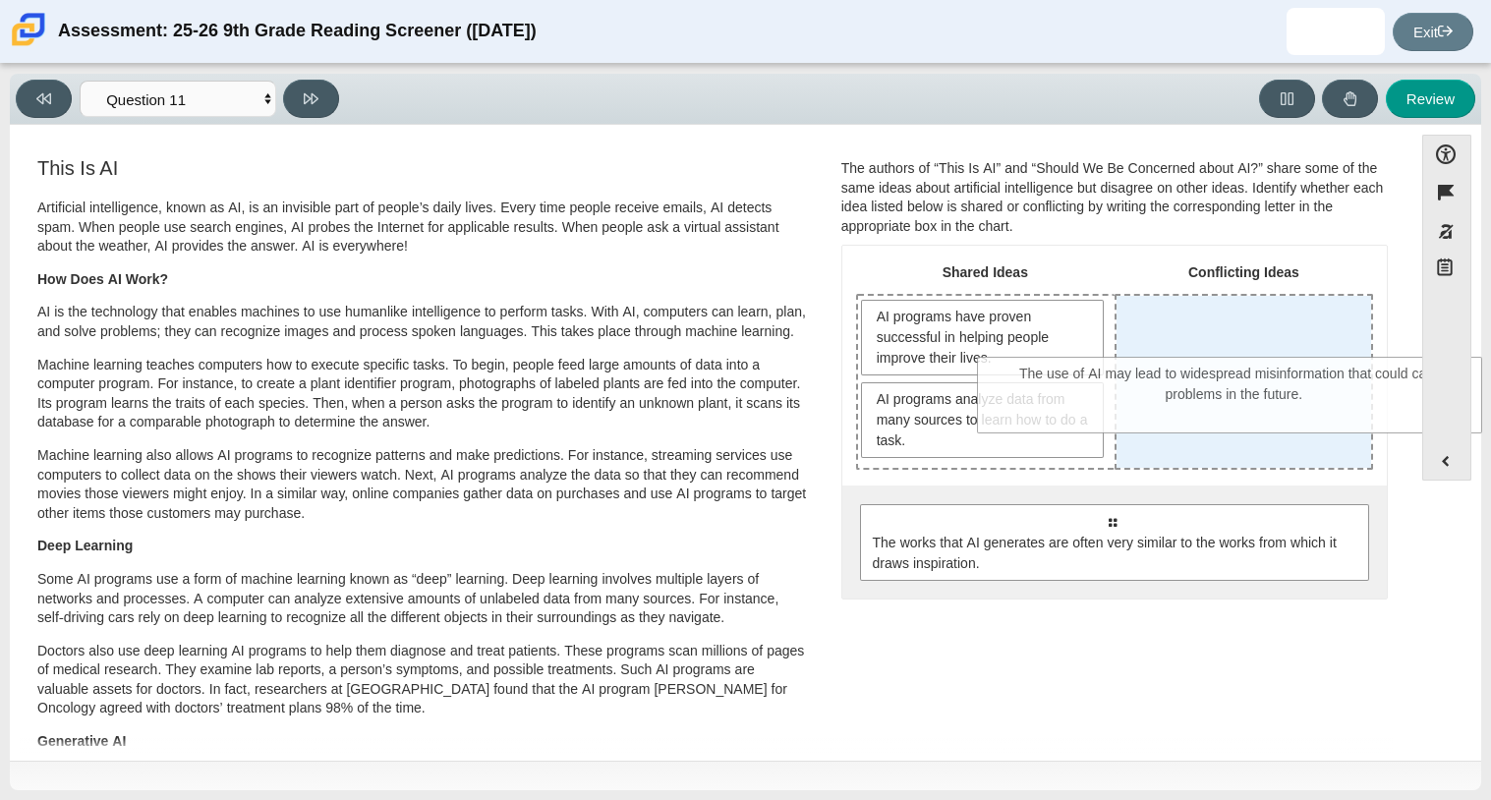
drag, startPoint x: 1004, startPoint y: 538, endPoint x: 1126, endPoint y: 391, distance: 191.2
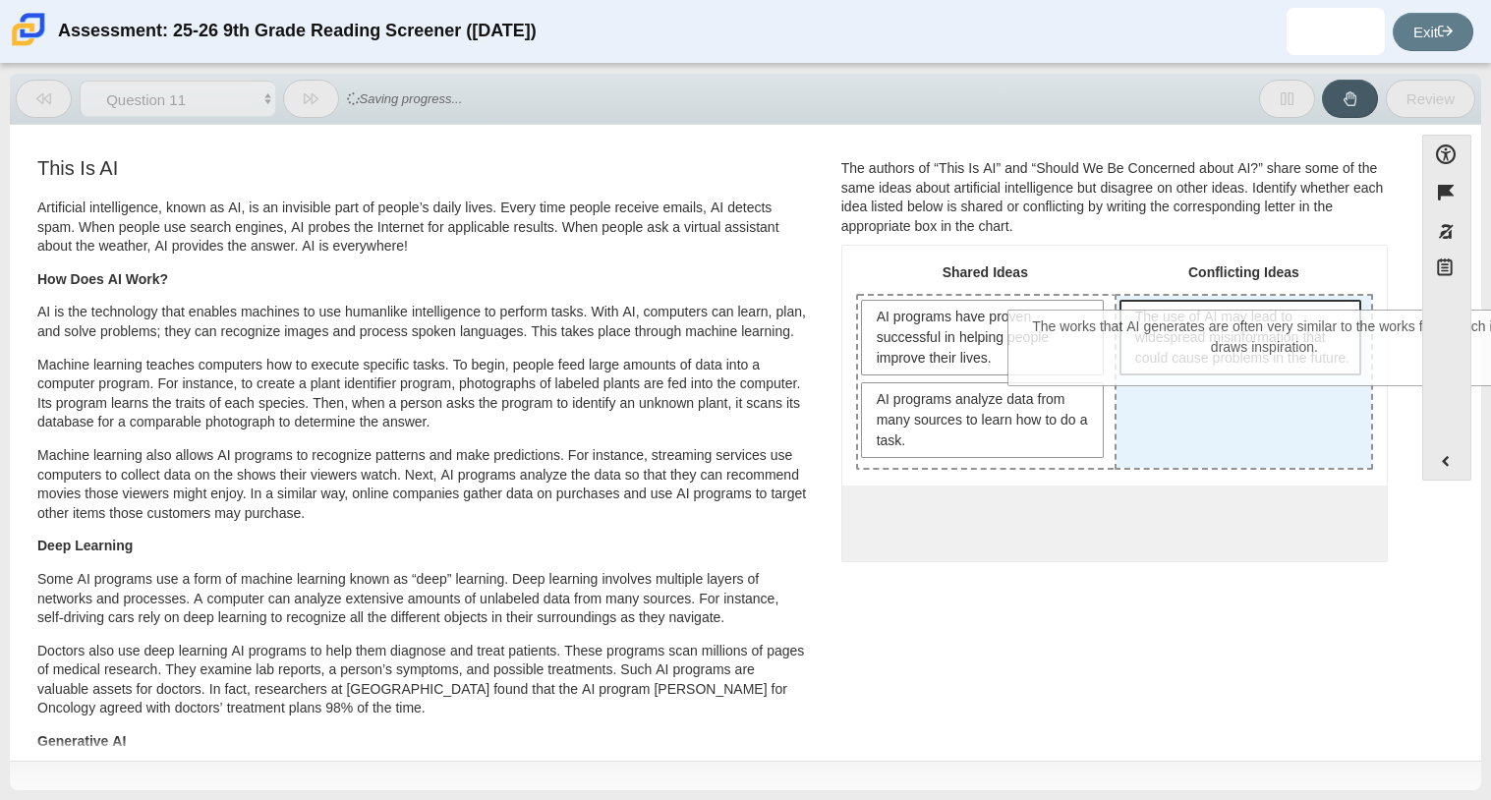
drag, startPoint x: 1071, startPoint y: 527, endPoint x: 1225, endPoint y: 332, distance: 247.8
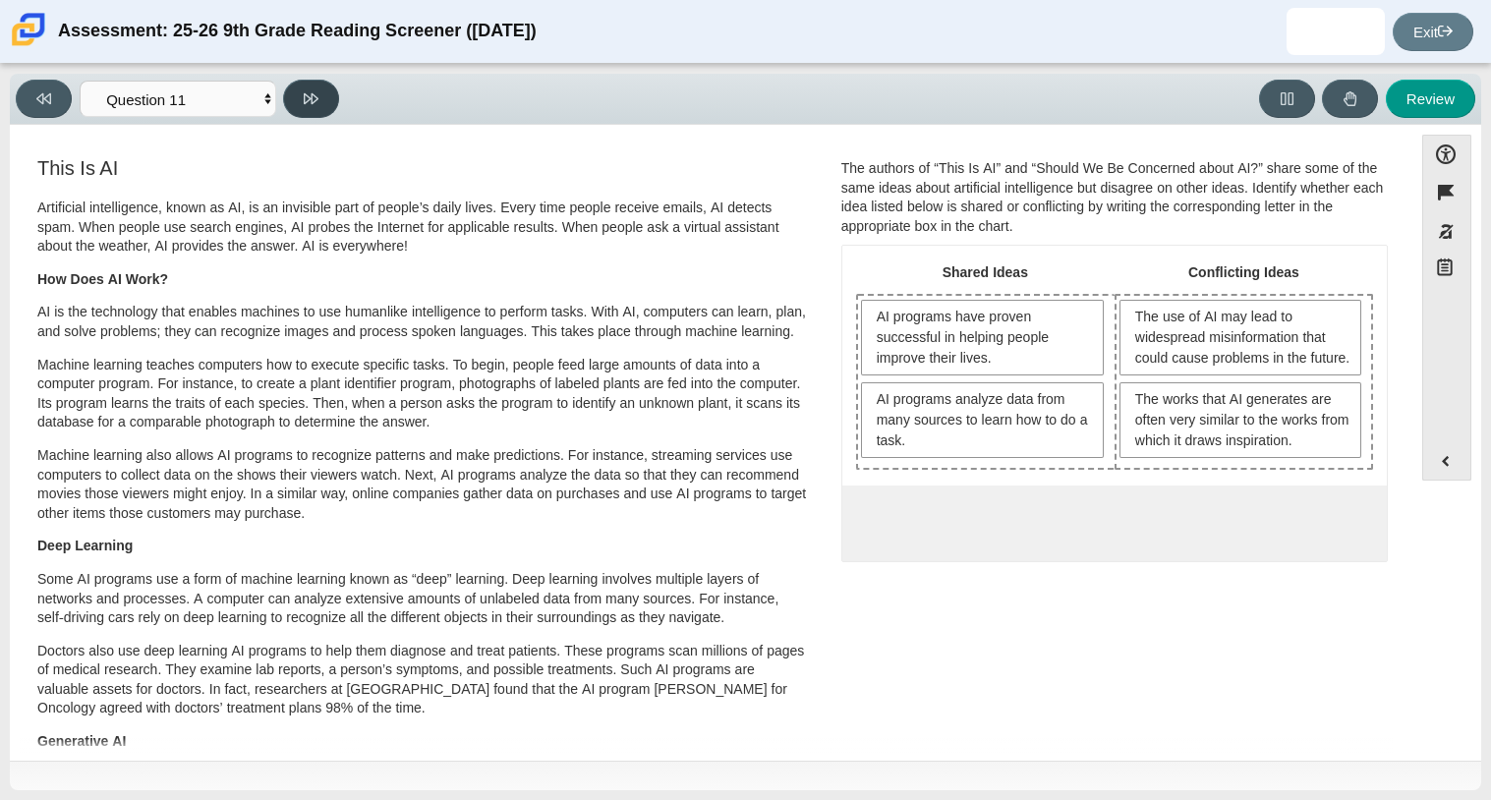
click at [309, 108] on button at bounding box center [311, 99] width 56 height 38
select select "c3effed4-44ce-4a19-bd96-1787f34e9b4c"
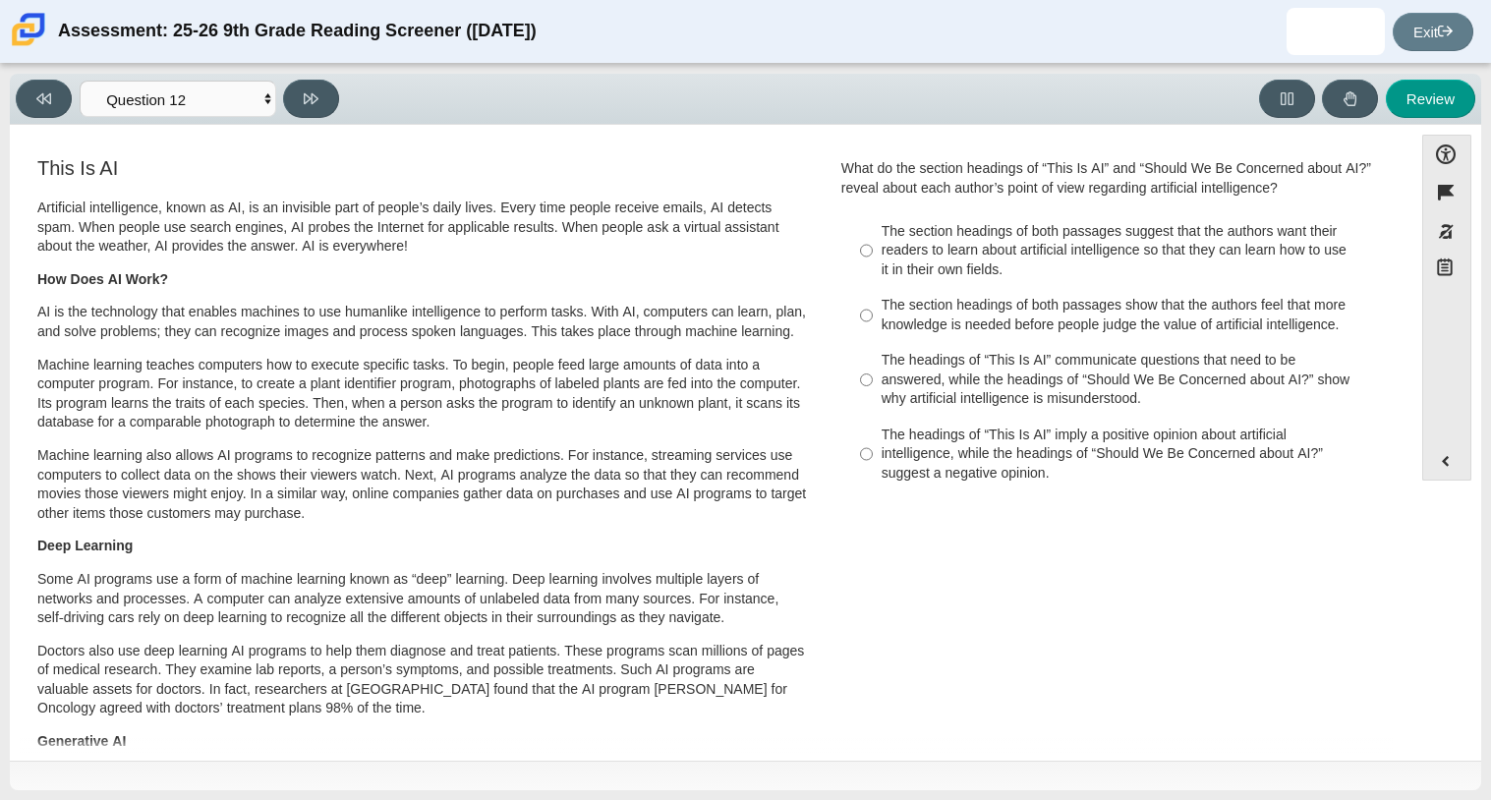
click at [975, 380] on div "The headings of “This Is AI” communicate questions that need to be answered, wh…" at bounding box center [1130, 380] width 496 height 58
click at [873, 380] on input "The headings of “This Is AI” communicate questions that need to be answered, wh…" at bounding box center [866, 380] width 13 height 75
radio input "true"
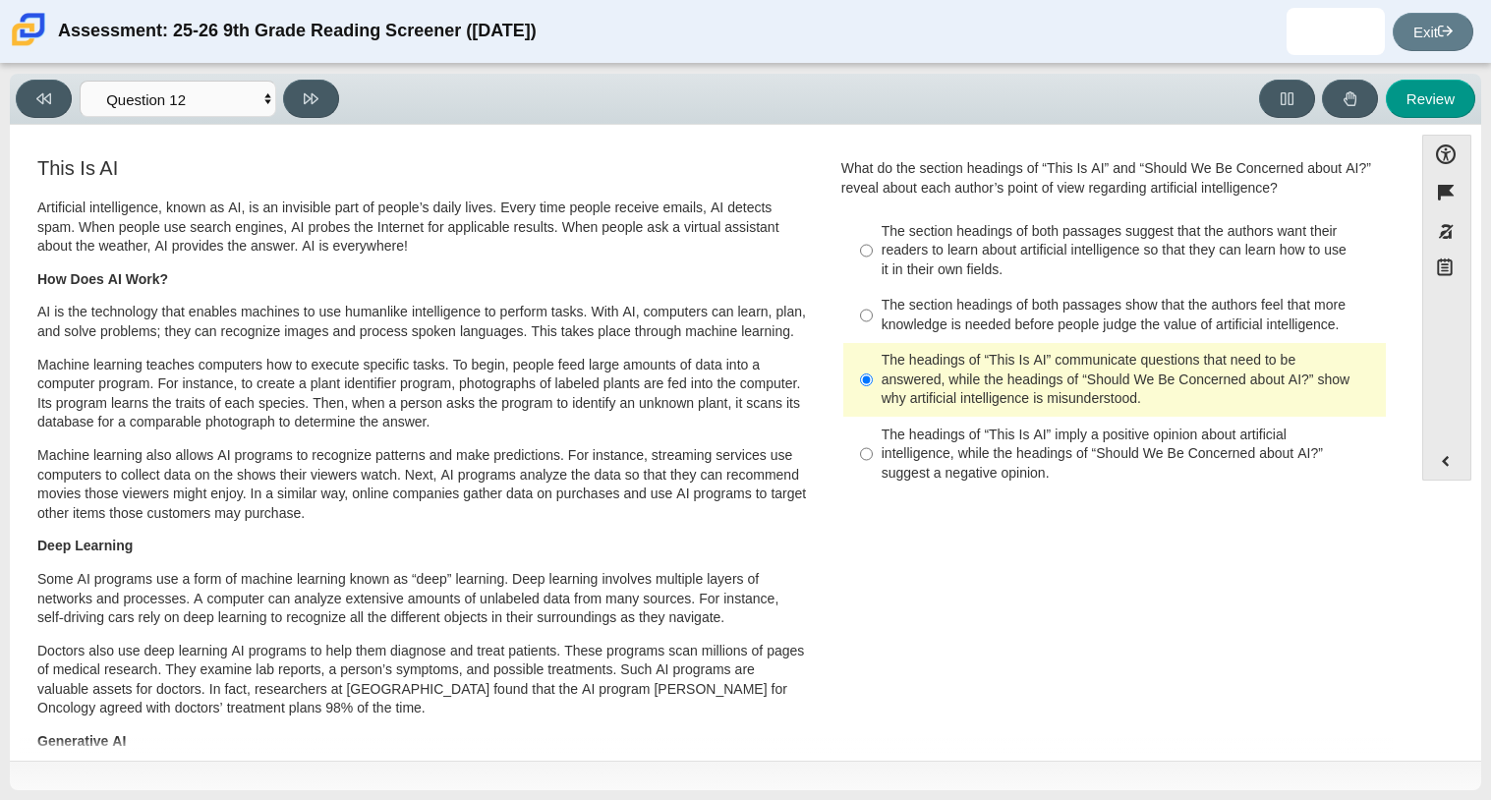
click at [1033, 441] on div "The headings of “This Is AI” imply a positive opinion about artificial intellig…" at bounding box center [1130, 455] width 496 height 58
click at [873, 441] on input "The headings of “This Is AI” imply a positive opinion about artificial intellig…" at bounding box center [866, 454] width 13 height 75
radio input "true"
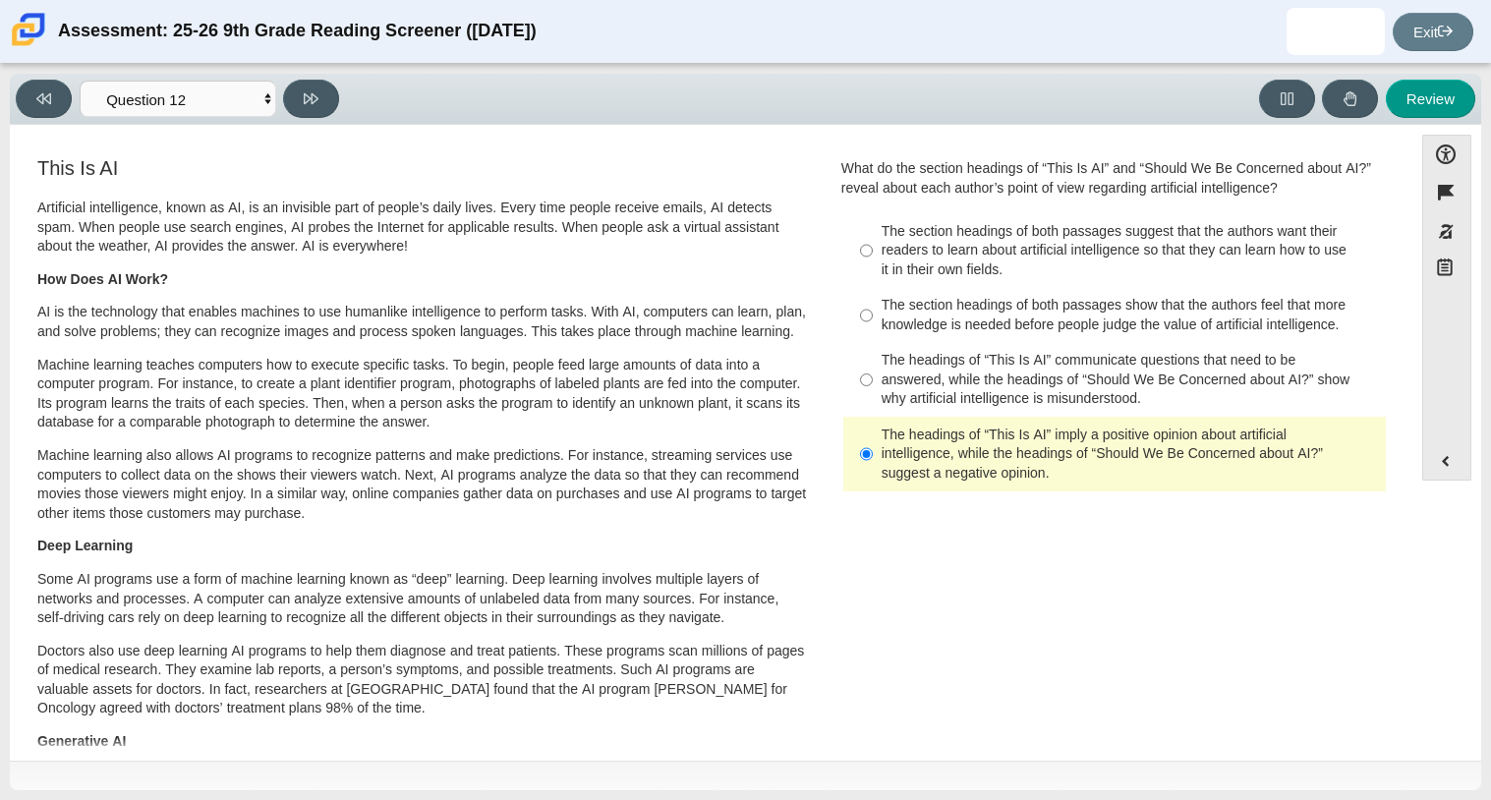
click at [317, 101] on icon at bounding box center [311, 98] width 15 height 15
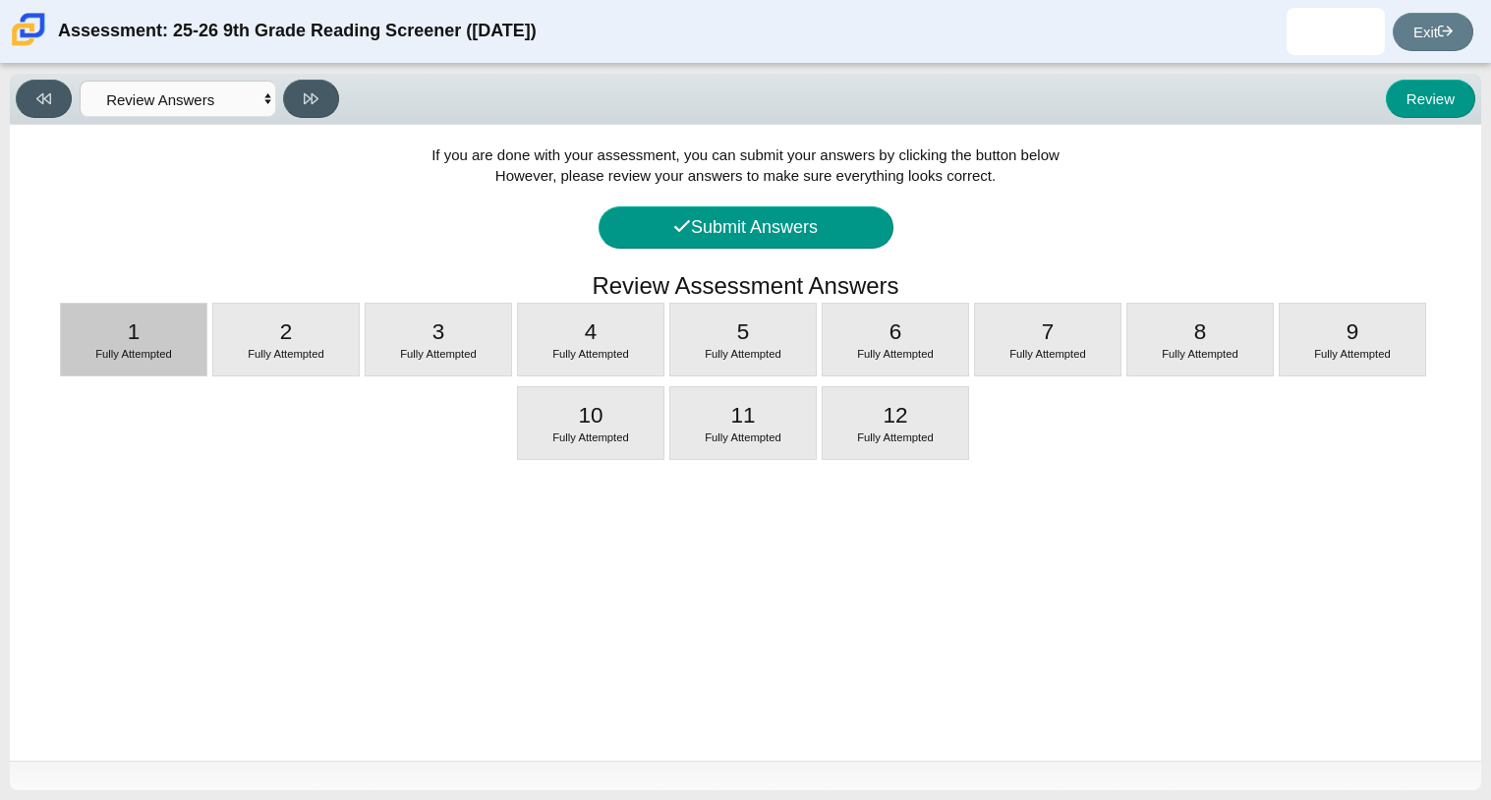
click at [165, 342] on div "1 Fully Attempted" at bounding box center [133, 340] width 145 height 72
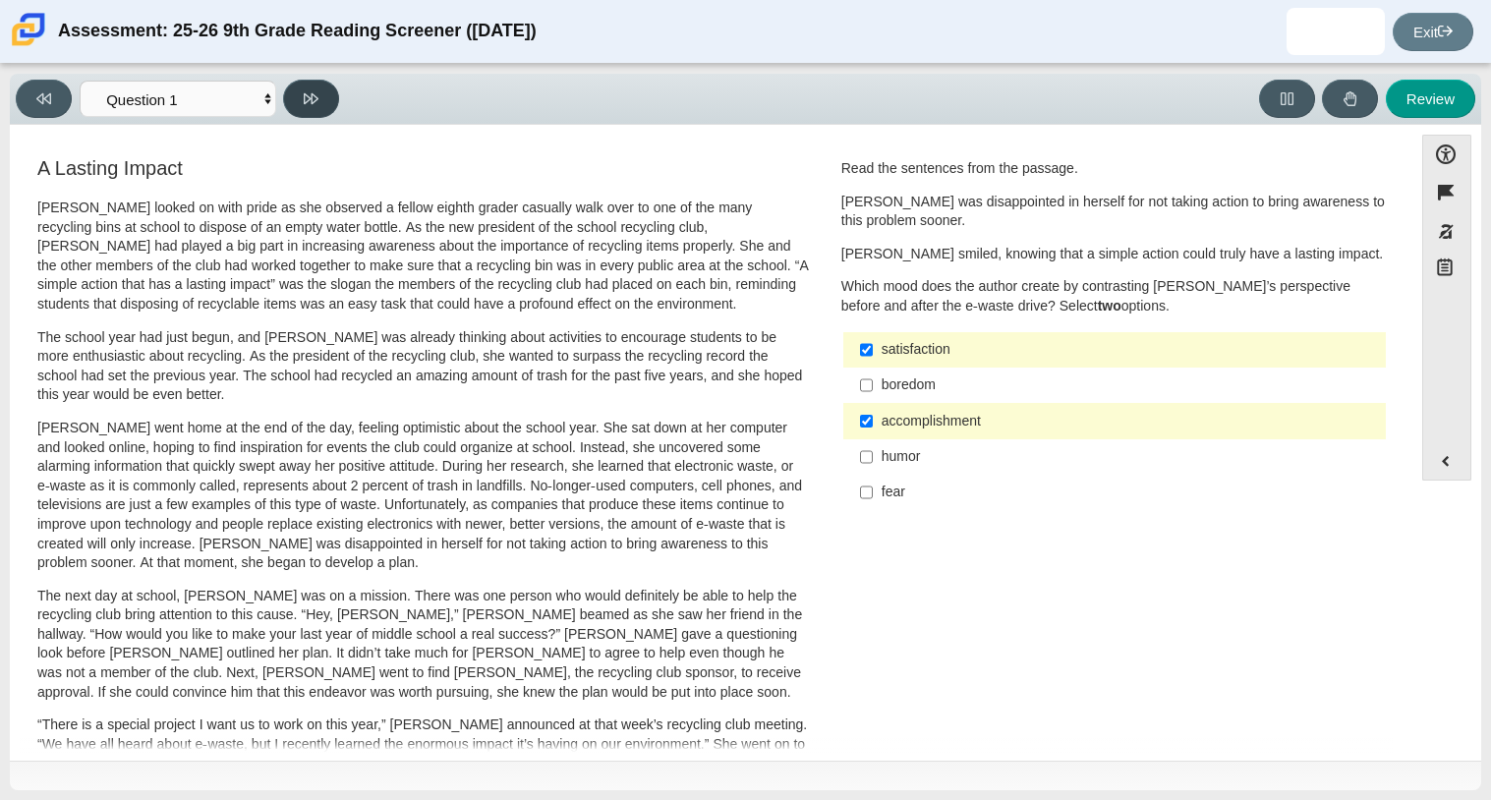
click at [297, 112] on button at bounding box center [311, 99] width 56 height 38
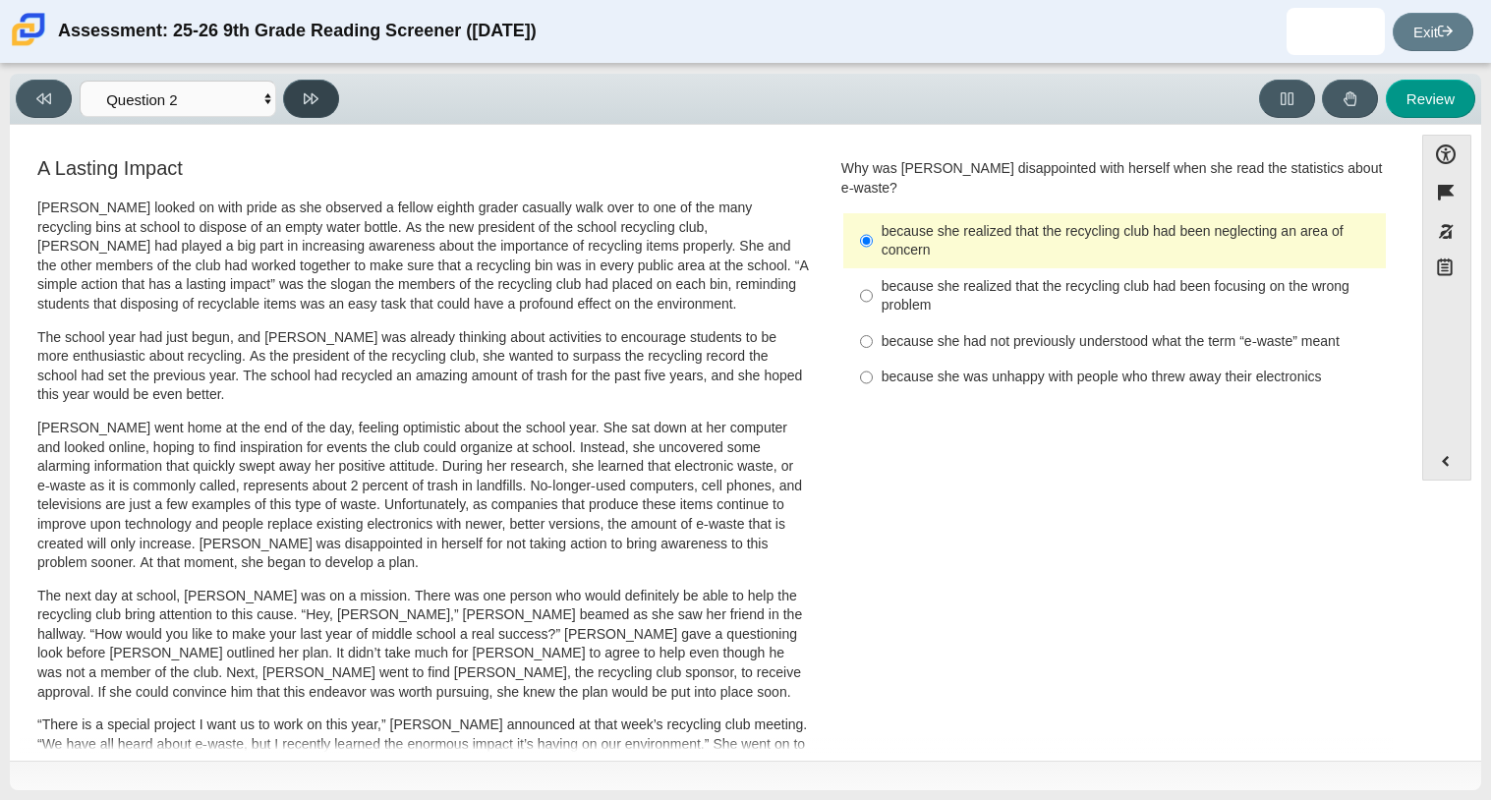
click at [307, 106] on button at bounding box center [311, 99] width 56 height 38
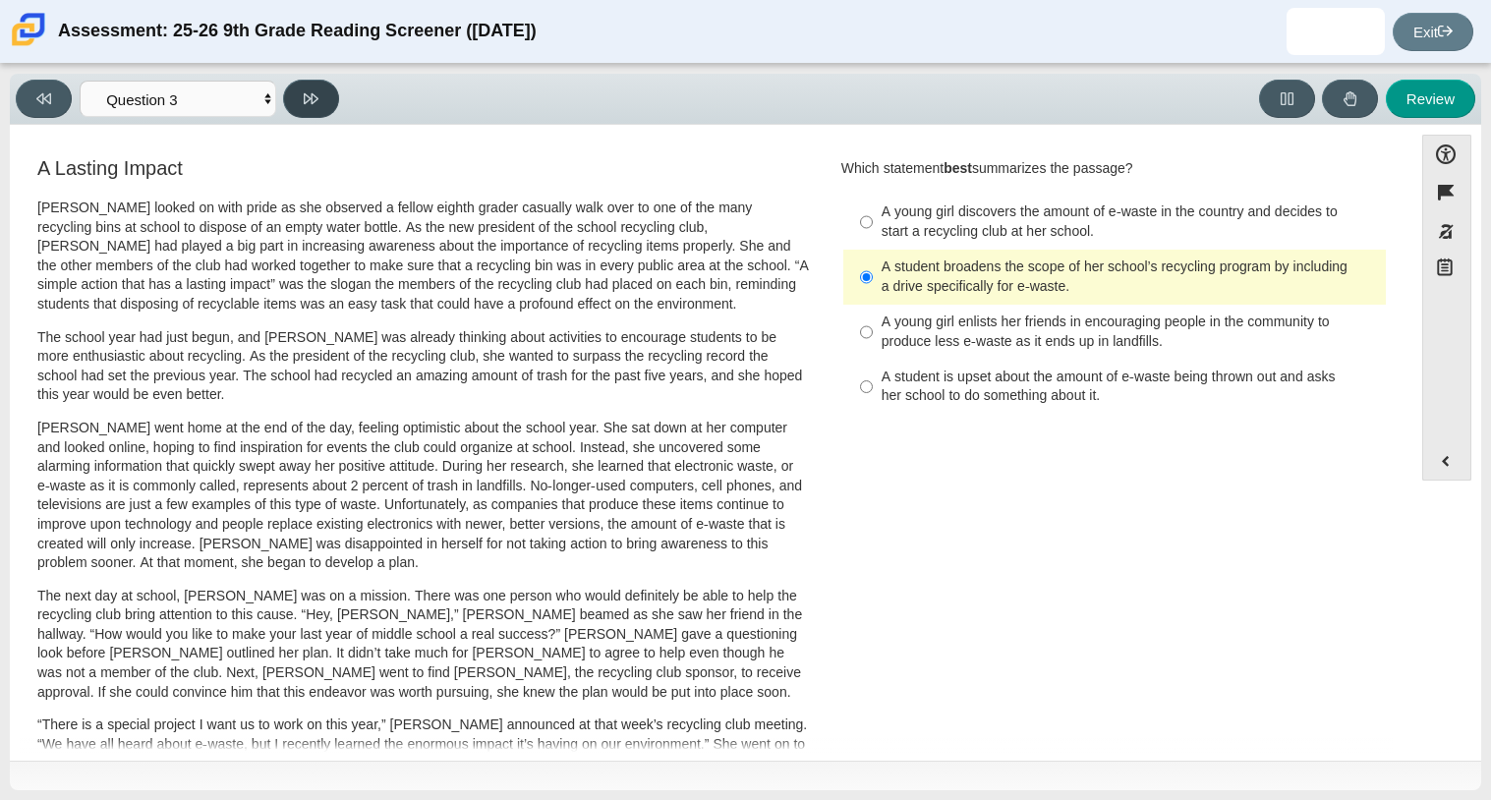
click at [307, 106] on button at bounding box center [311, 99] width 56 height 38
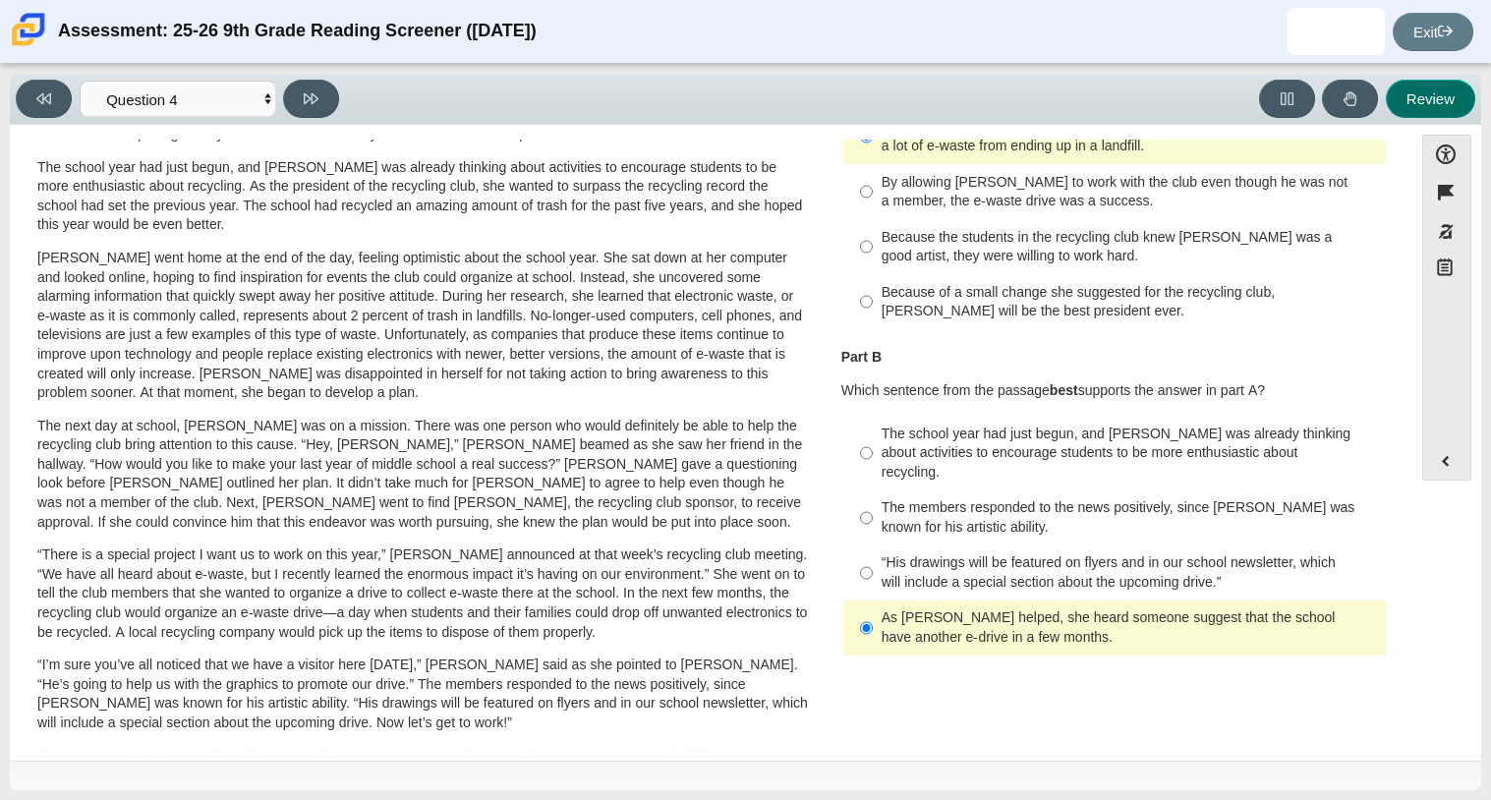
click at [1458, 106] on button "Review" at bounding box center [1430, 99] width 89 height 38
select select "review"
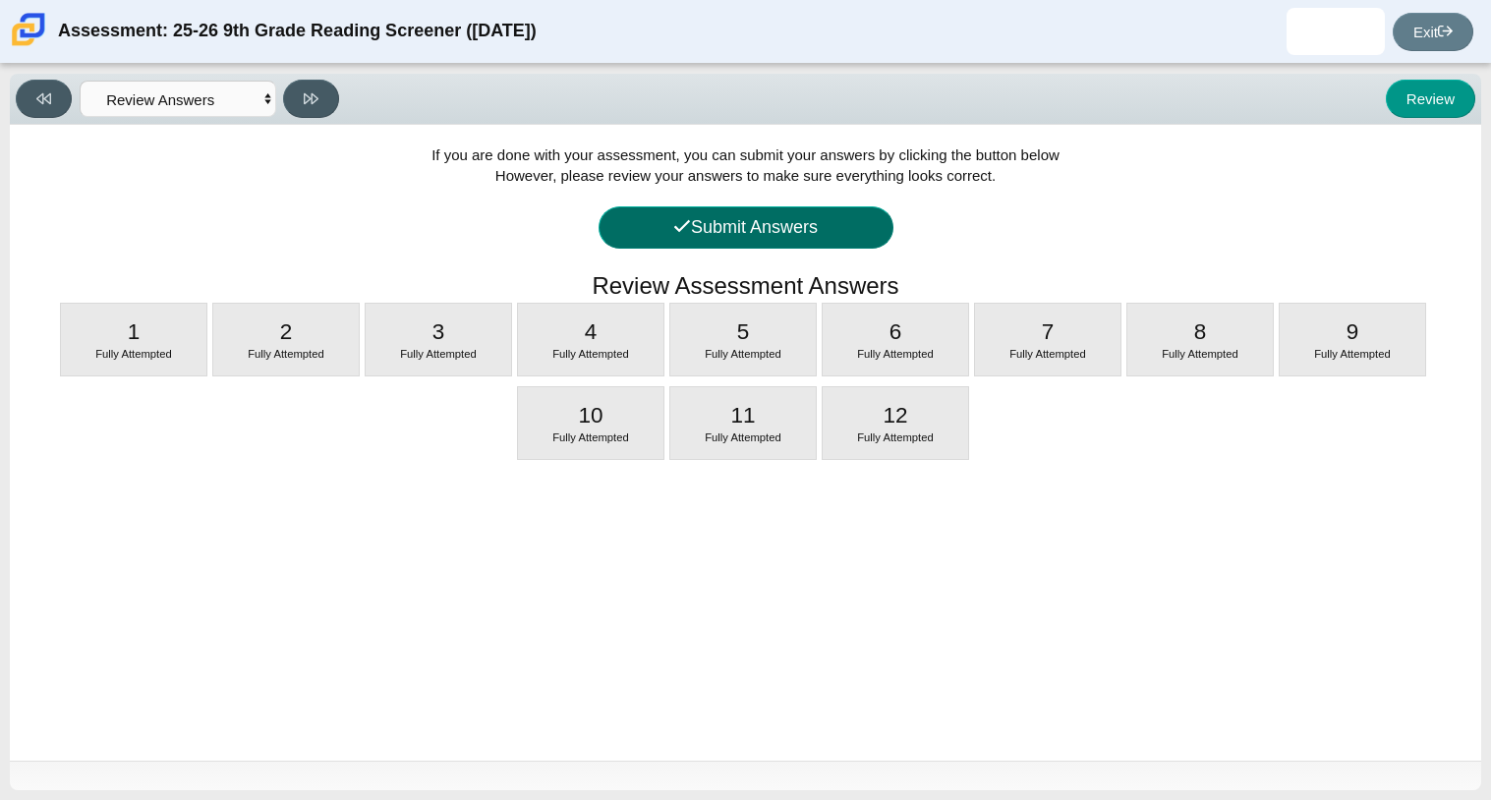
click at [732, 246] on button "Submit Answers" at bounding box center [746, 227] width 295 height 42
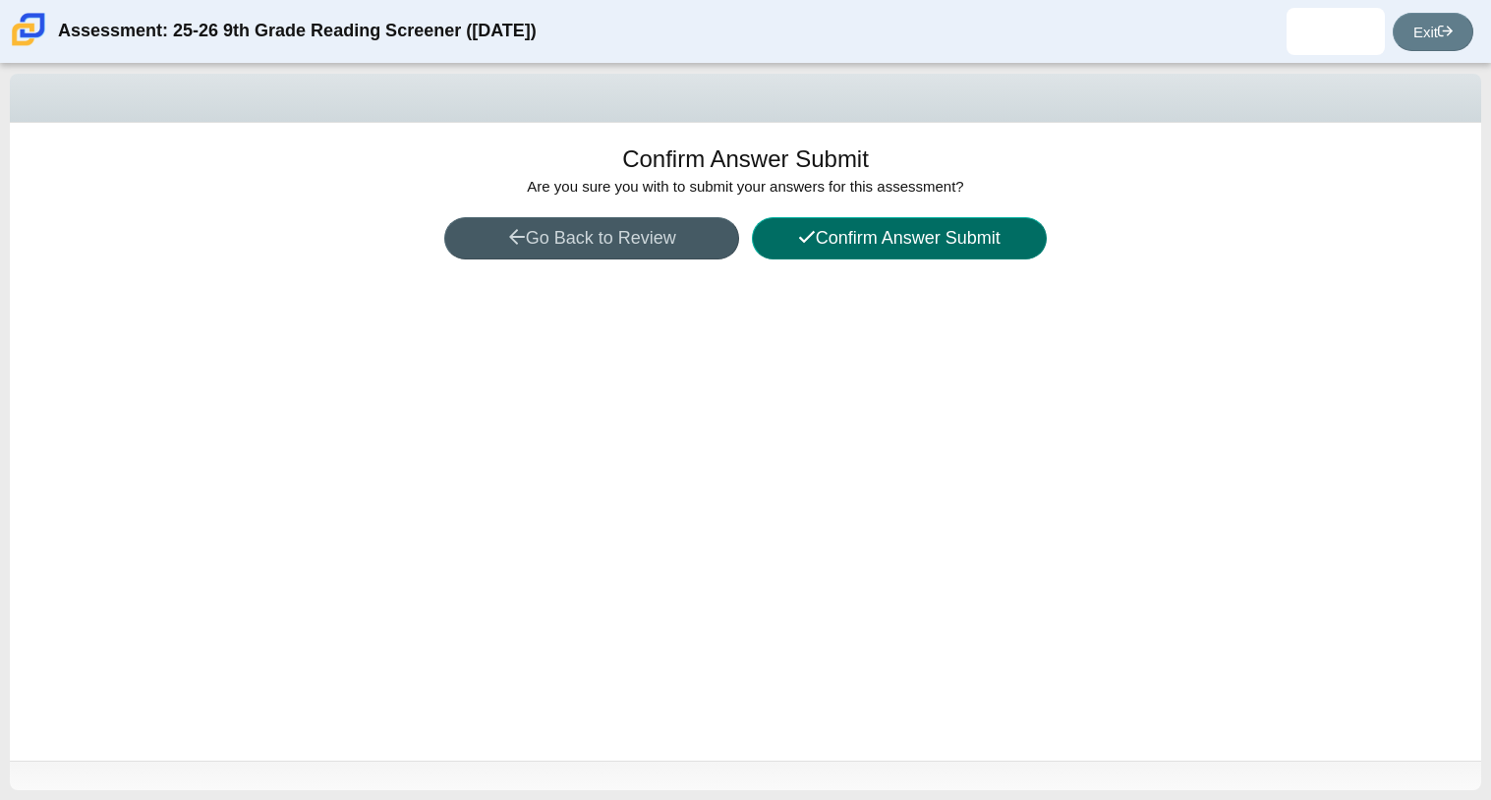
click at [872, 226] on button "Confirm Answer Submit" at bounding box center [899, 238] width 295 height 42
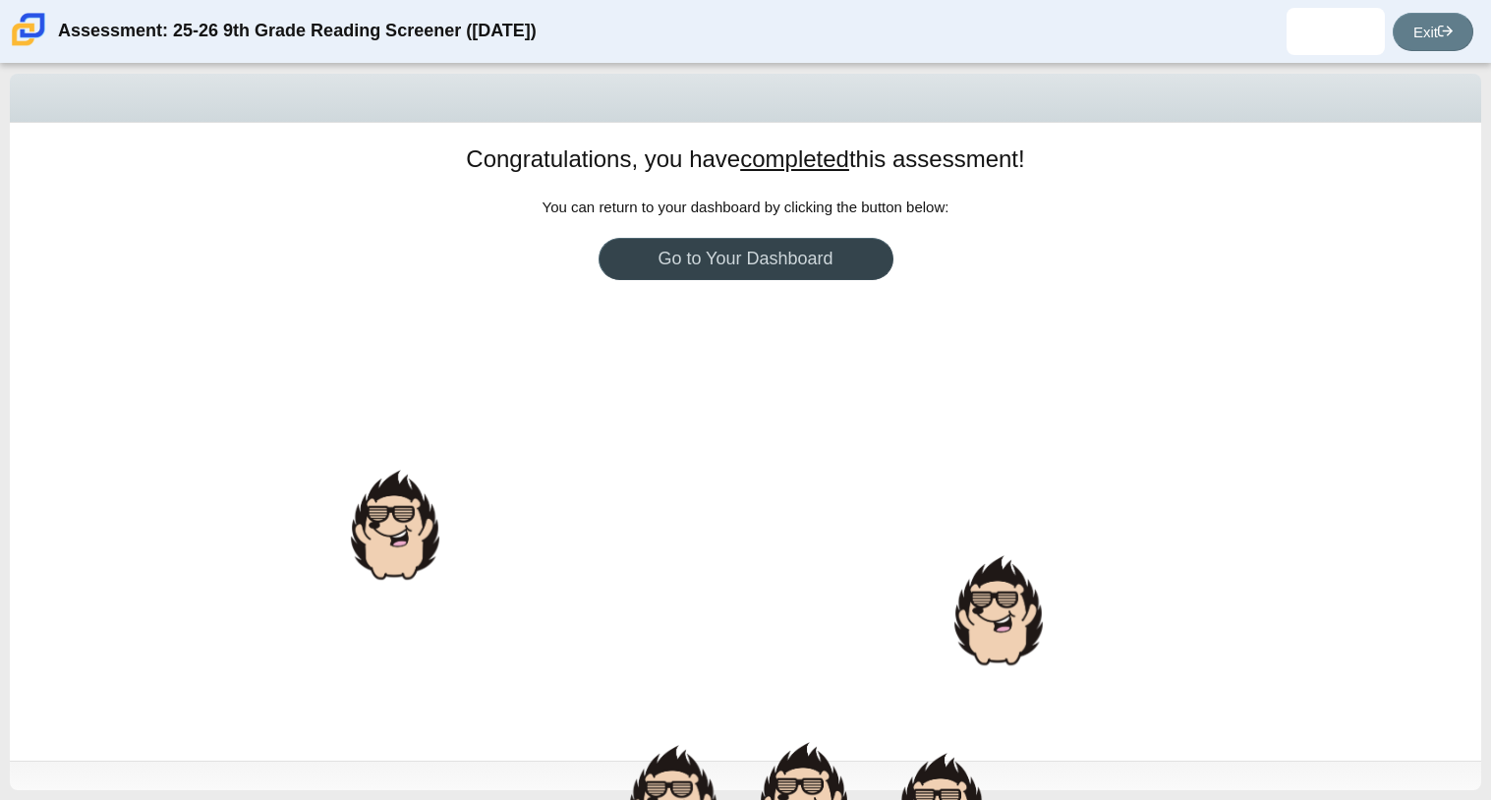
click at [749, 253] on link "Go to Your Dashboard" at bounding box center [746, 259] width 295 height 42
